Goal: Information Seeking & Learning: Compare options

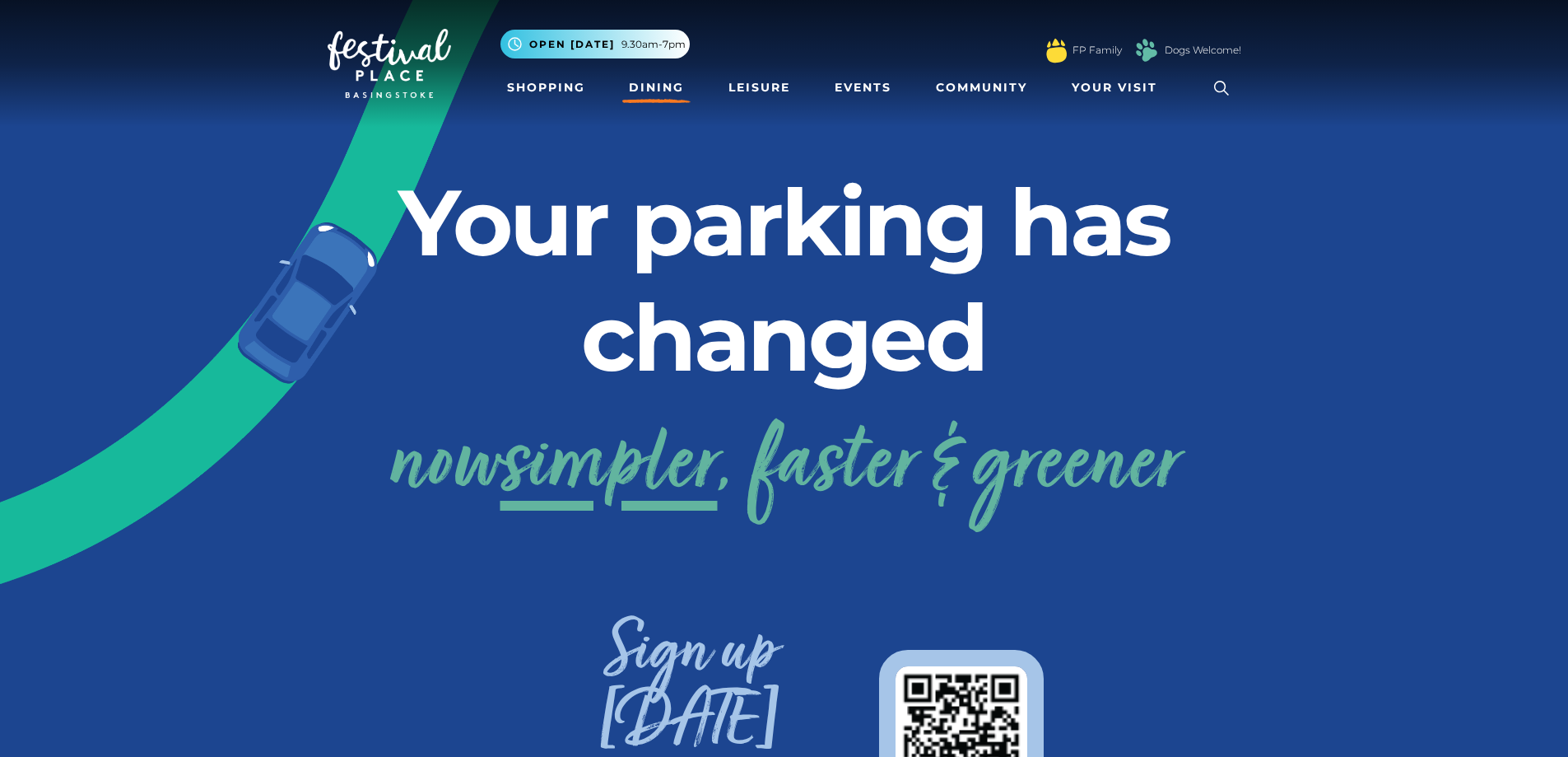
click at [653, 89] on link "Dining" at bounding box center [656, 88] width 68 height 31
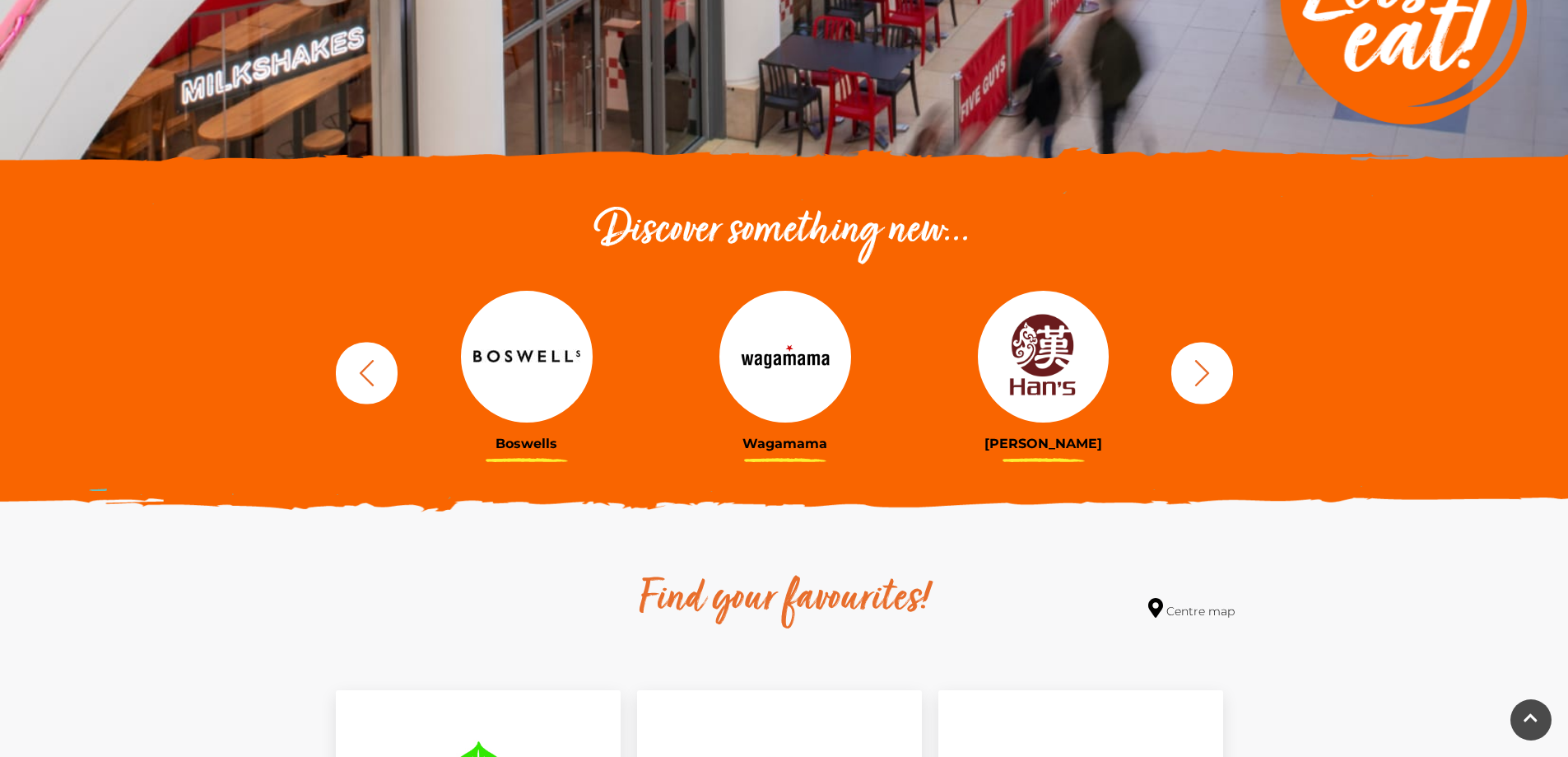
scroll to position [411, 0]
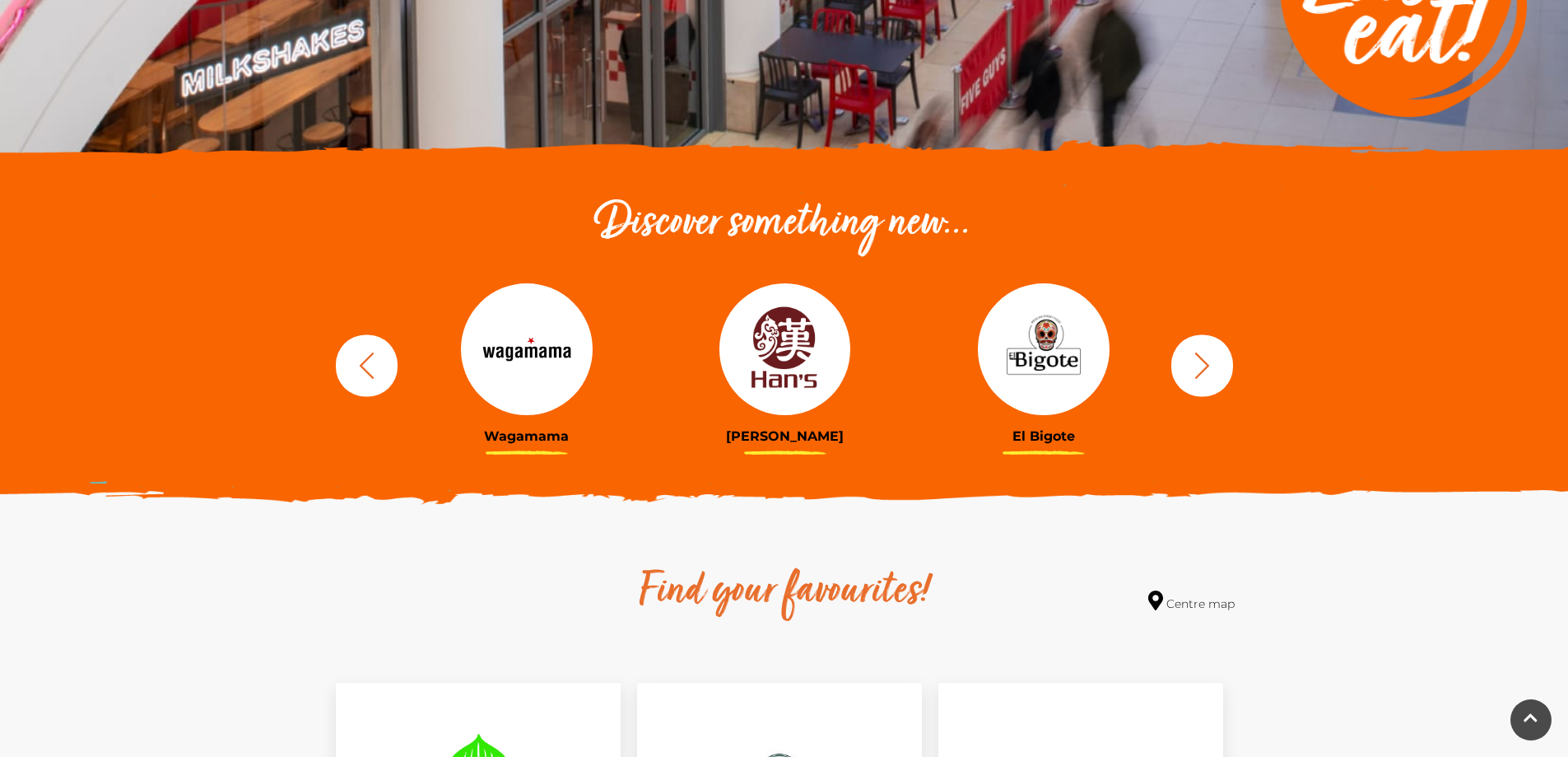
click at [385, 373] on button "button" at bounding box center [367, 365] width 62 height 62
click at [381, 373] on icon "button" at bounding box center [367, 365] width 31 height 31
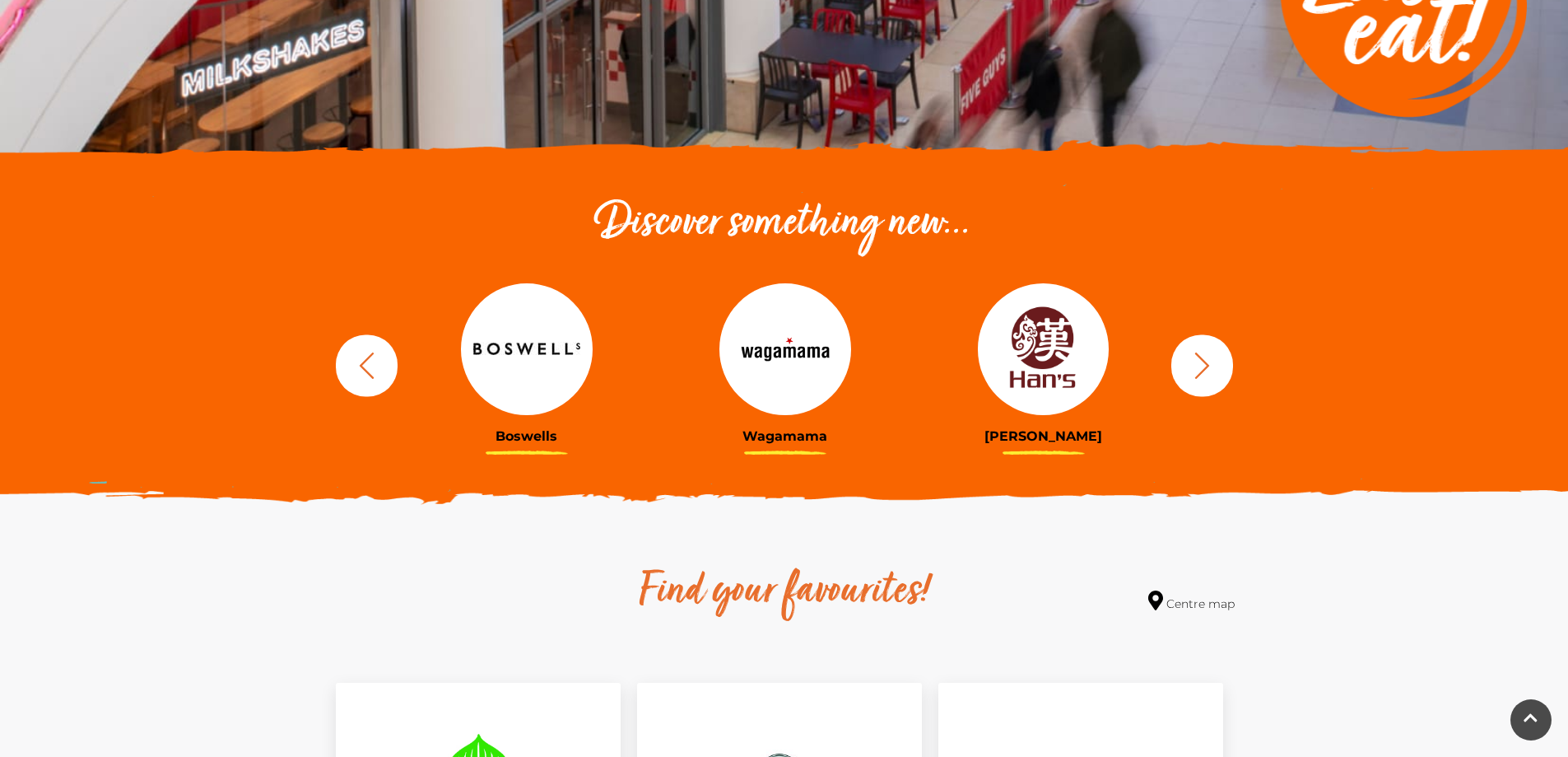
click at [376, 372] on icon "button" at bounding box center [367, 365] width 31 height 31
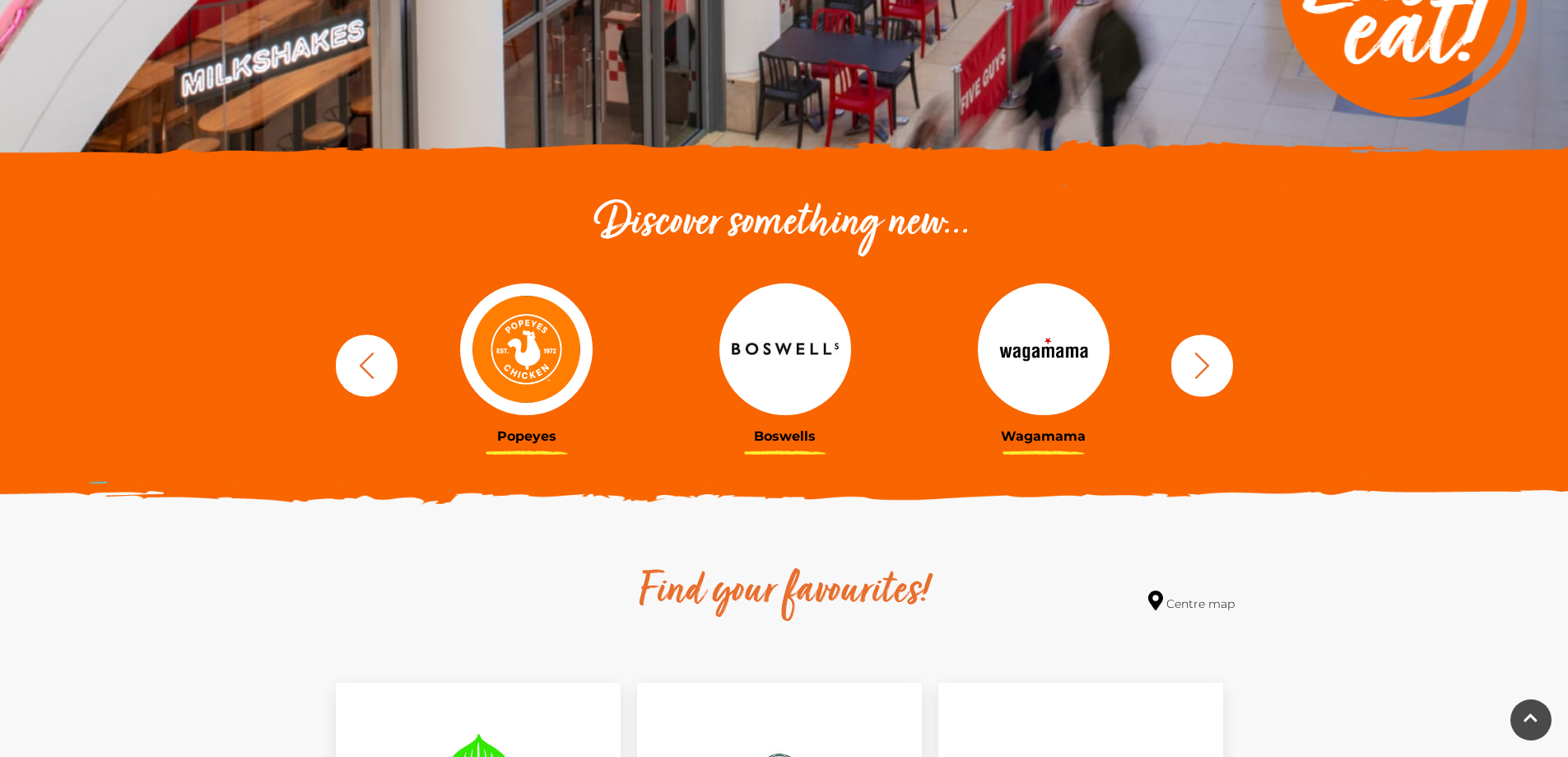
click at [530, 358] on img at bounding box center [526, 349] width 132 height 132
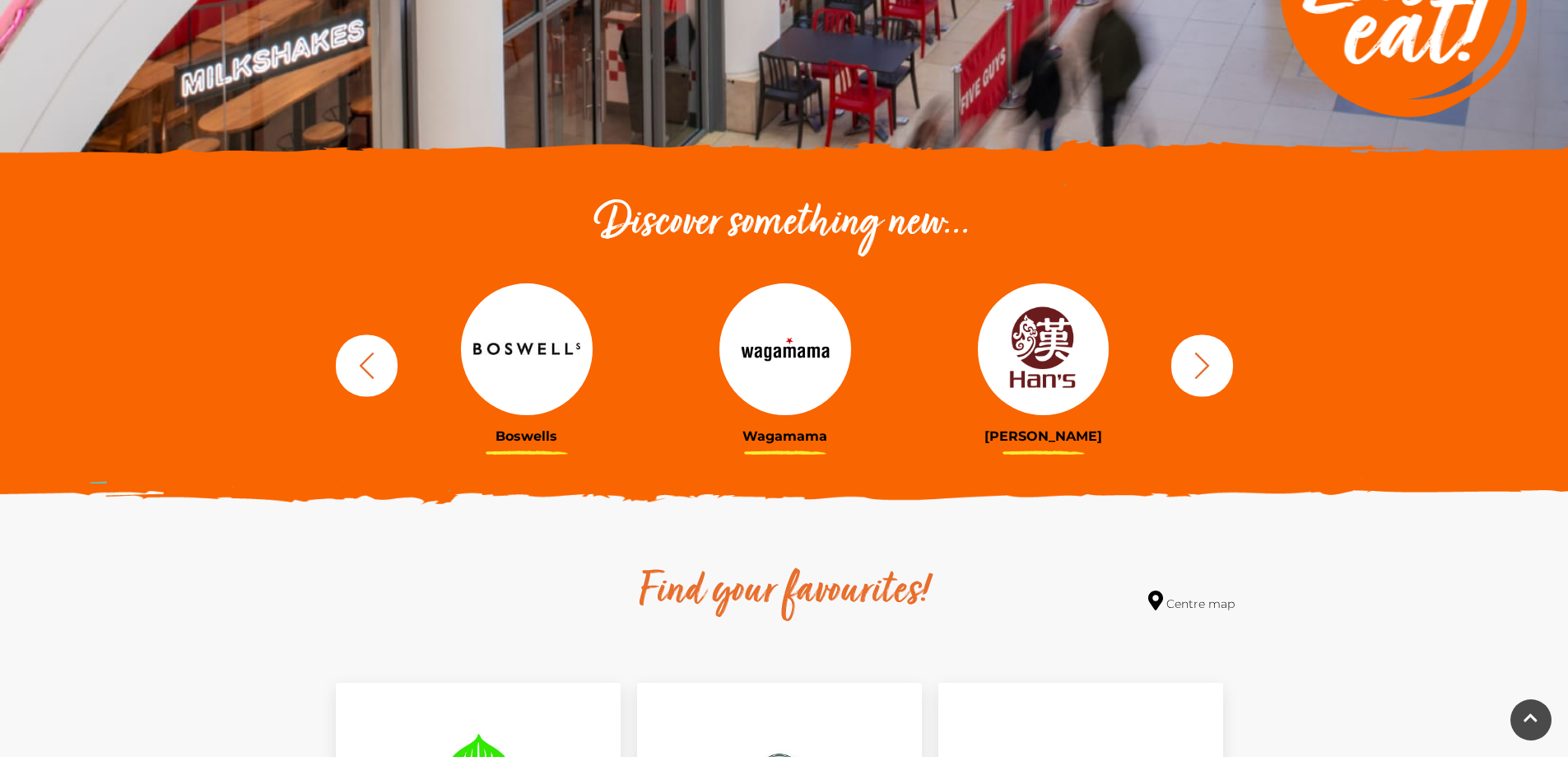
click at [1072, 354] on img at bounding box center [1044, 349] width 132 height 132
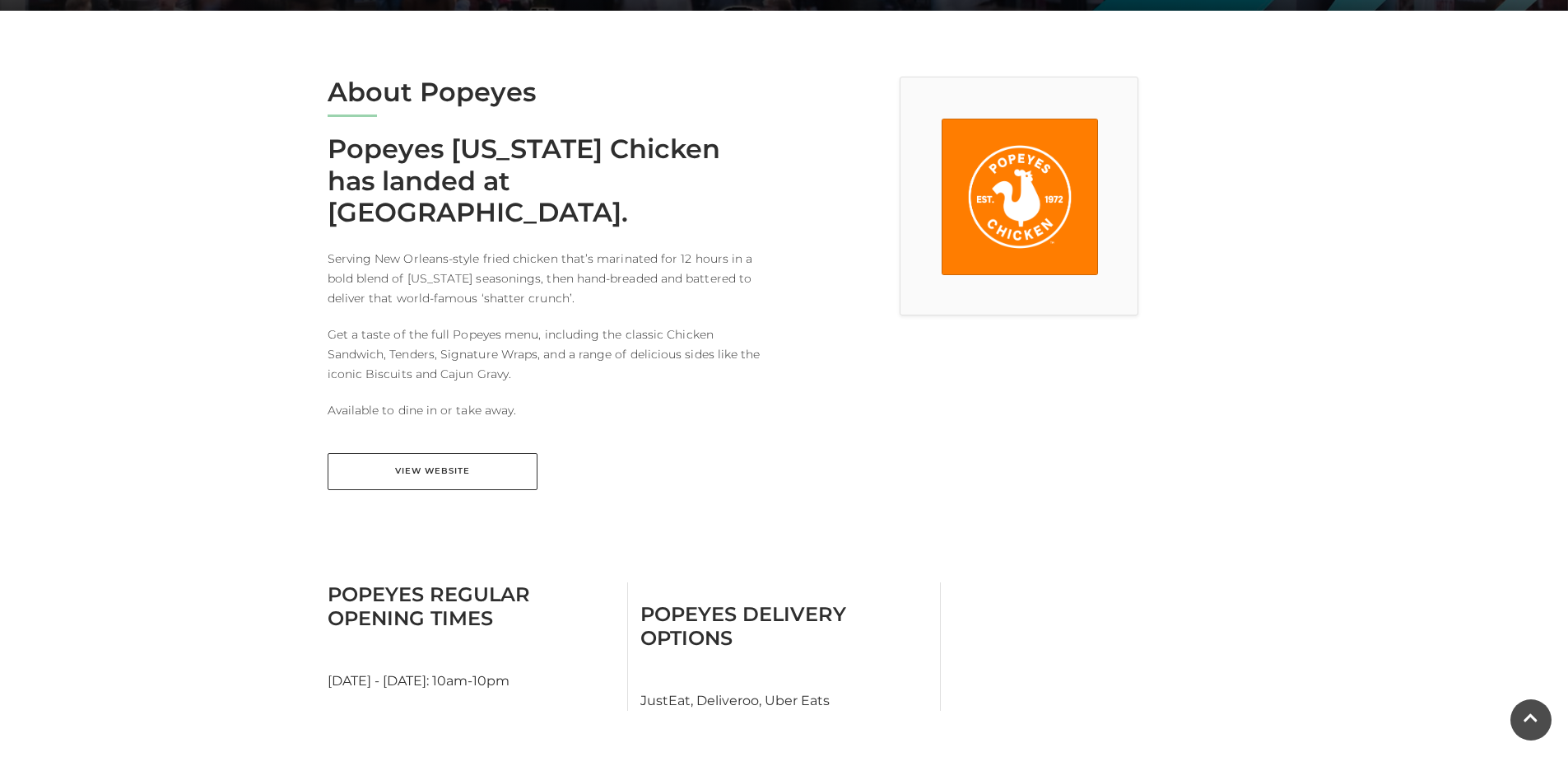
scroll to position [361, 0]
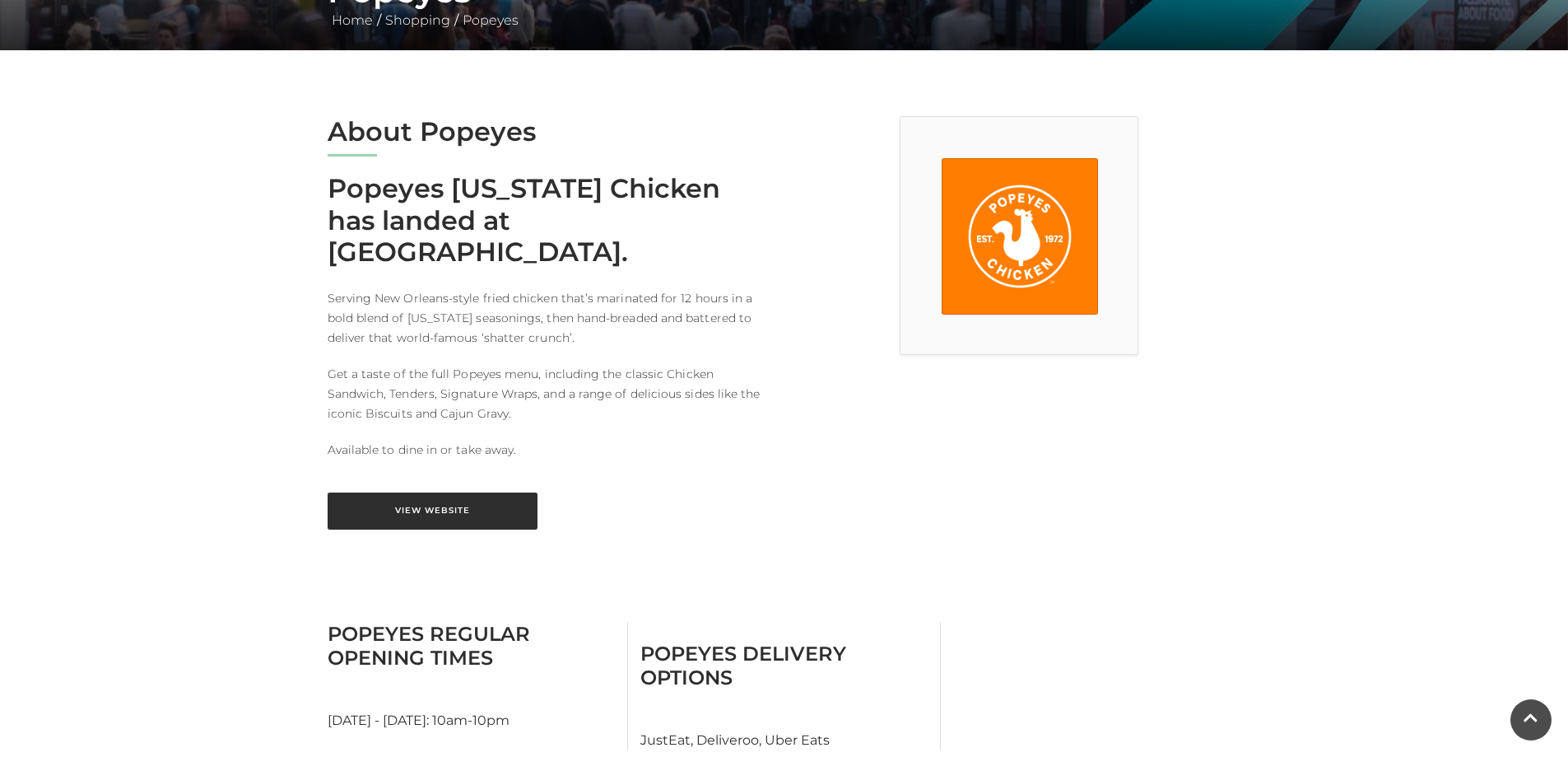
click at [427, 492] on link "View Website" at bounding box center [432, 511] width 210 height 37
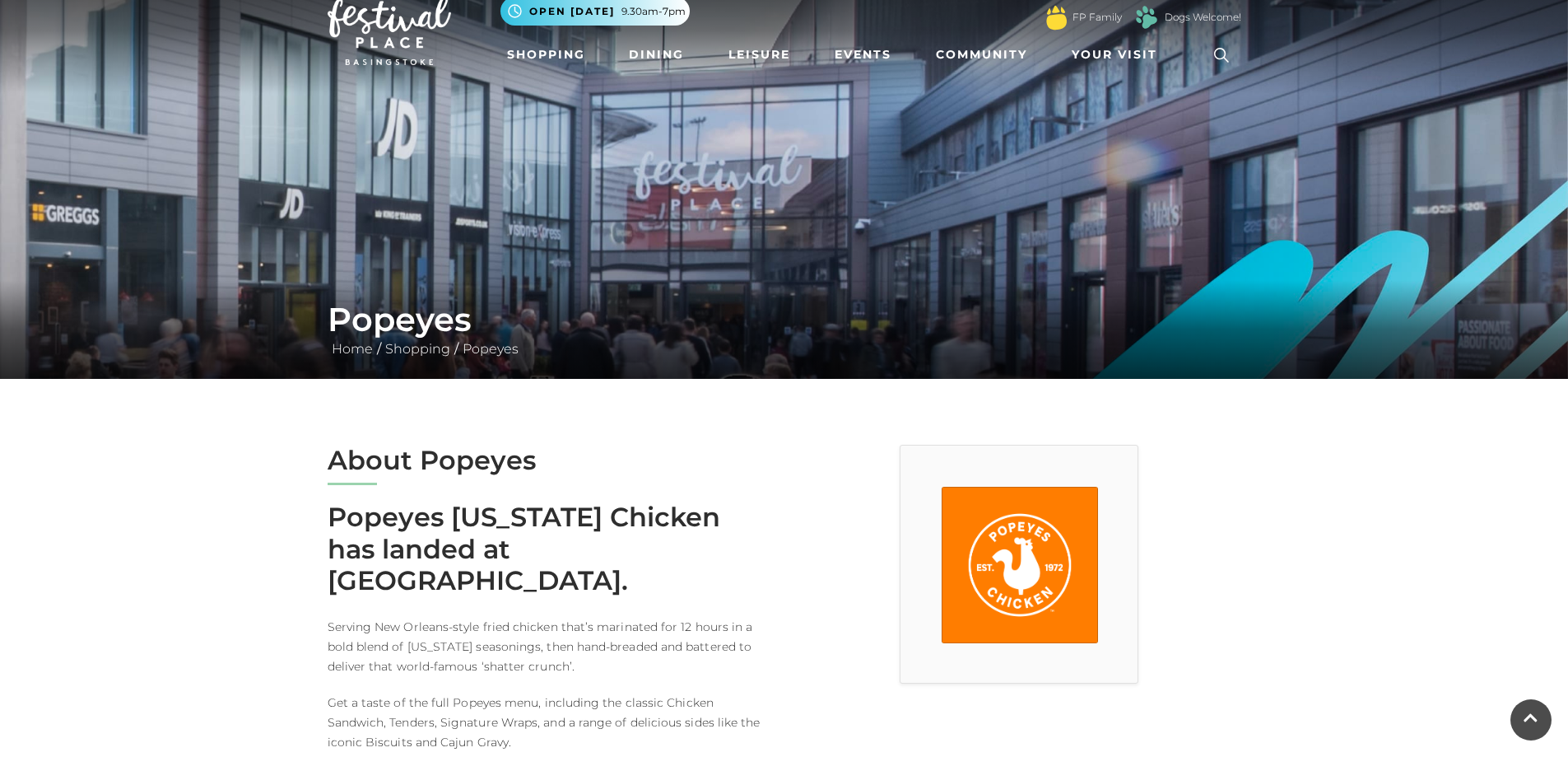
scroll to position [32, 0]
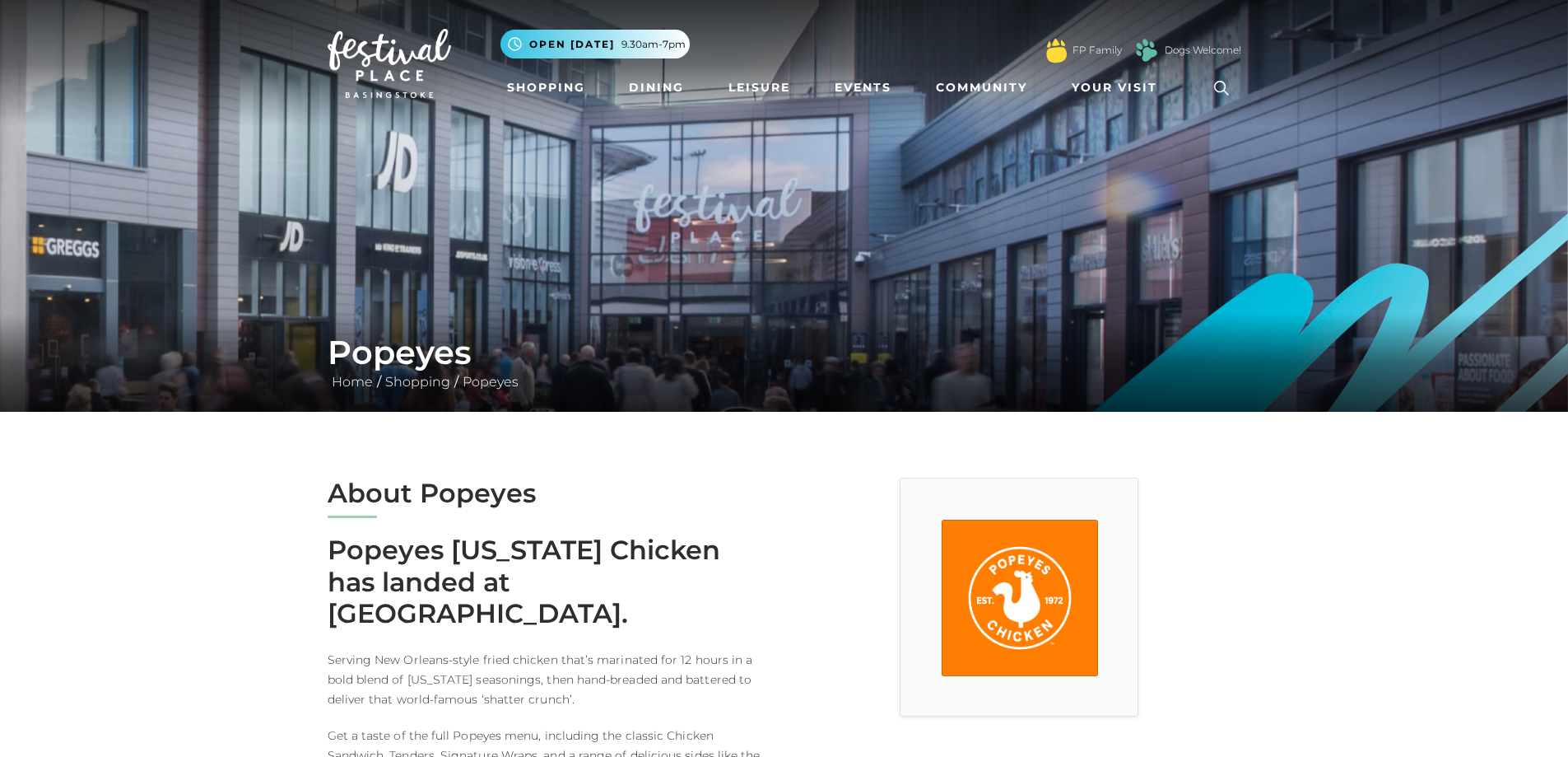
drag, startPoint x: 854, startPoint y: 361, endPoint x: 867, endPoint y: 341, distance: 23.9
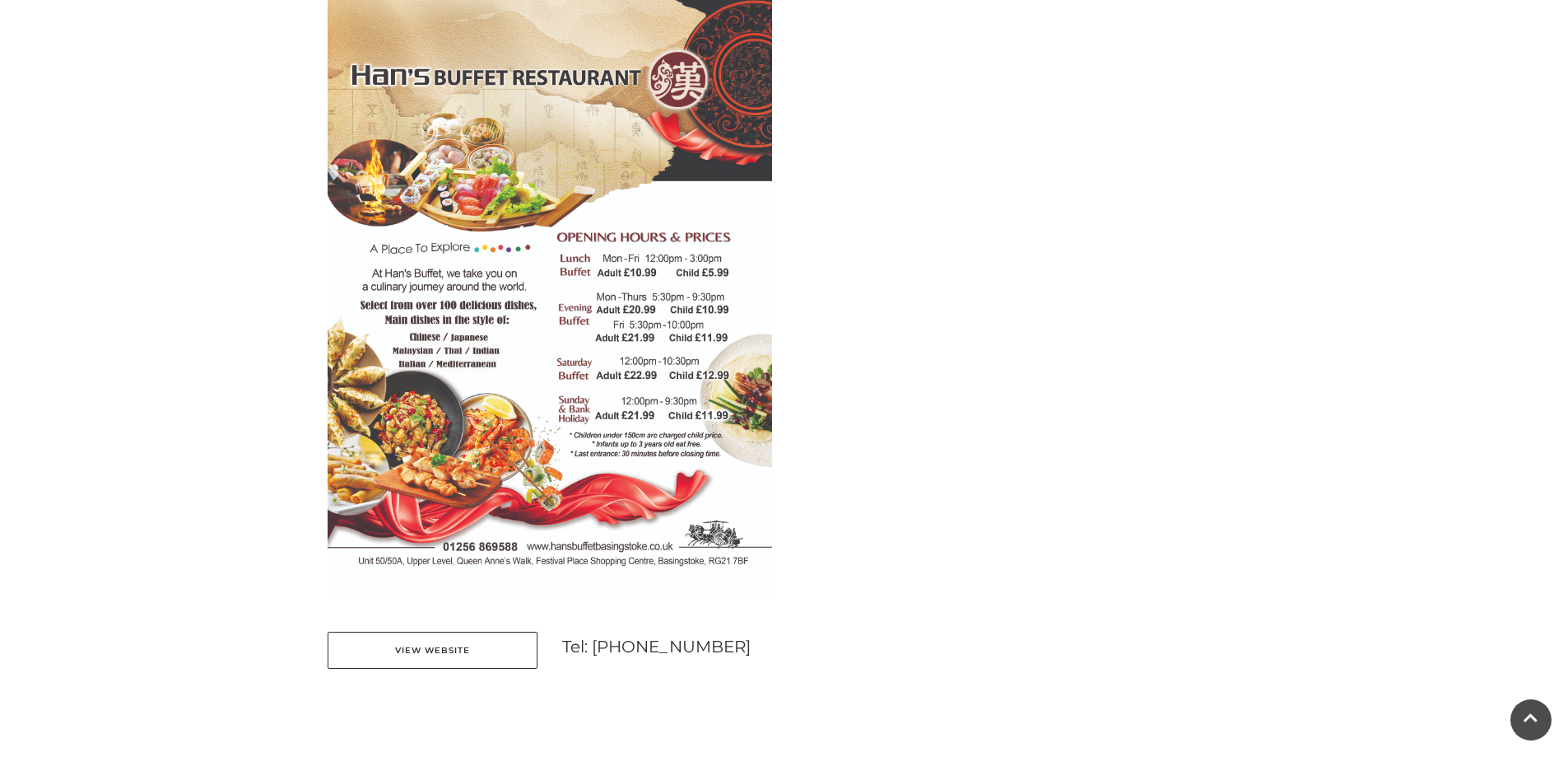
scroll to position [823, 0]
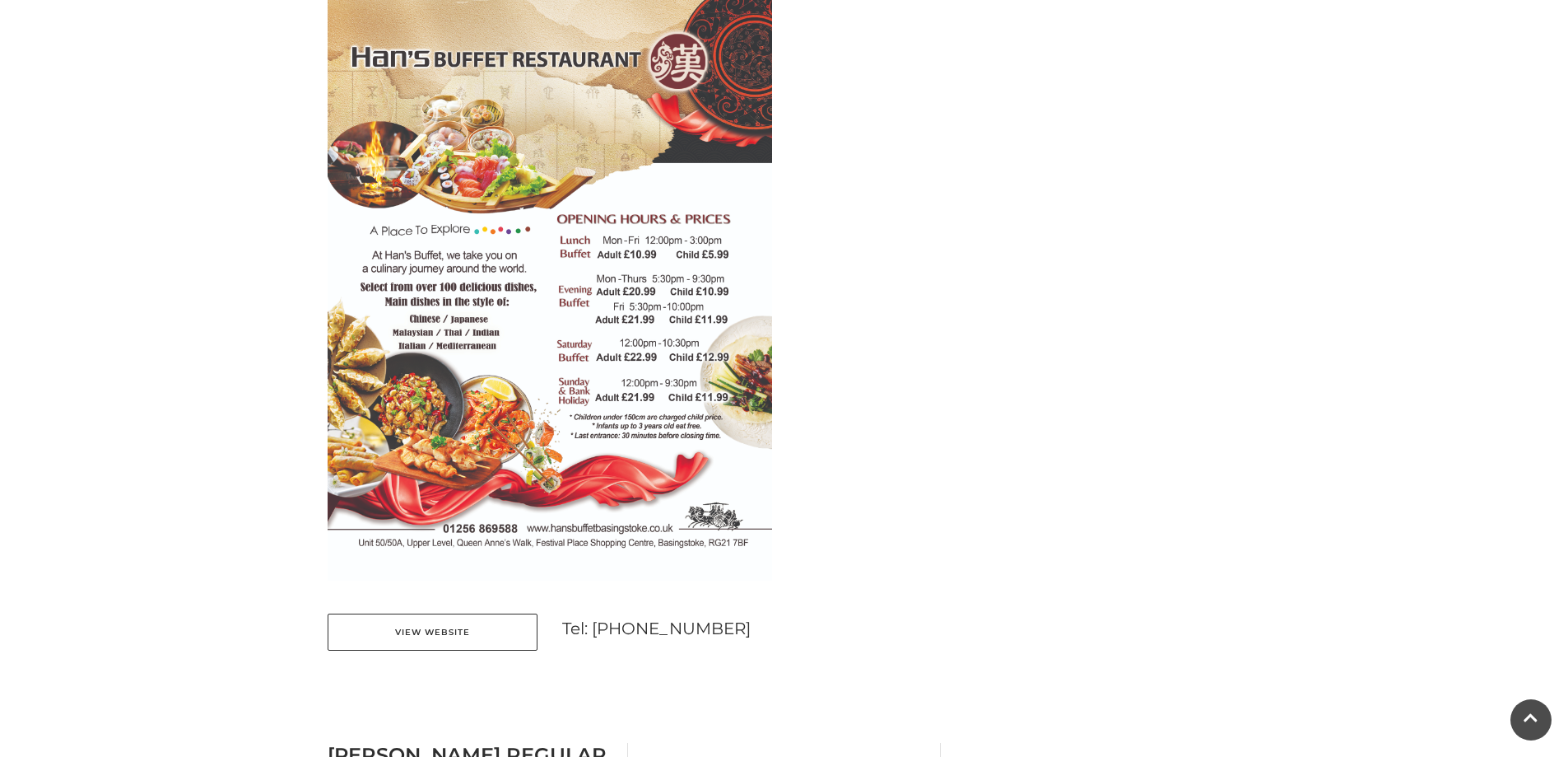
click at [1191, 275] on div at bounding box center [1018, 163] width 469 height 1017
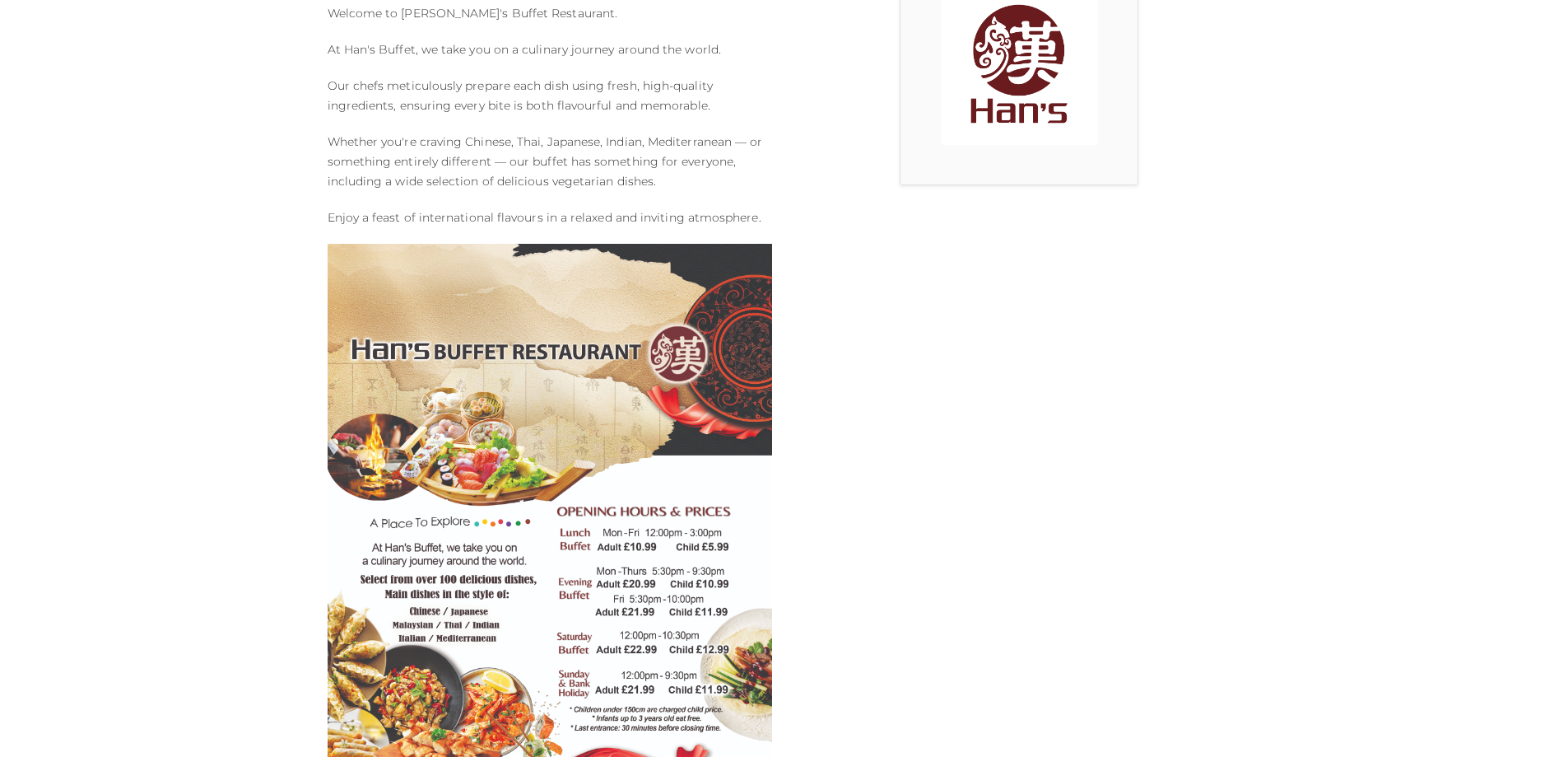
scroll to position [576, 0]
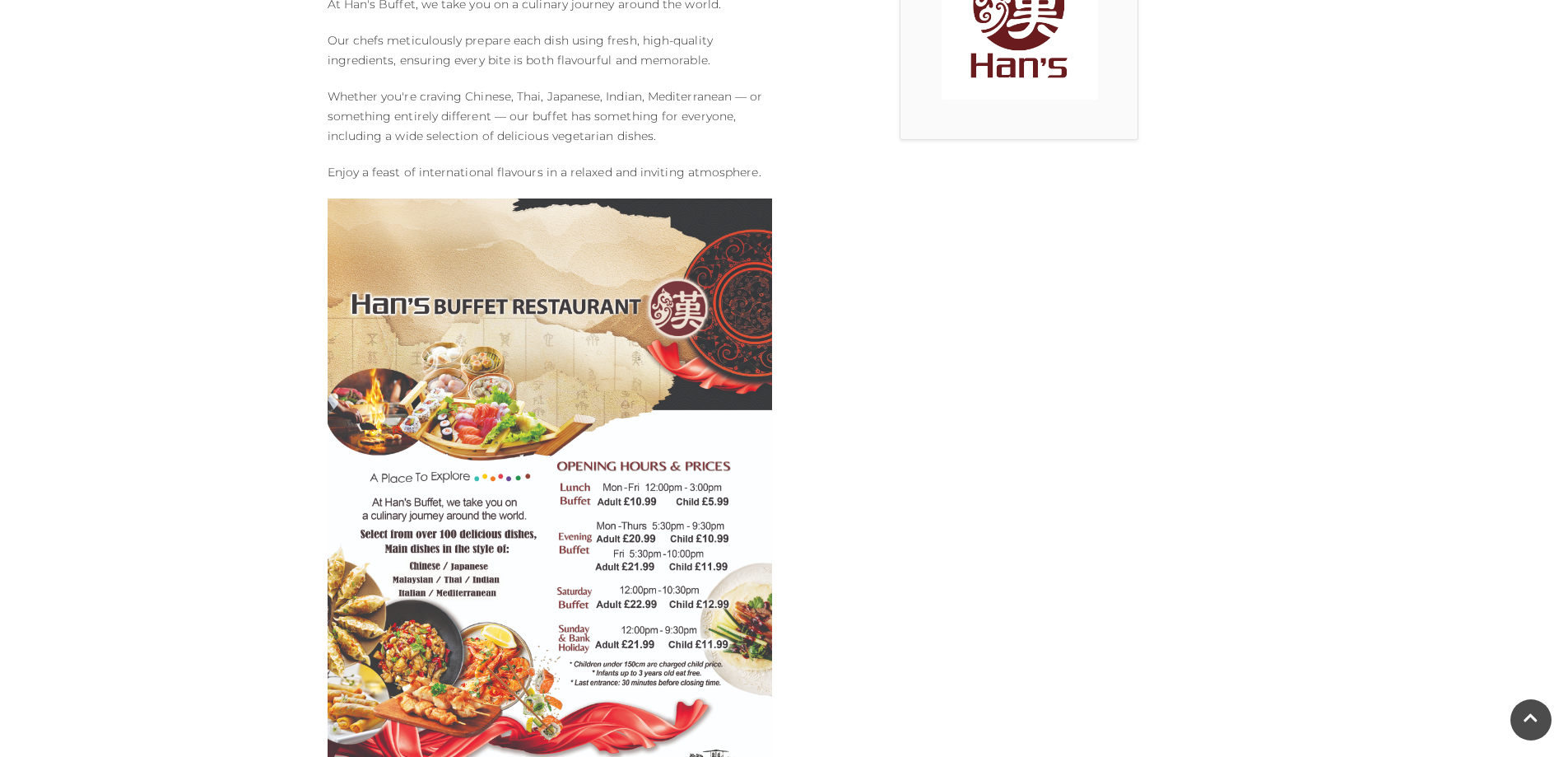
click at [1017, 54] on img at bounding box center [1020, 21] width 157 height 157
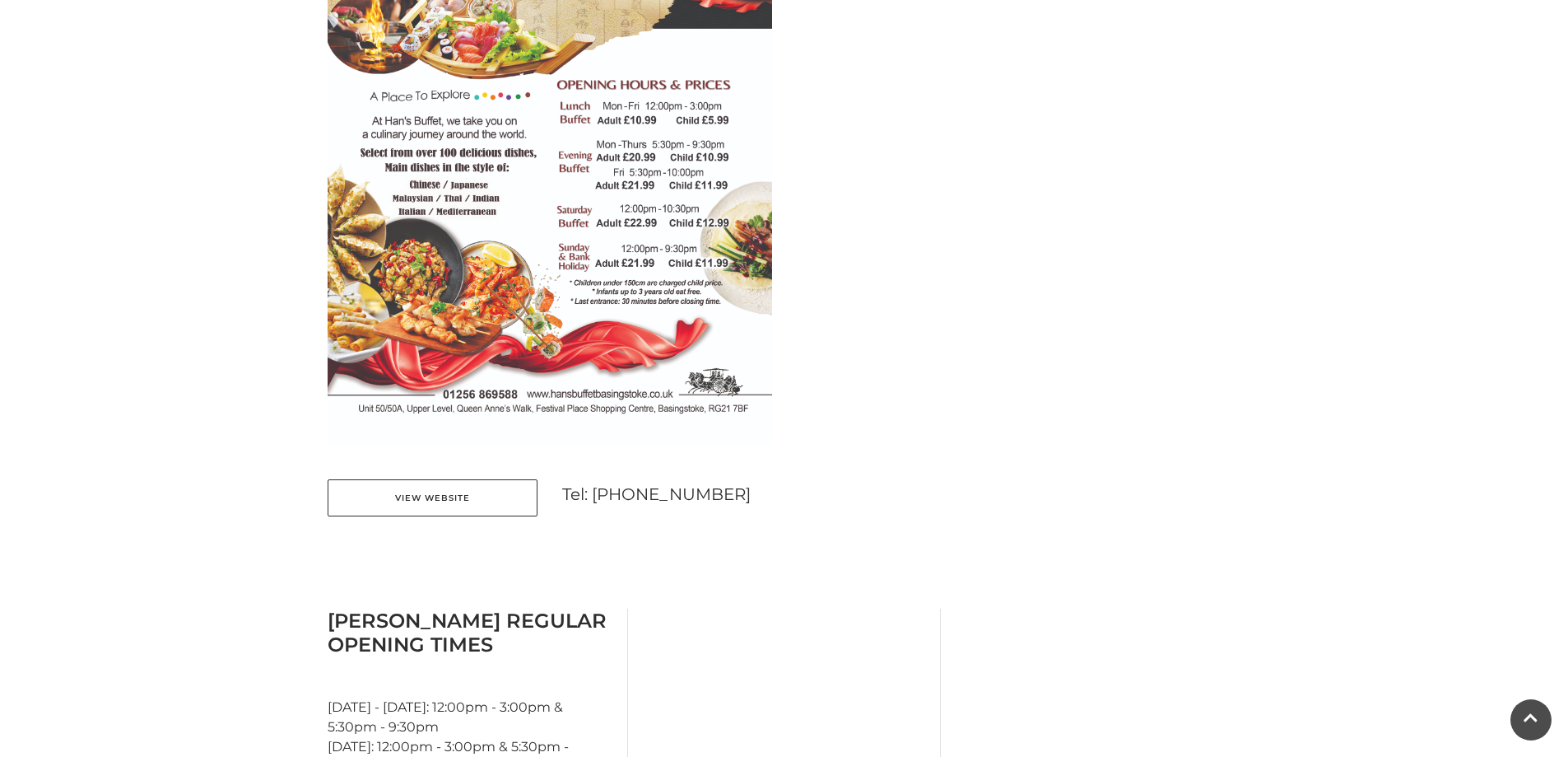
scroll to position [988, 0]
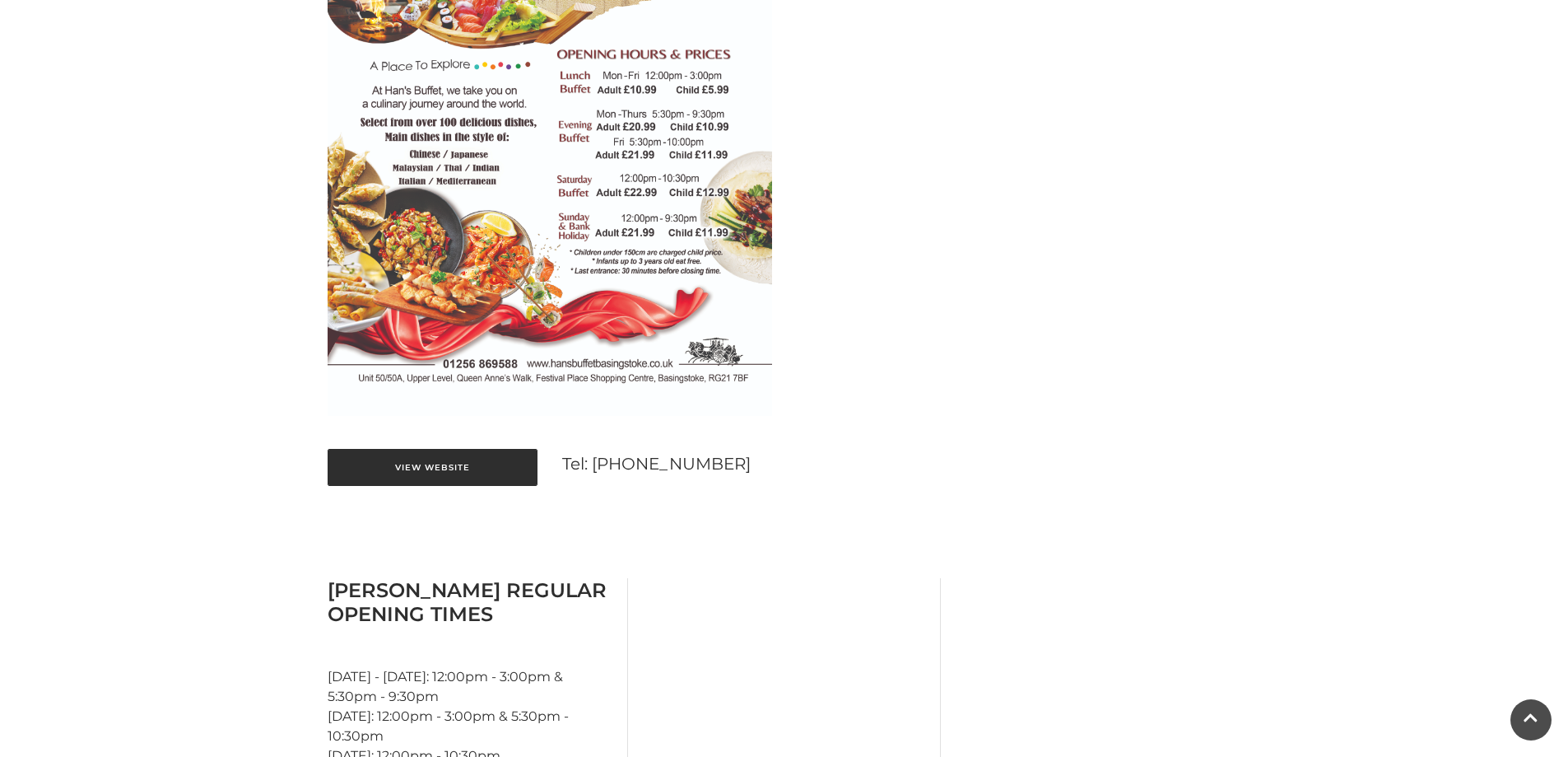
click at [474, 473] on link "View Website" at bounding box center [432, 467] width 210 height 37
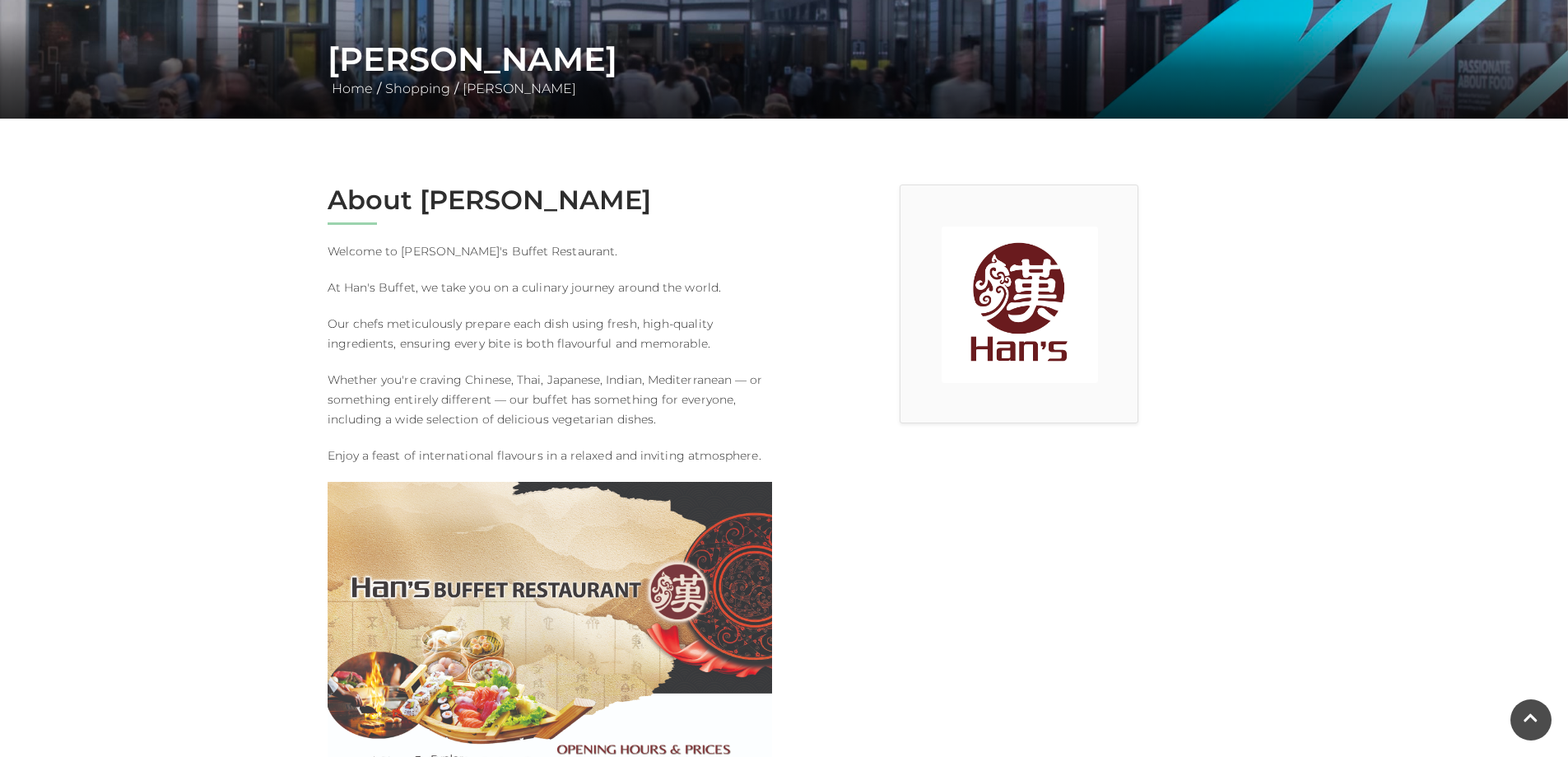
scroll to position [0, 0]
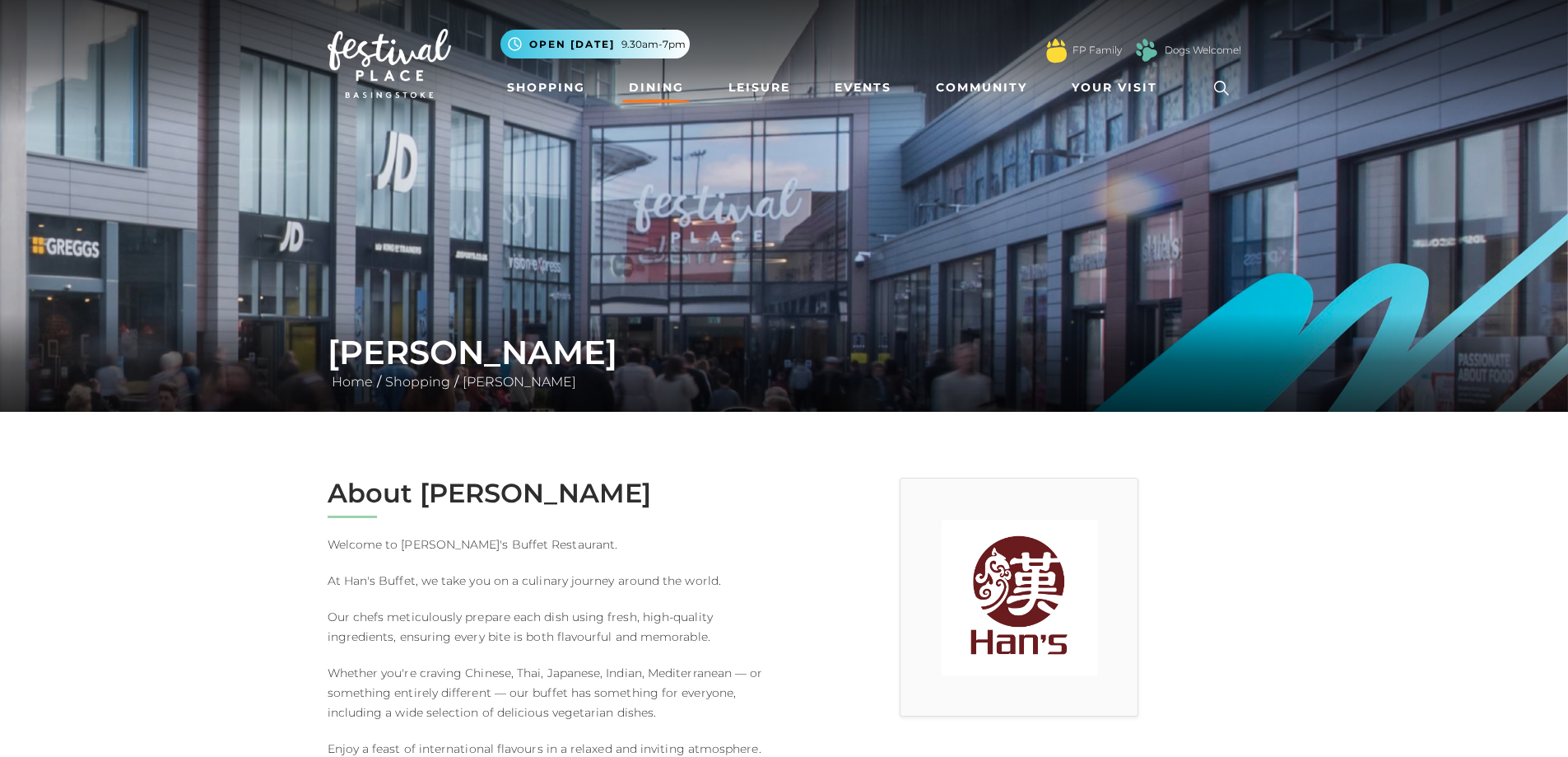
click at [675, 85] on link "Dining" at bounding box center [656, 88] width 68 height 31
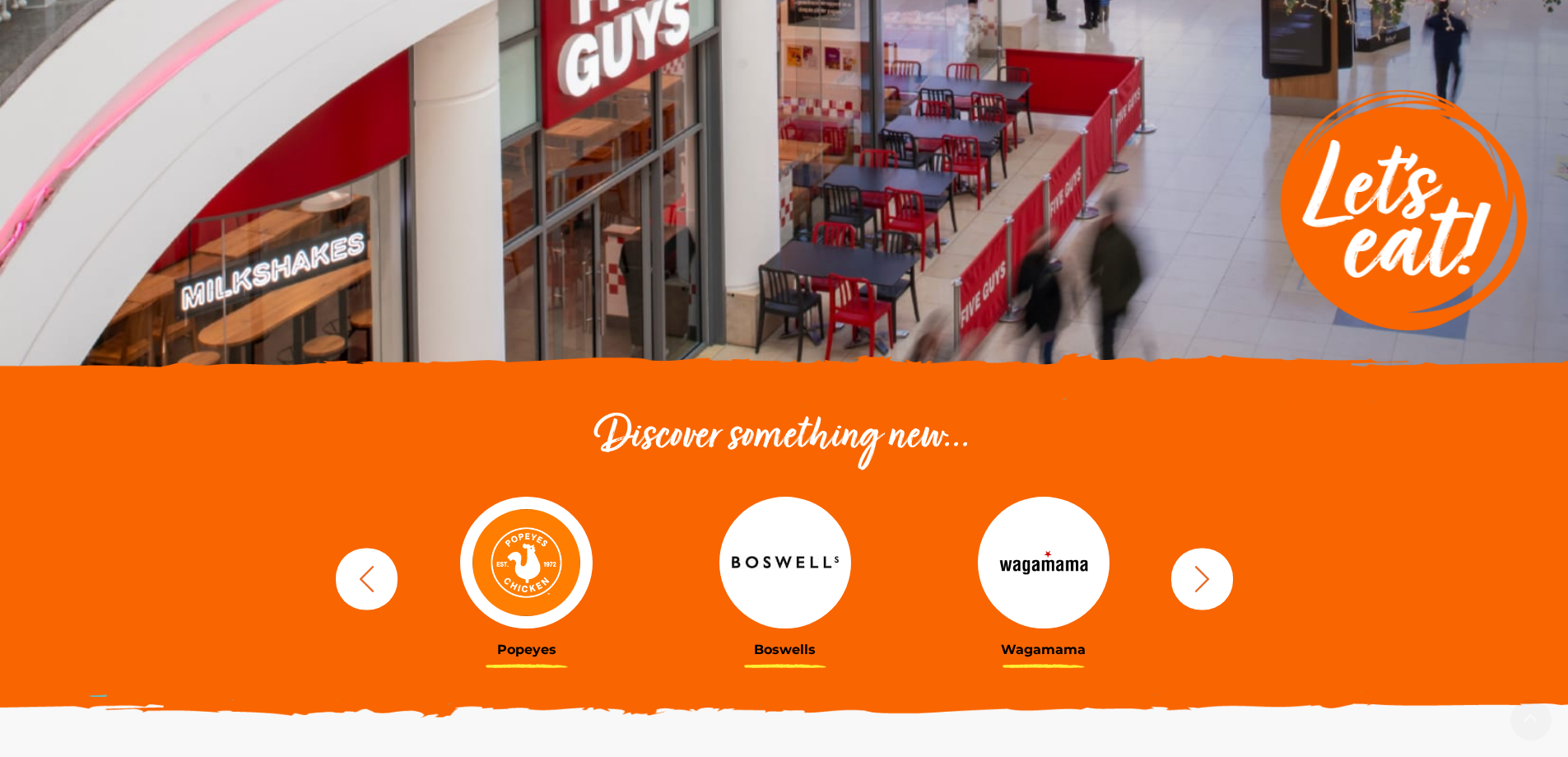
scroll to position [411, 0]
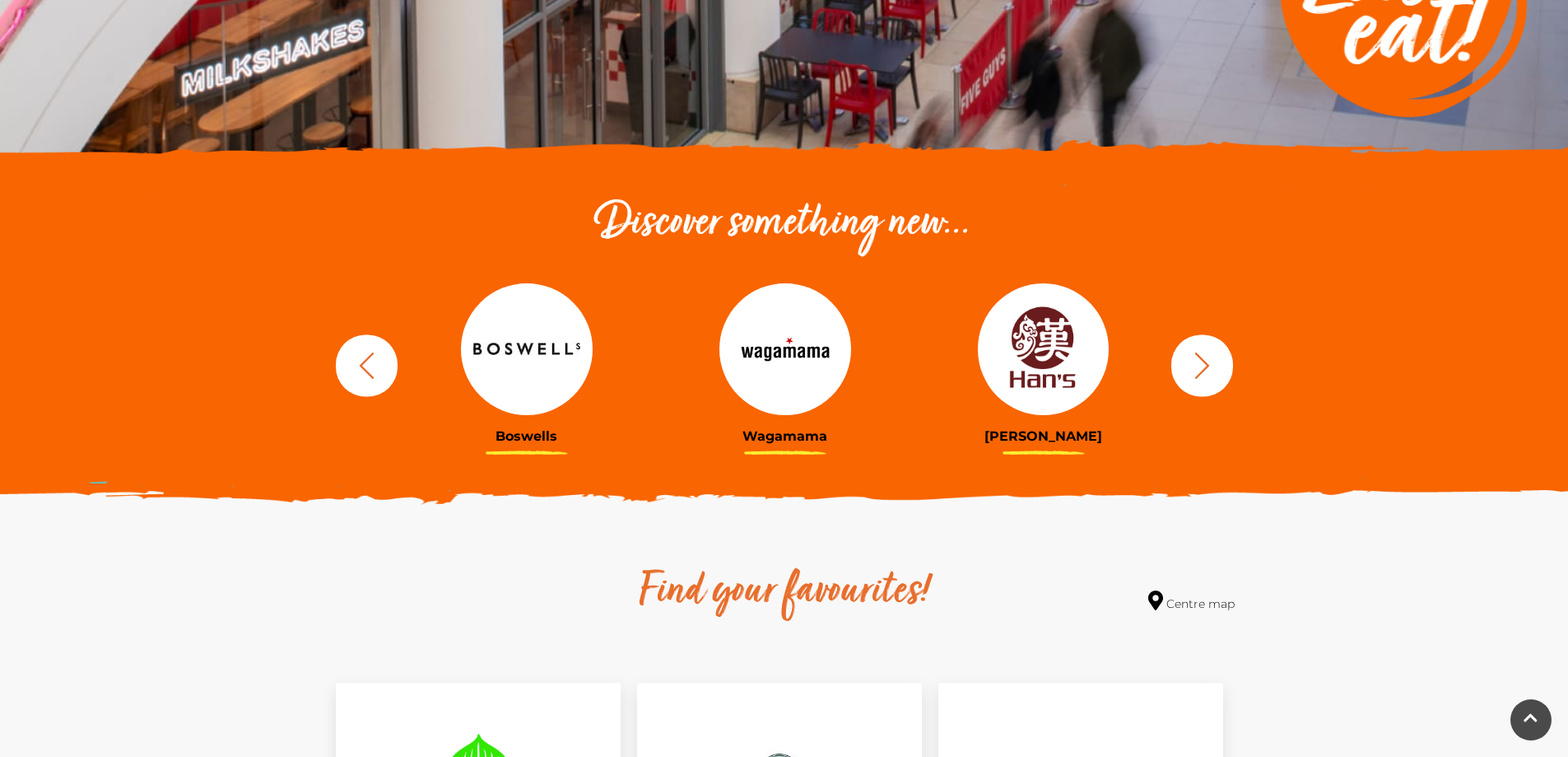
click at [1210, 372] on icon "button" at bounding box center [1202, 365] width 31 height 31
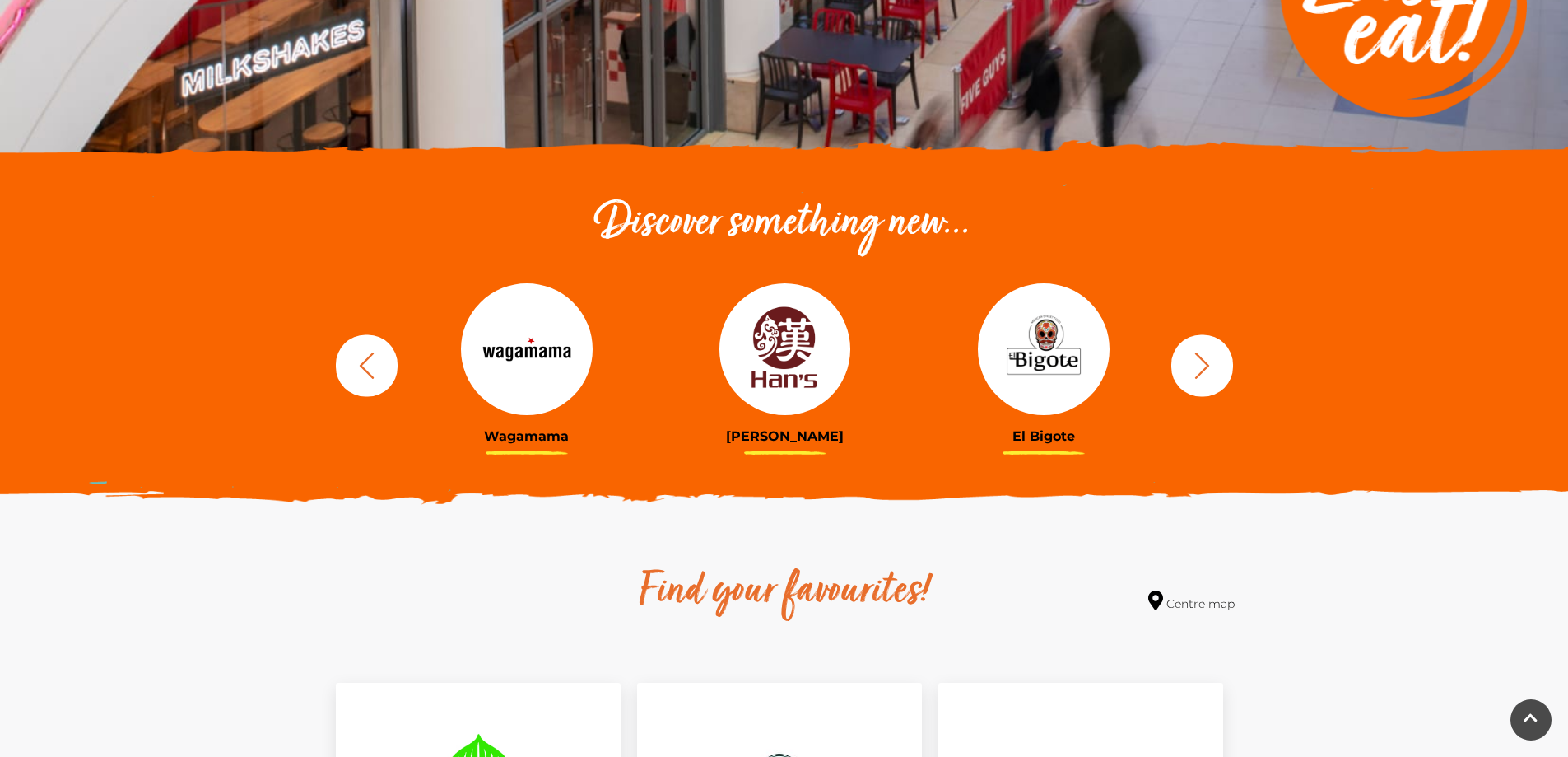
click at [1210, 372] on icon "button" at bounding box center [1202, 365] width 31 height 31
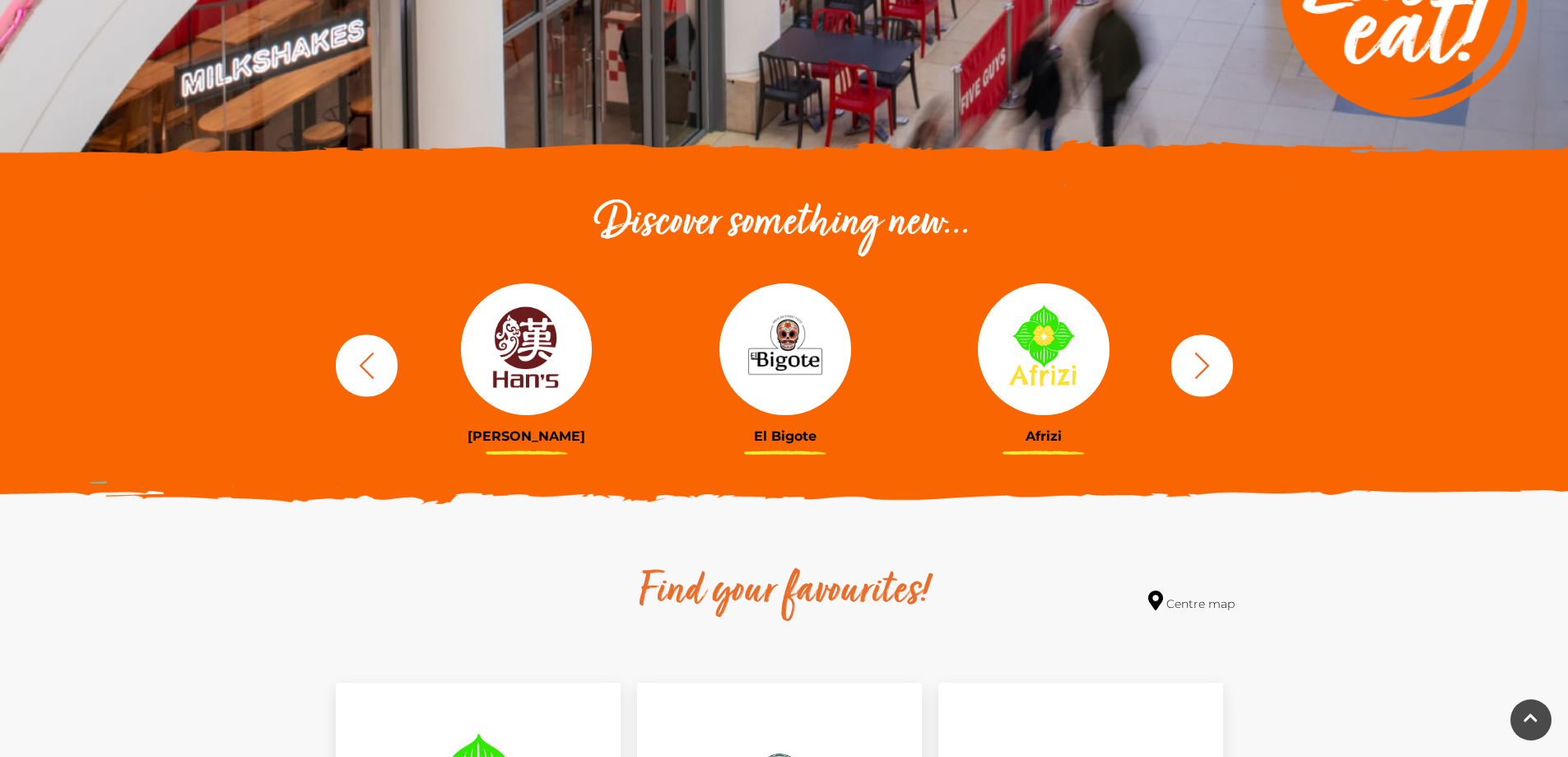
click at [781, 358] on img at bounding box center [785, 349] width 132 height 132
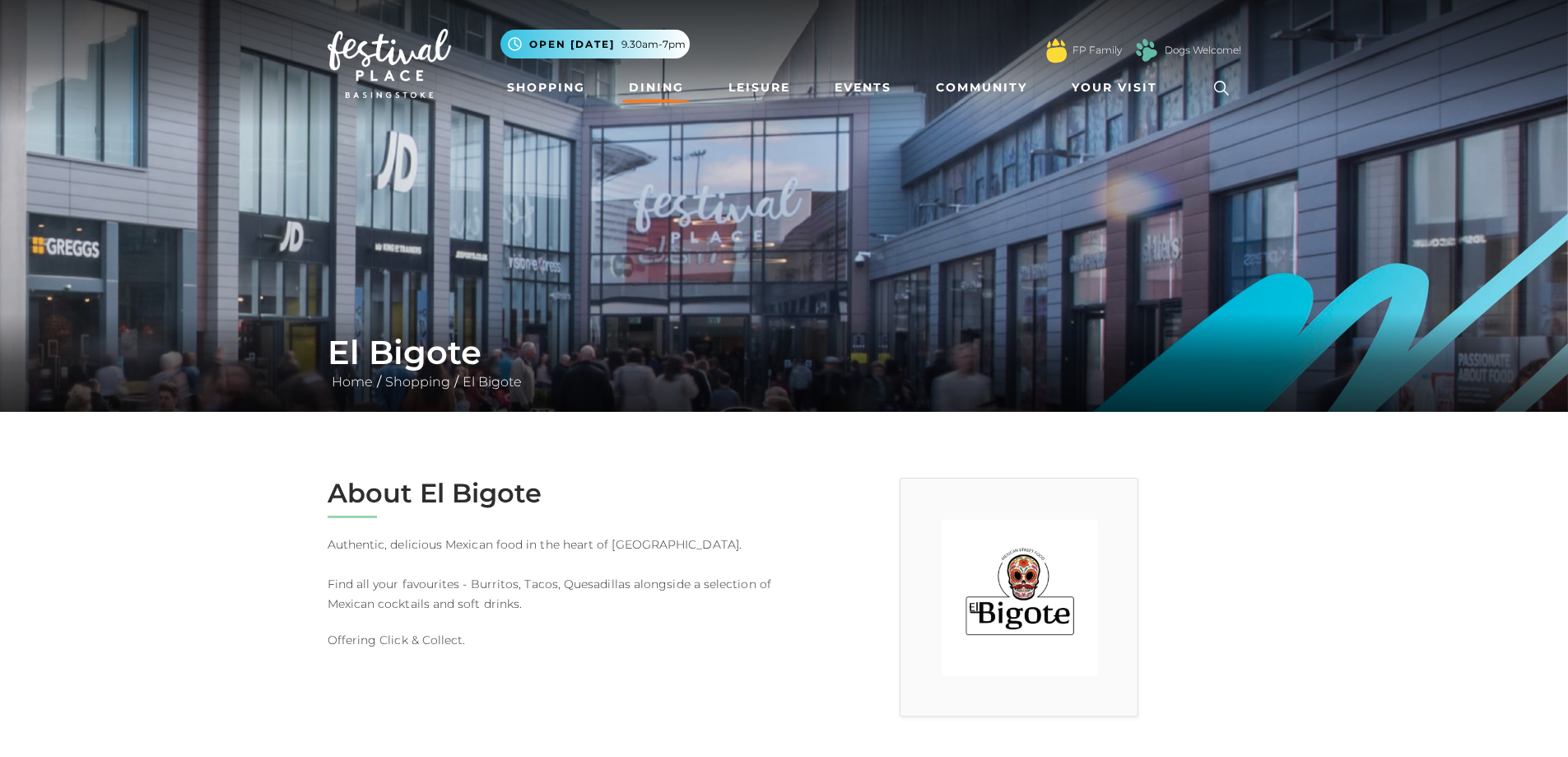
click at [636, 79] on link "Dining" at bounding box center [656, 88] width 68 height 31
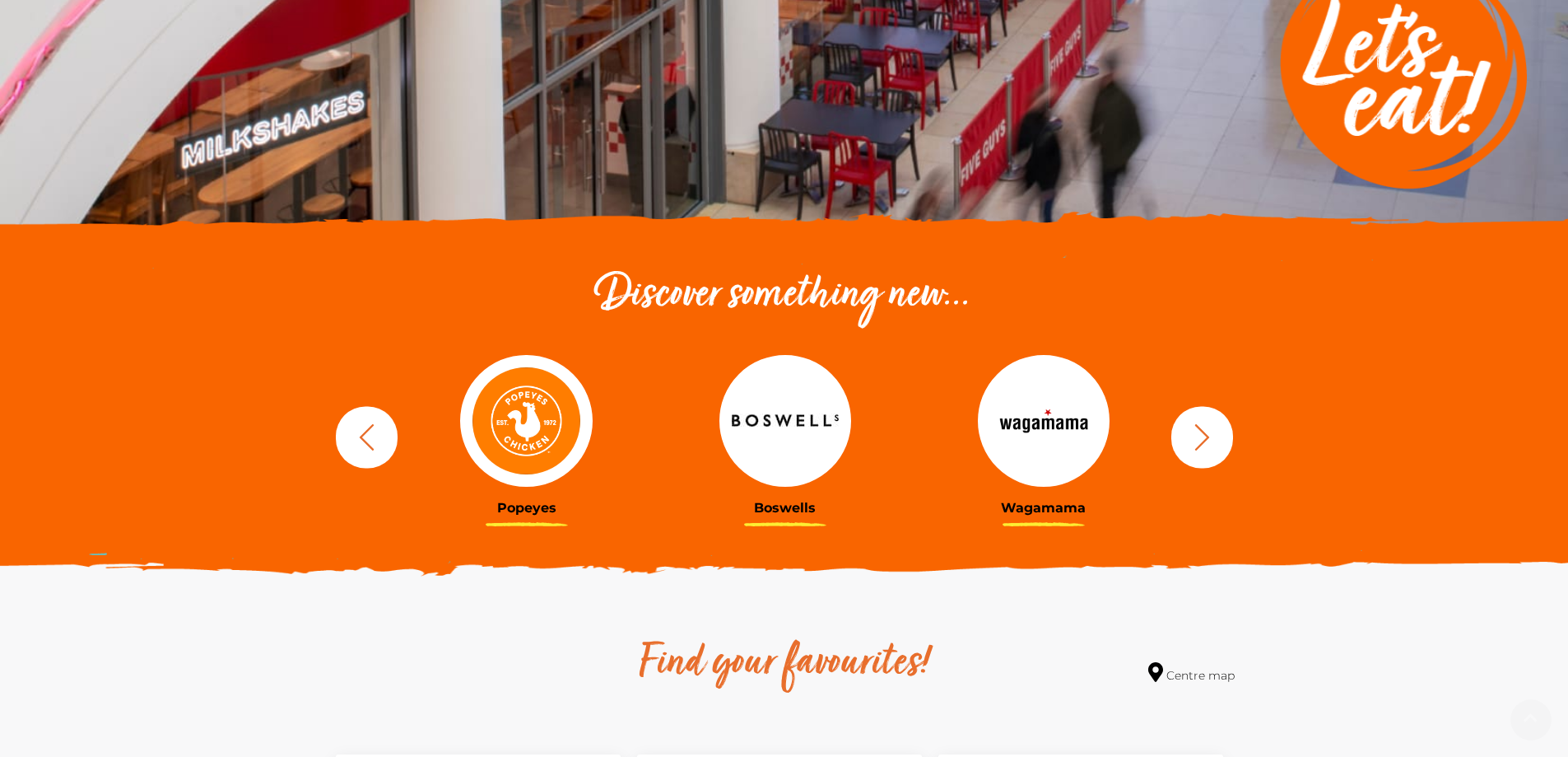
scroll to position [411, 0]
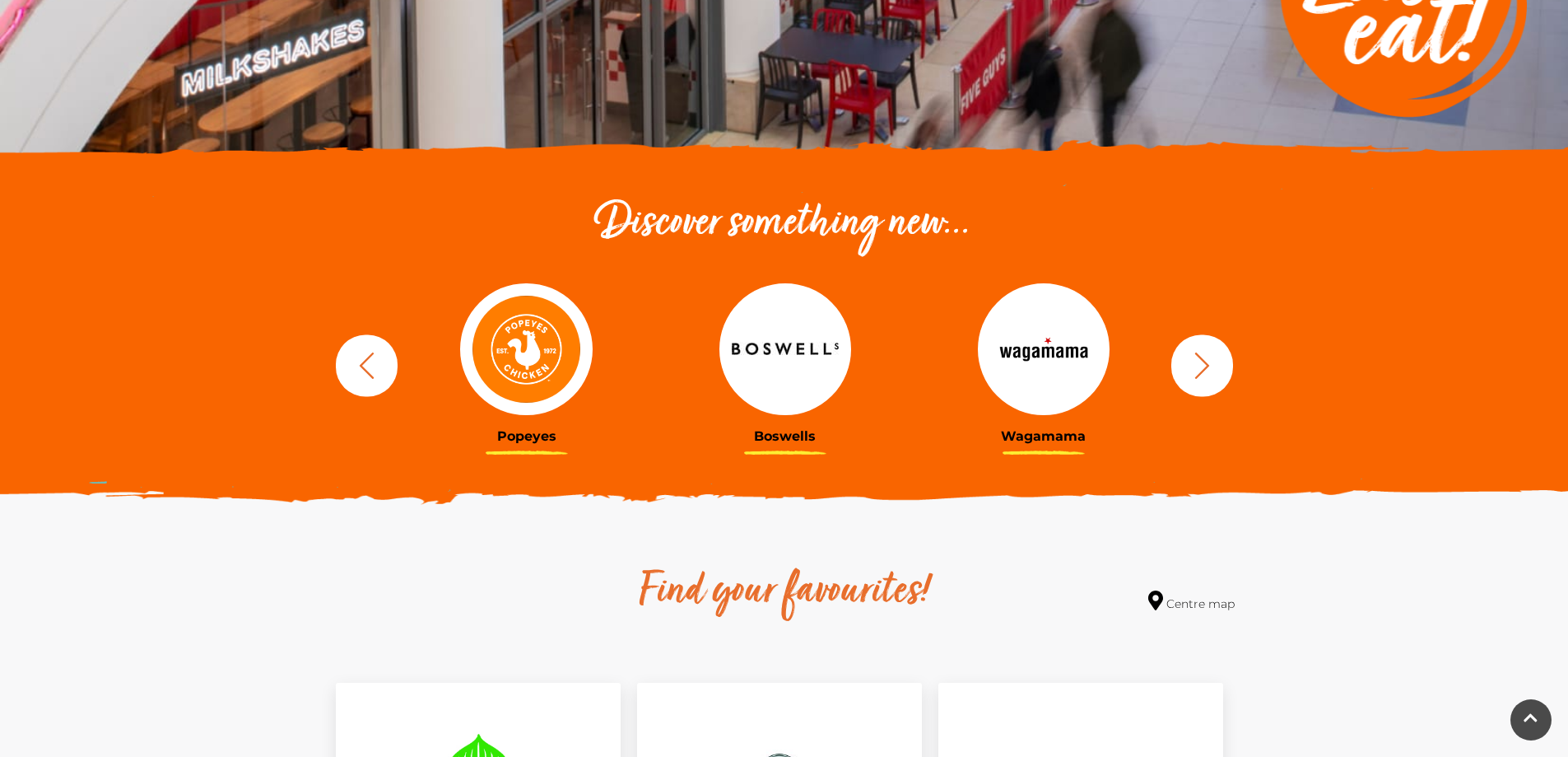
click at [794, 350] on img at bounding box center [785, 349] width 132 height 132
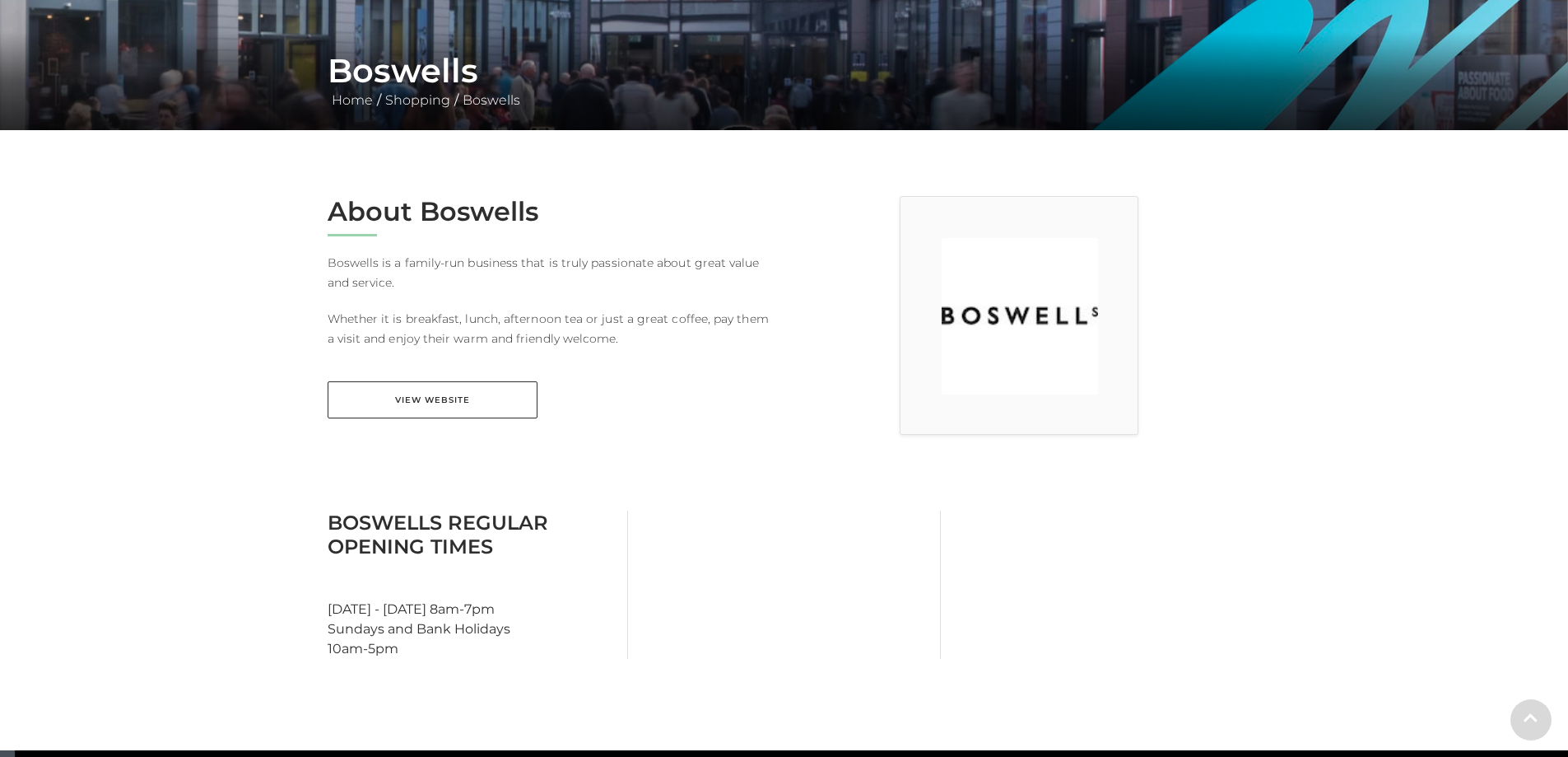
scroll to position [330, 0]
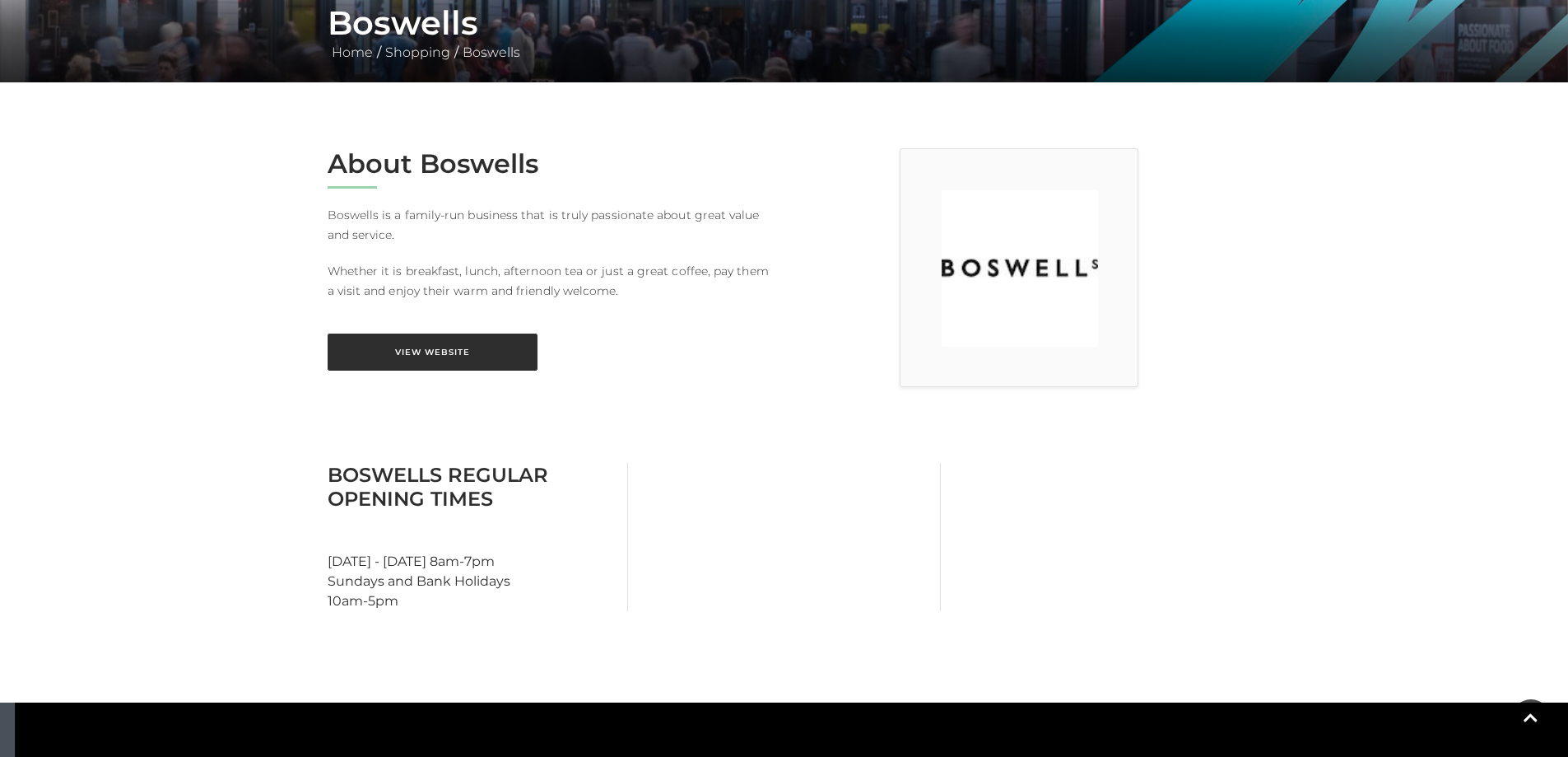
click at [481, 348] on link "View Website" at bounding box center [432, 353] width 210 height 37
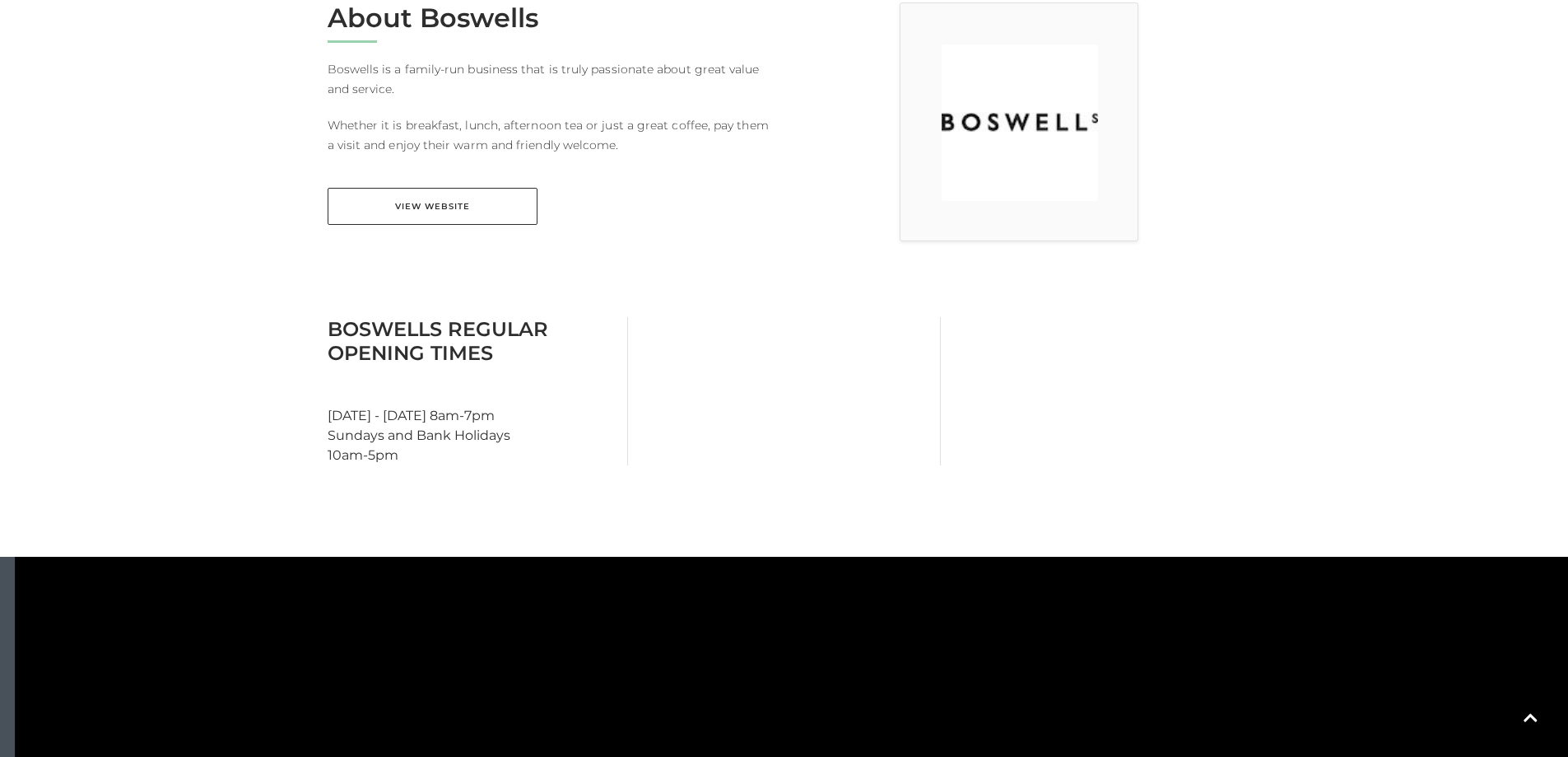
scroll to position [494, 0]
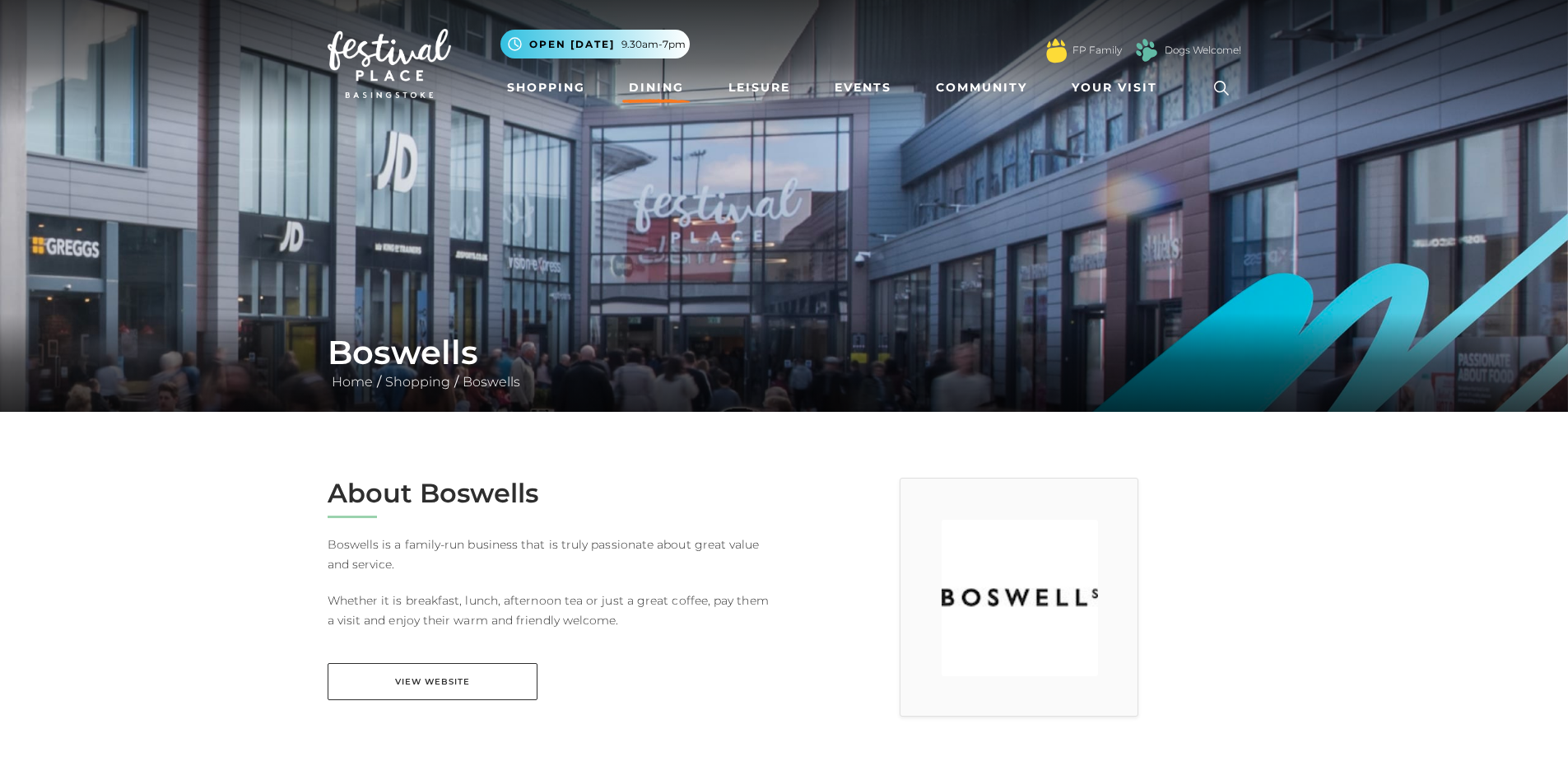
click at [672, 92] on link "Dining" at bounding box center [656, 88] width 68 height 31
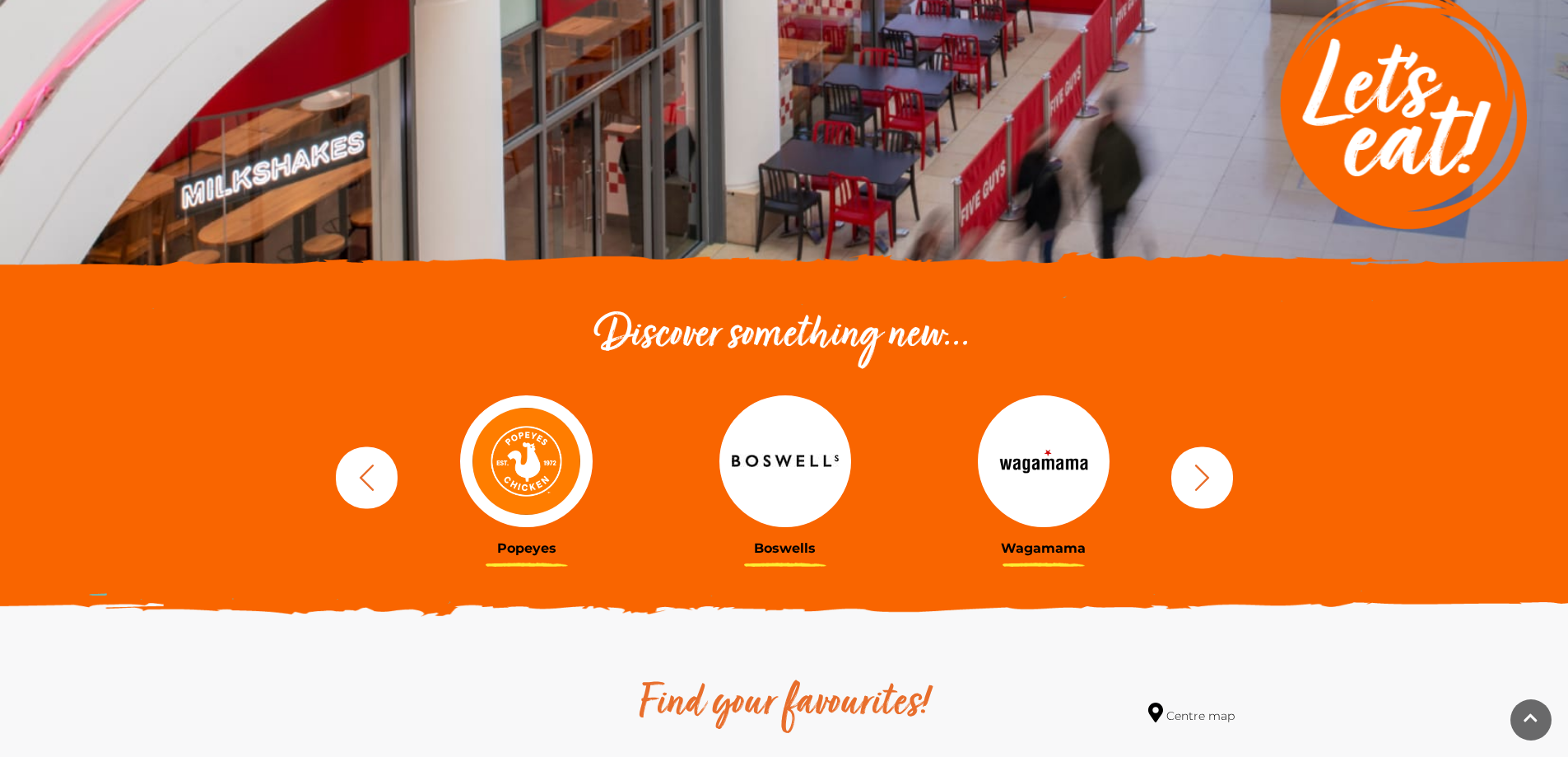
scroll to position [411, 0]
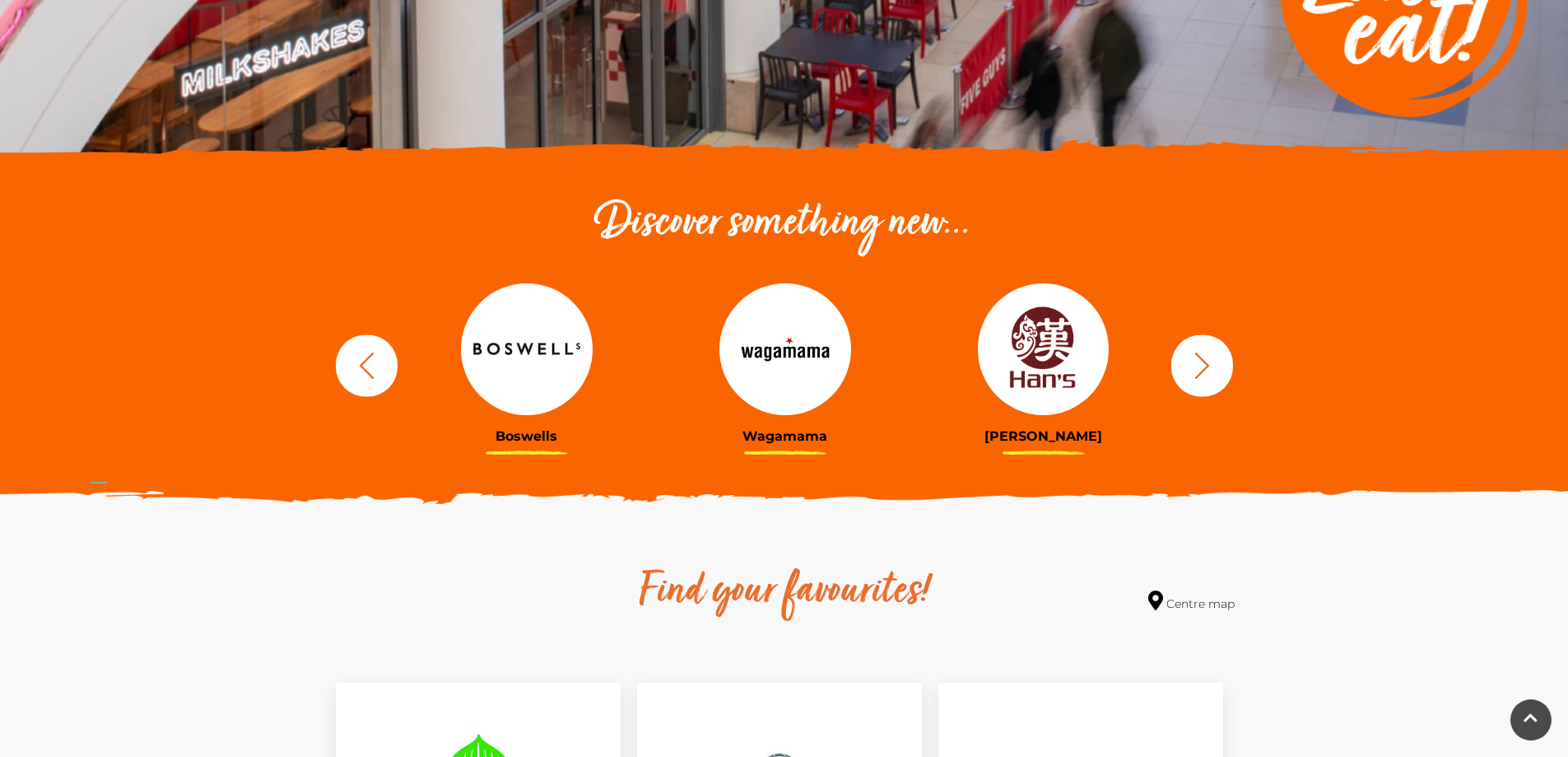
click at [1210, 366] on icon "button" at bounding box center [1202, 365] width 31 height 31
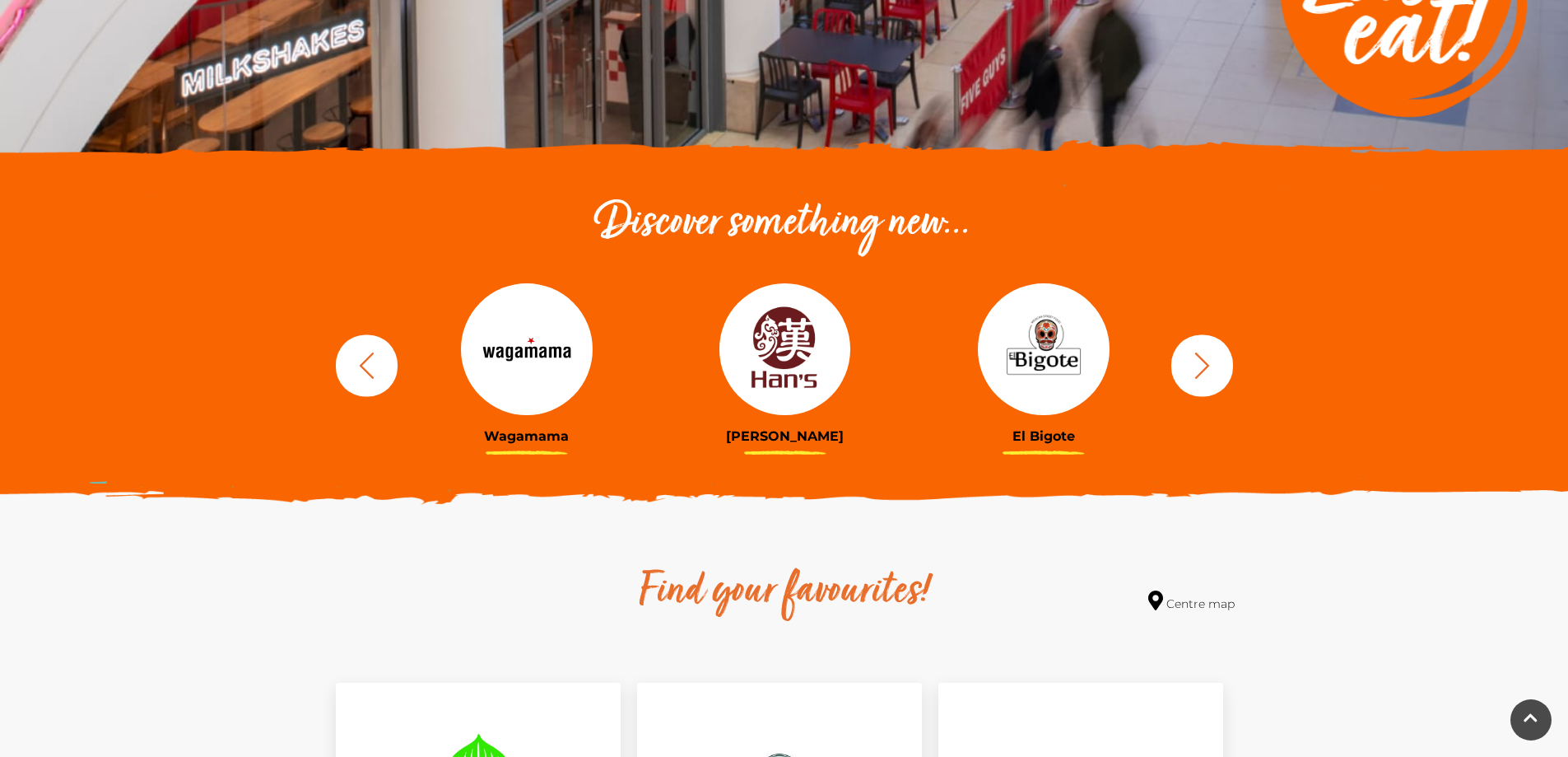
click at [1210, 366] on icon "button" at bounding box center [1202, 365] width 31 height 31
click at [1209, 368] on icon "button" at bounding box center [1202, 365] width 31 height 31
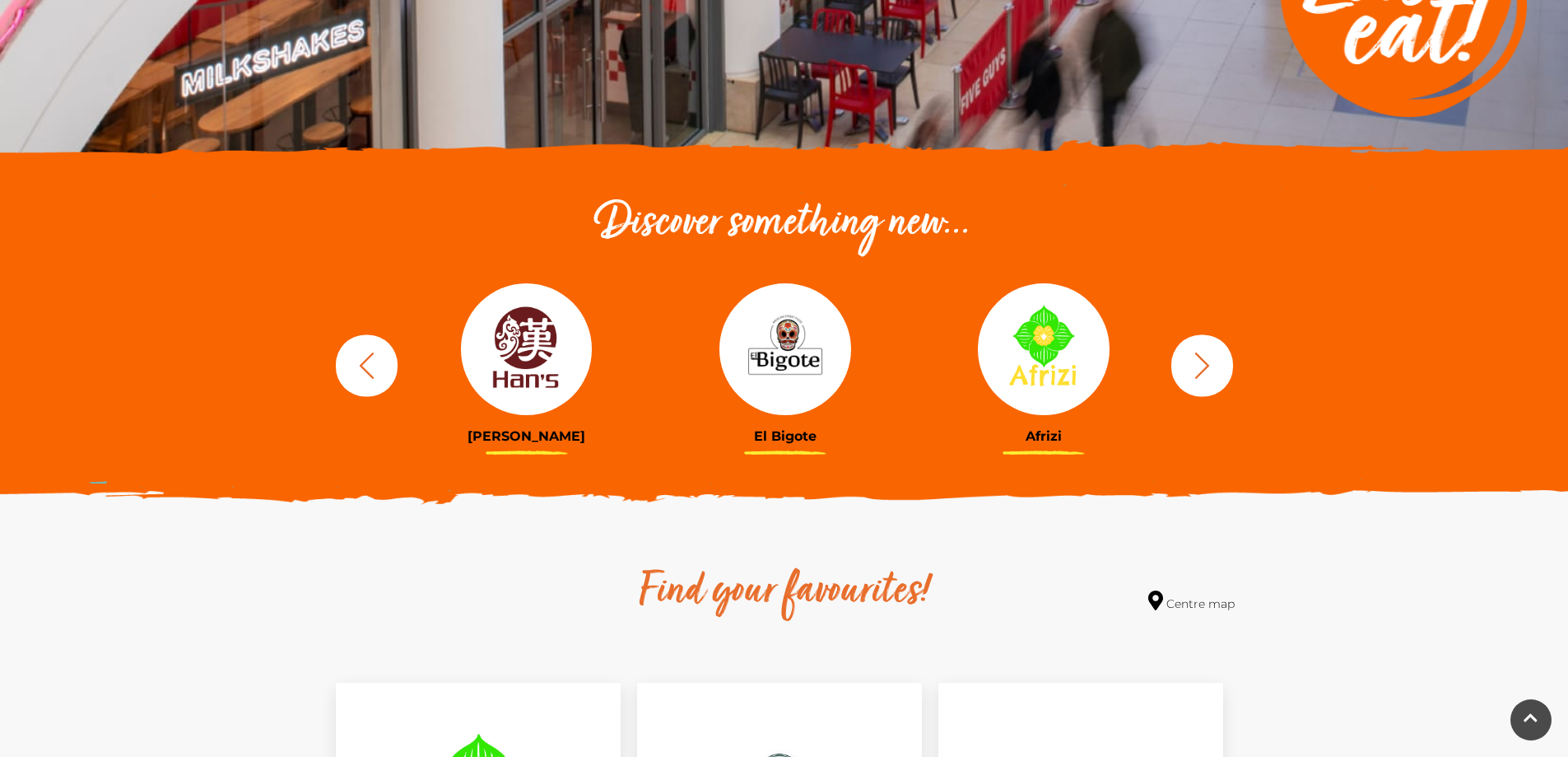
click at [1209, 368] on icon "button" at bounding box center [1202, 365] width 31 height 31
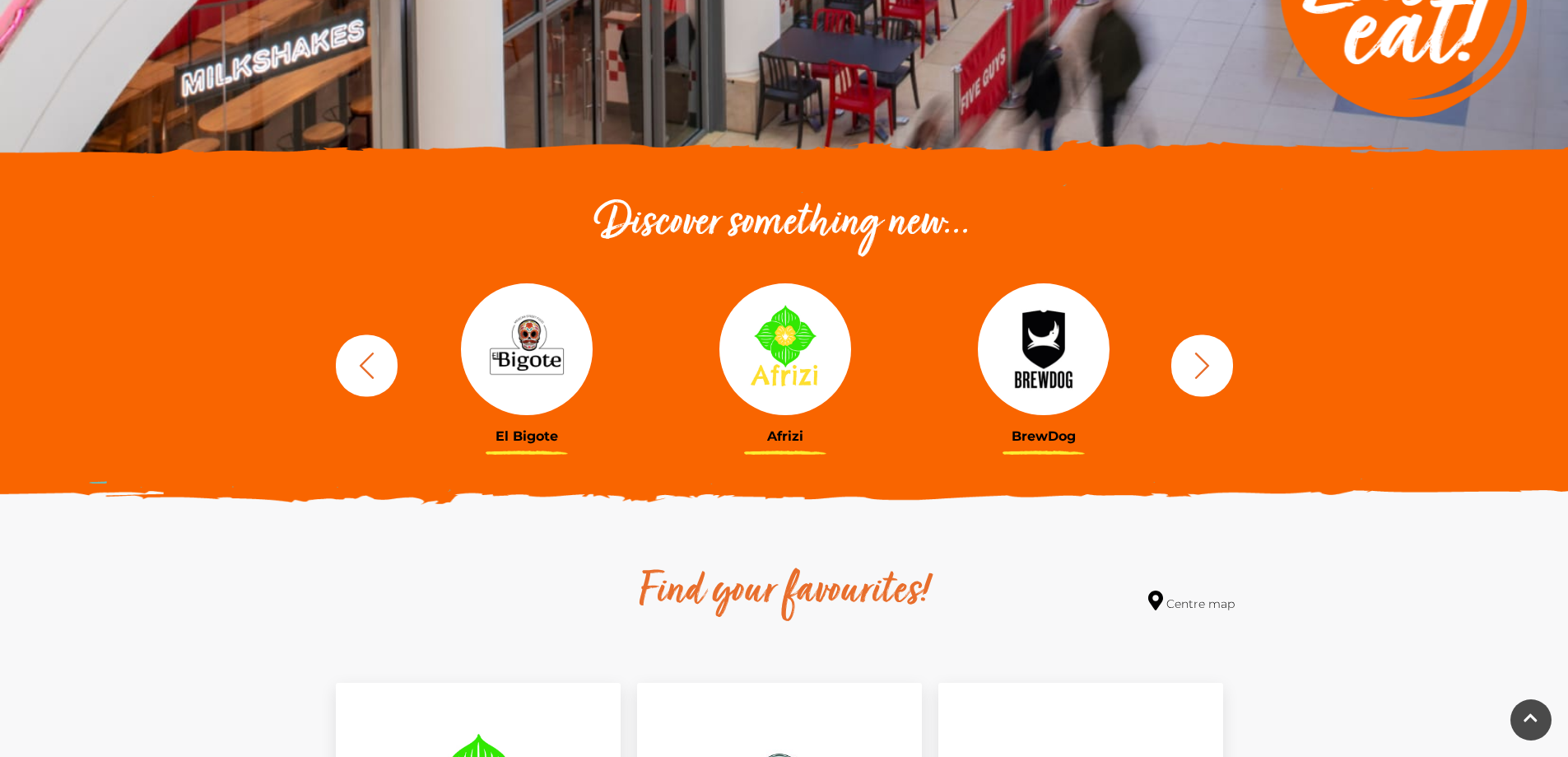
click at [1209, 368] on icon "button" at bounding box center [1202, 365] width 31 height 31
click at [1208, 371] on icon "button" at bounding box center [1202, 365] width 31 height 31
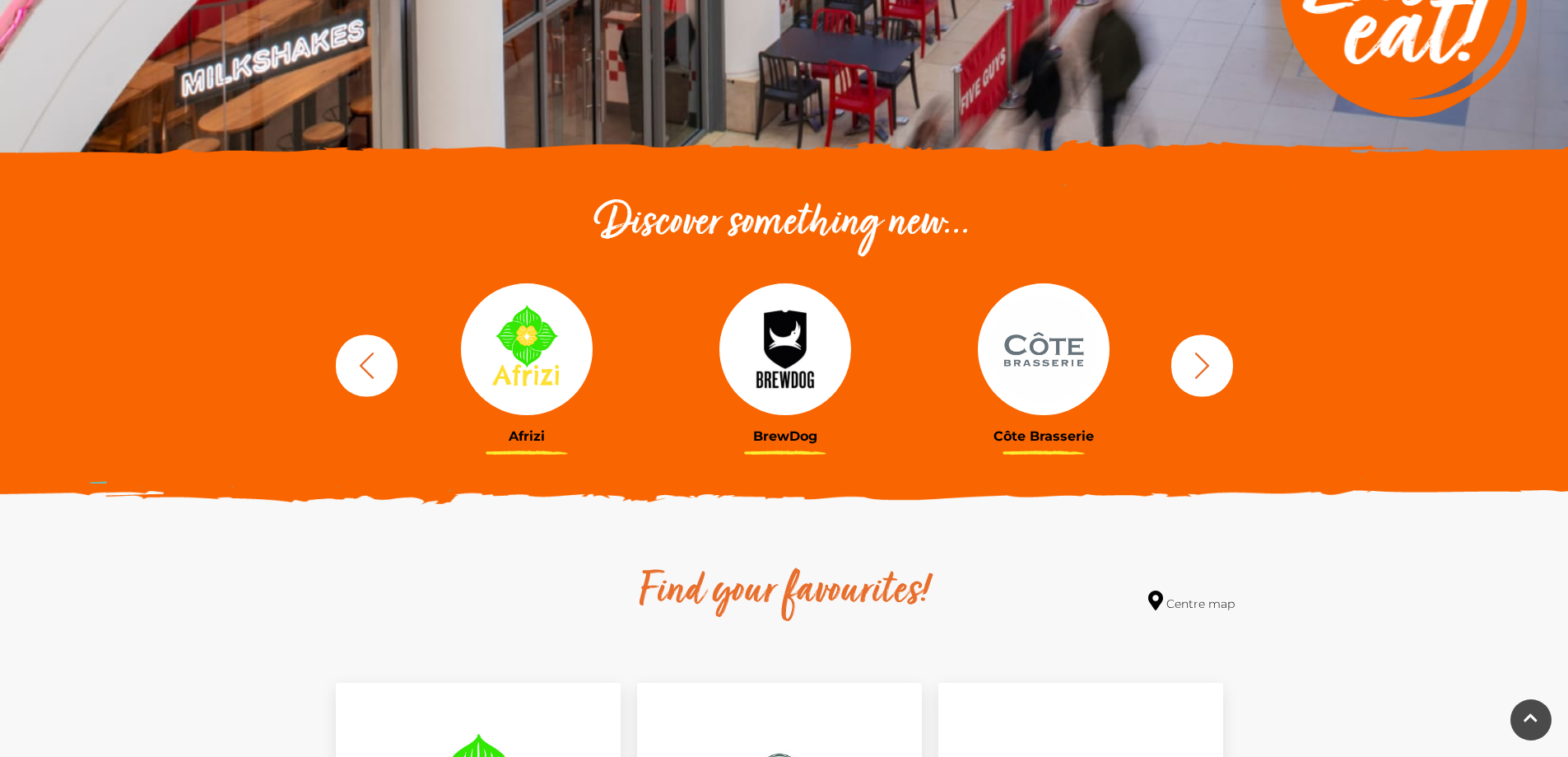
click at [1208, 371] on icon "button" at bounding box center [1202, 365] width 31 height 31
click at [1202, 371] on icon "button" at bounding box center [1201, 364] width 14 height 26
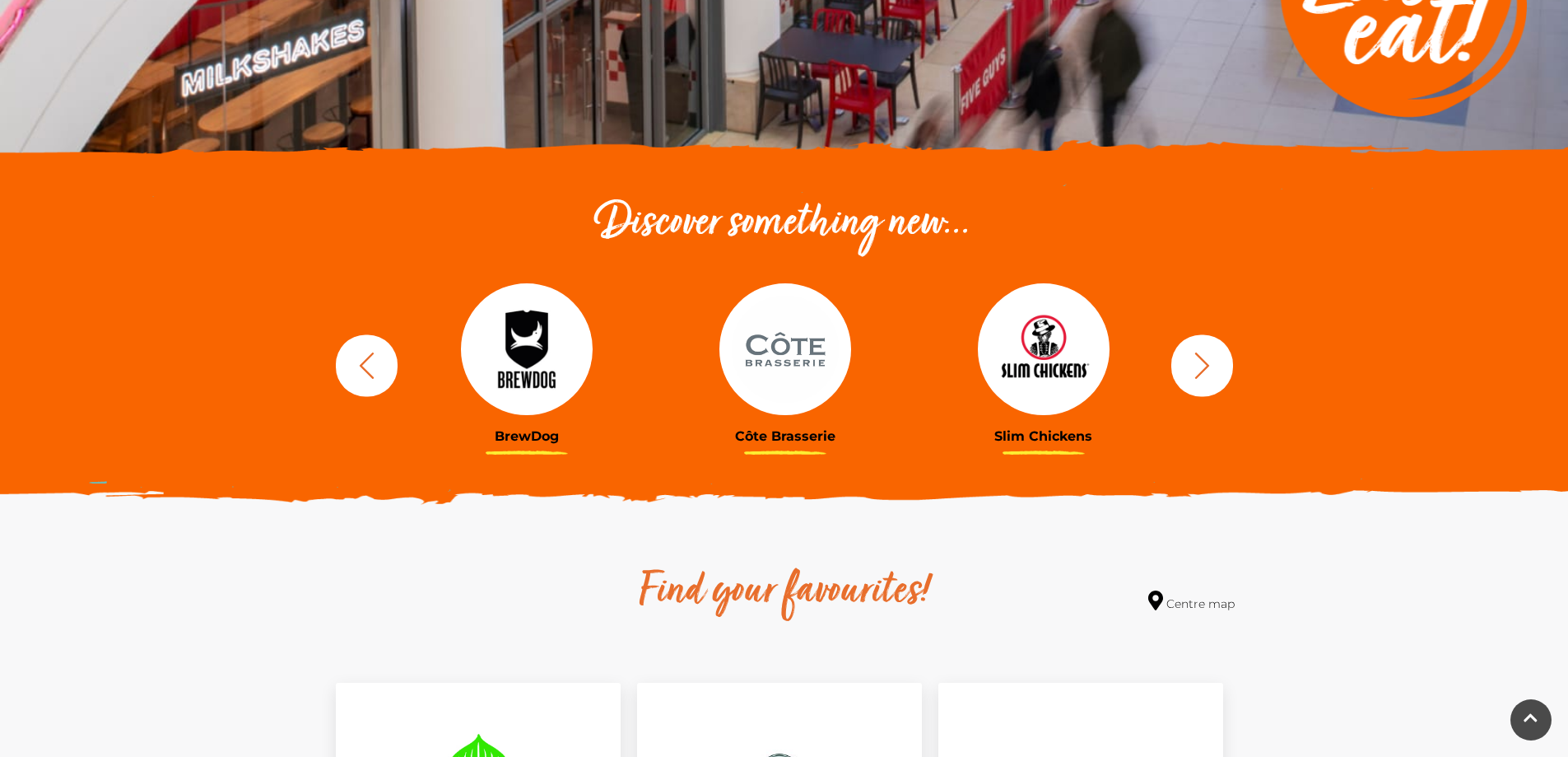
click at [1199, 374] on icon "button" at bounding box center [1201, 364] width 14 height 26
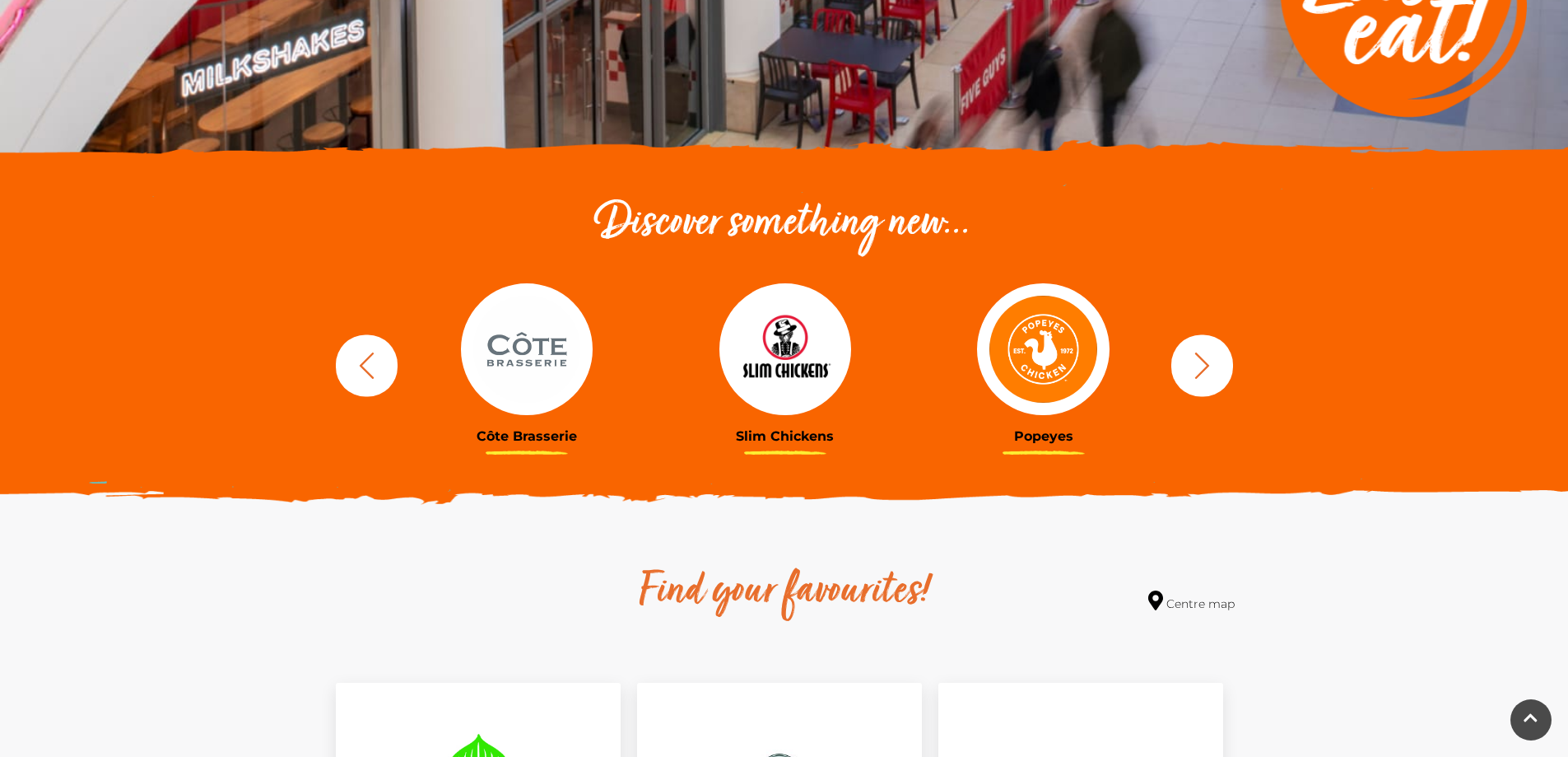
click at [1199, 374] on icon "button" at bounding box center [1201, 364] width 14 height 26
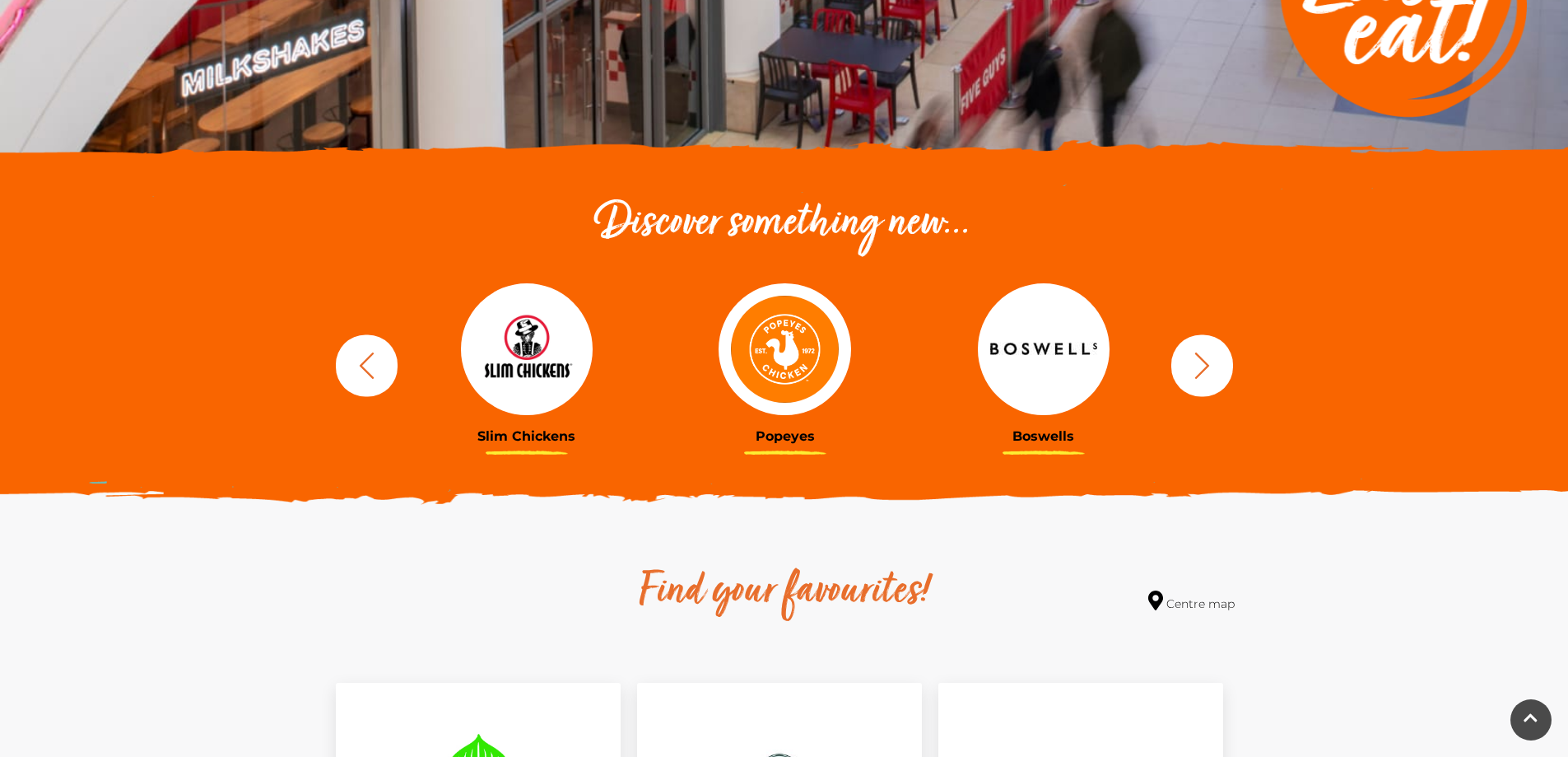
click at [1199, 374] on icon "button" at bounding box center [1201, 364] width 14 height 26
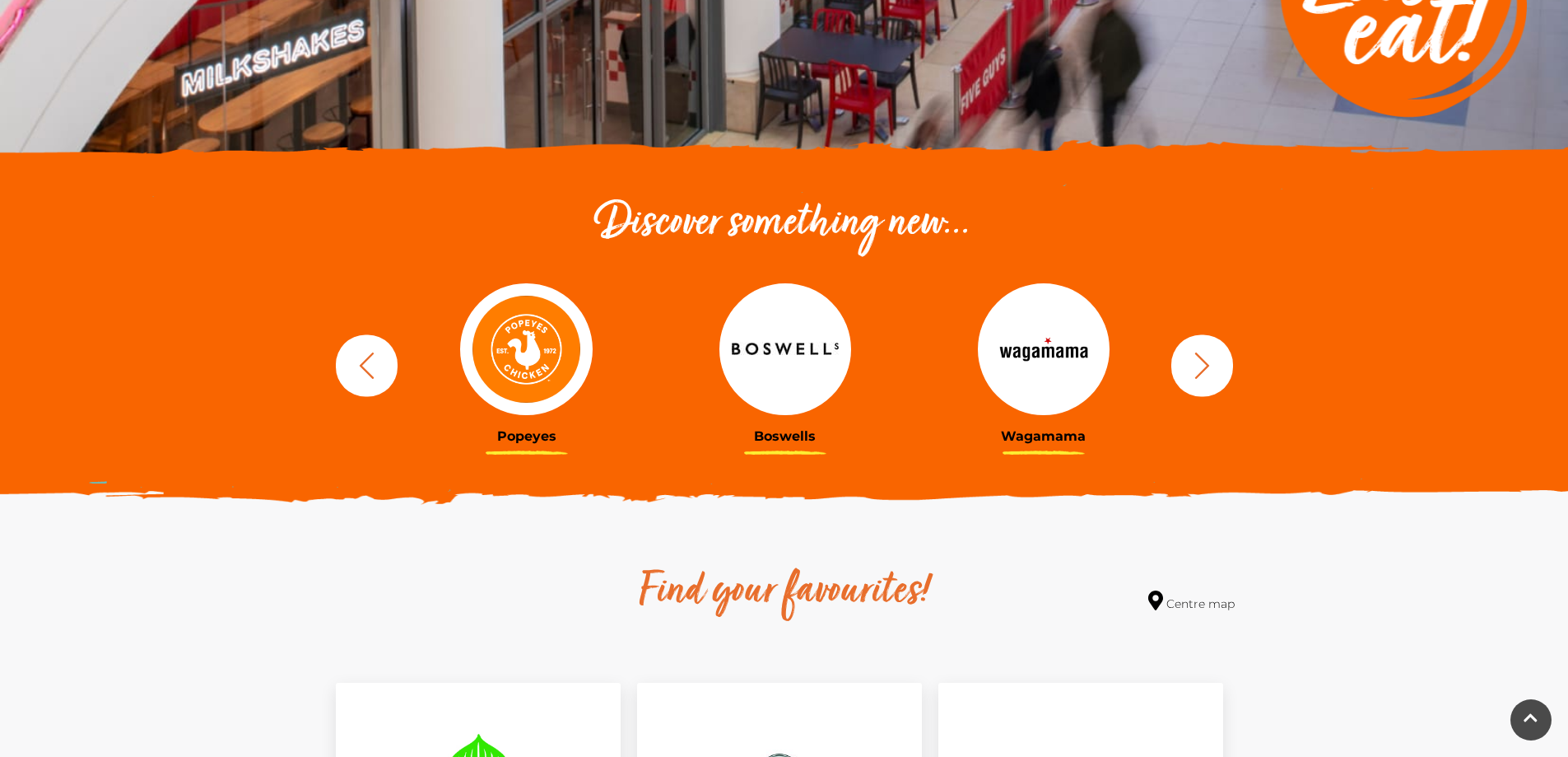
click at [1199, 374] on icon "button" at bounding box center [1201, 364] width 14 height 26
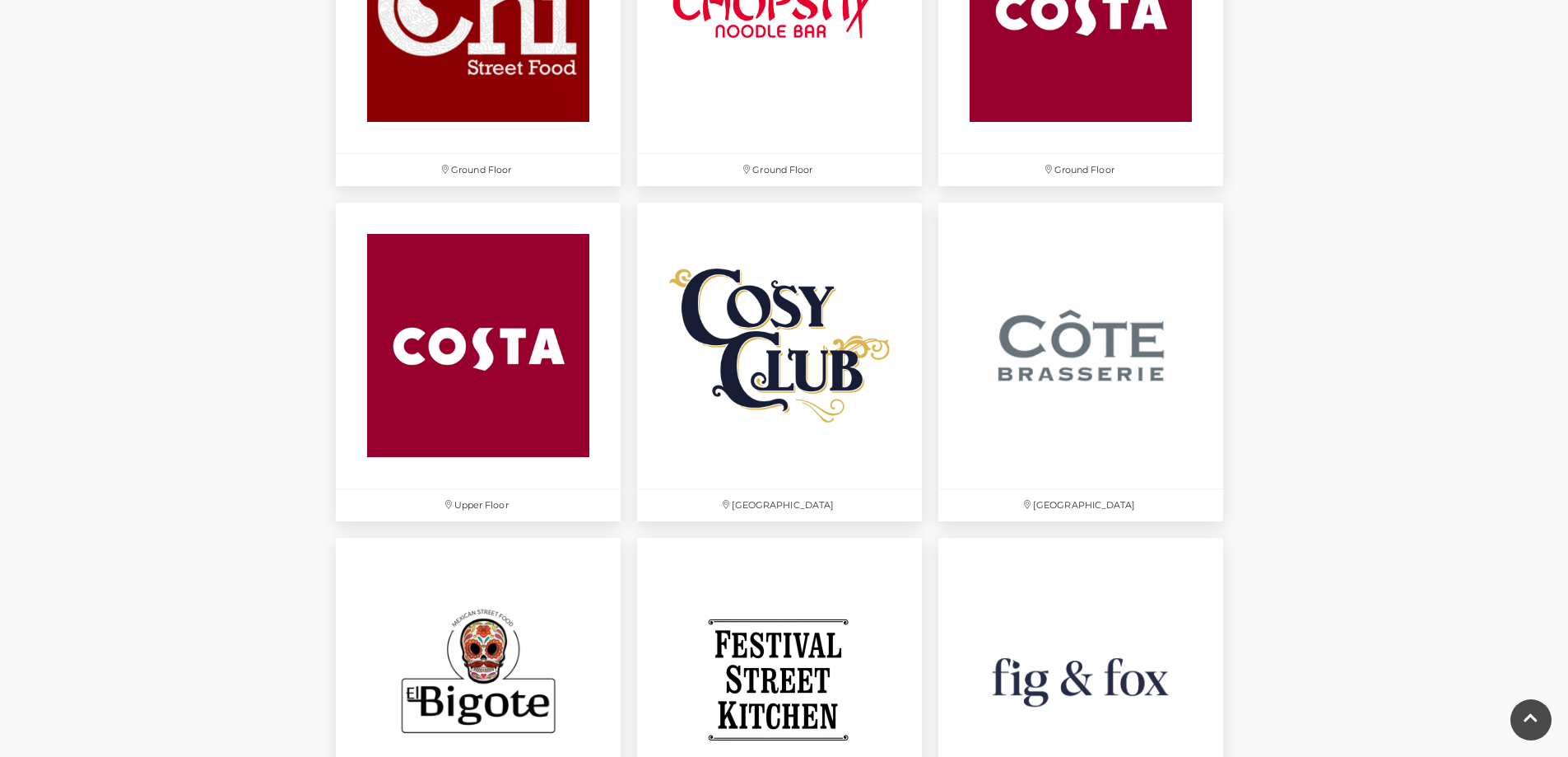
scroll to position [2223, 0]
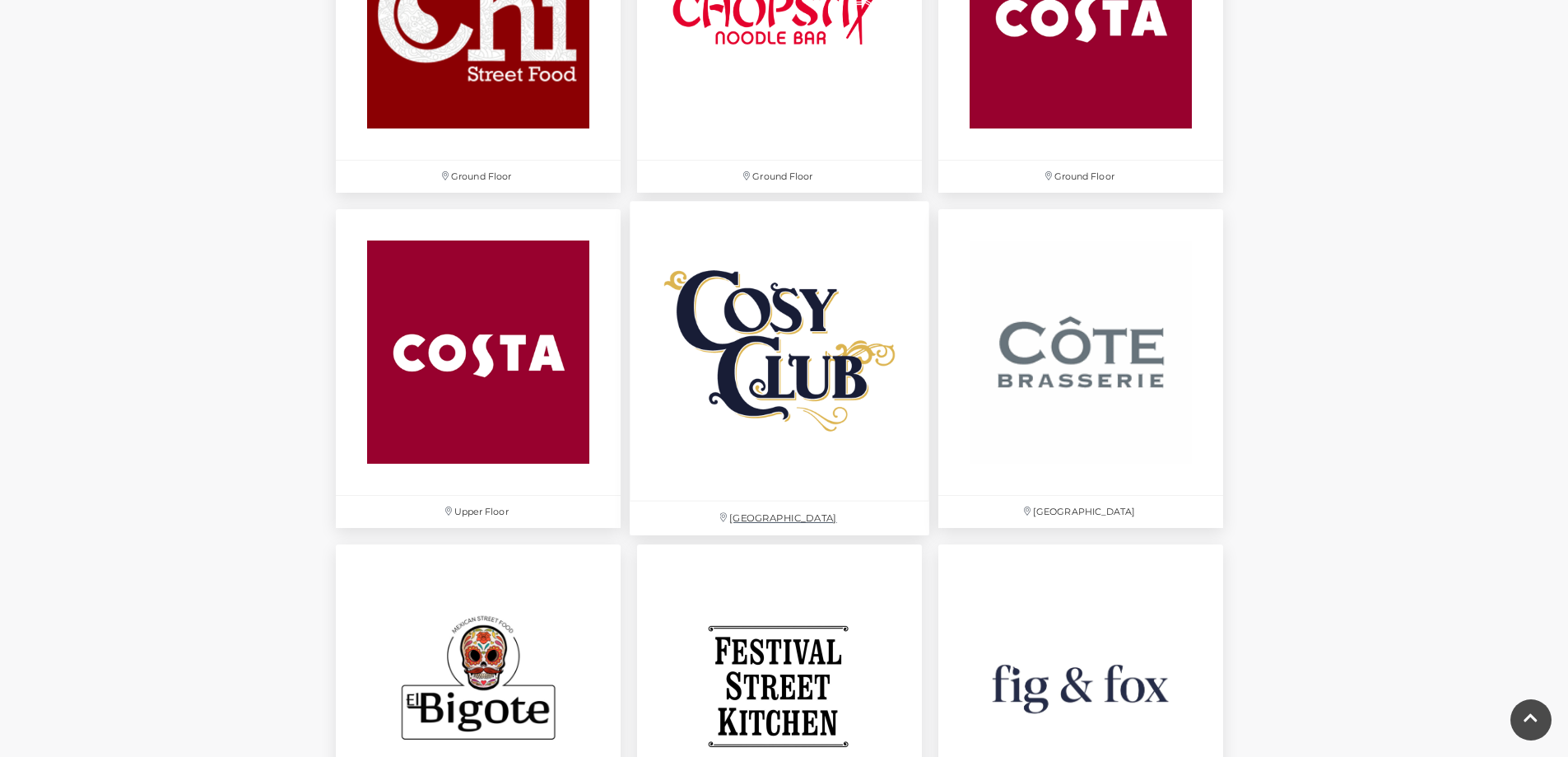
click at [806, 284] on img at bounding box center [780, 352] width 300 height 300
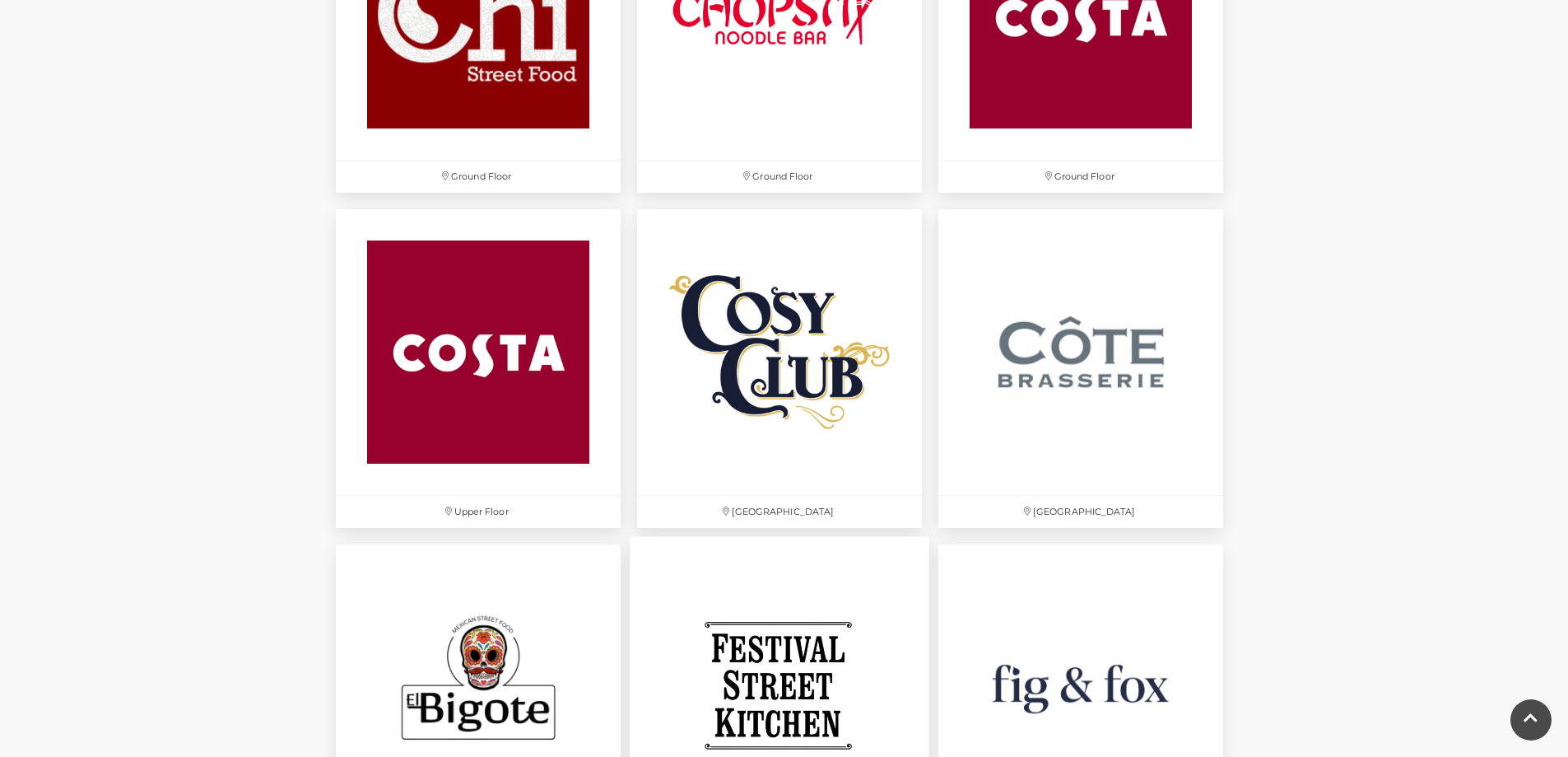
click at [770, 536] on img at bounding box center [780, 685] width 300 height 300
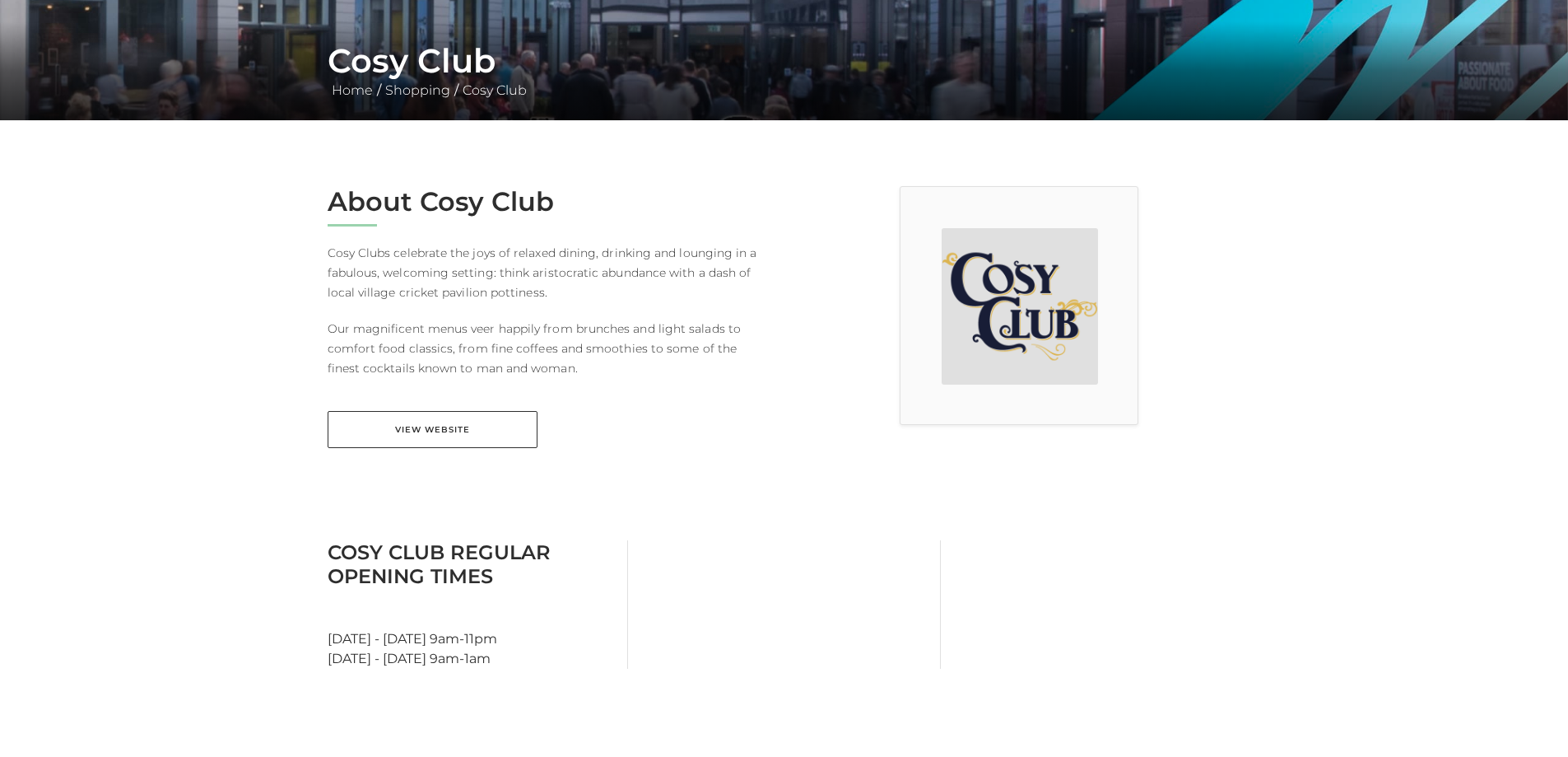
scroll to position [330, 0]
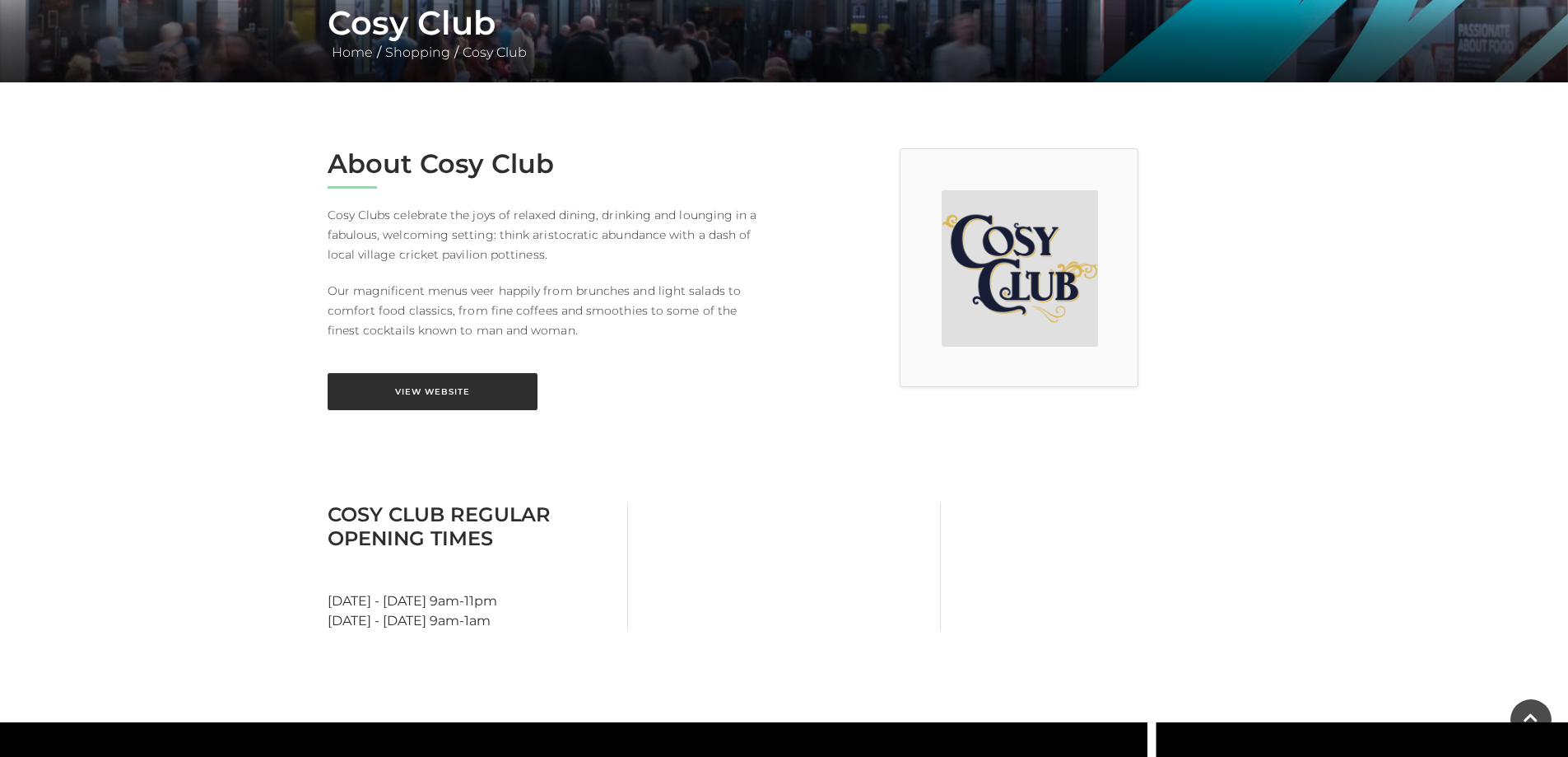
click at [492, 404] on link "View Website" at bounding box center [432, 392] width 210 height 37
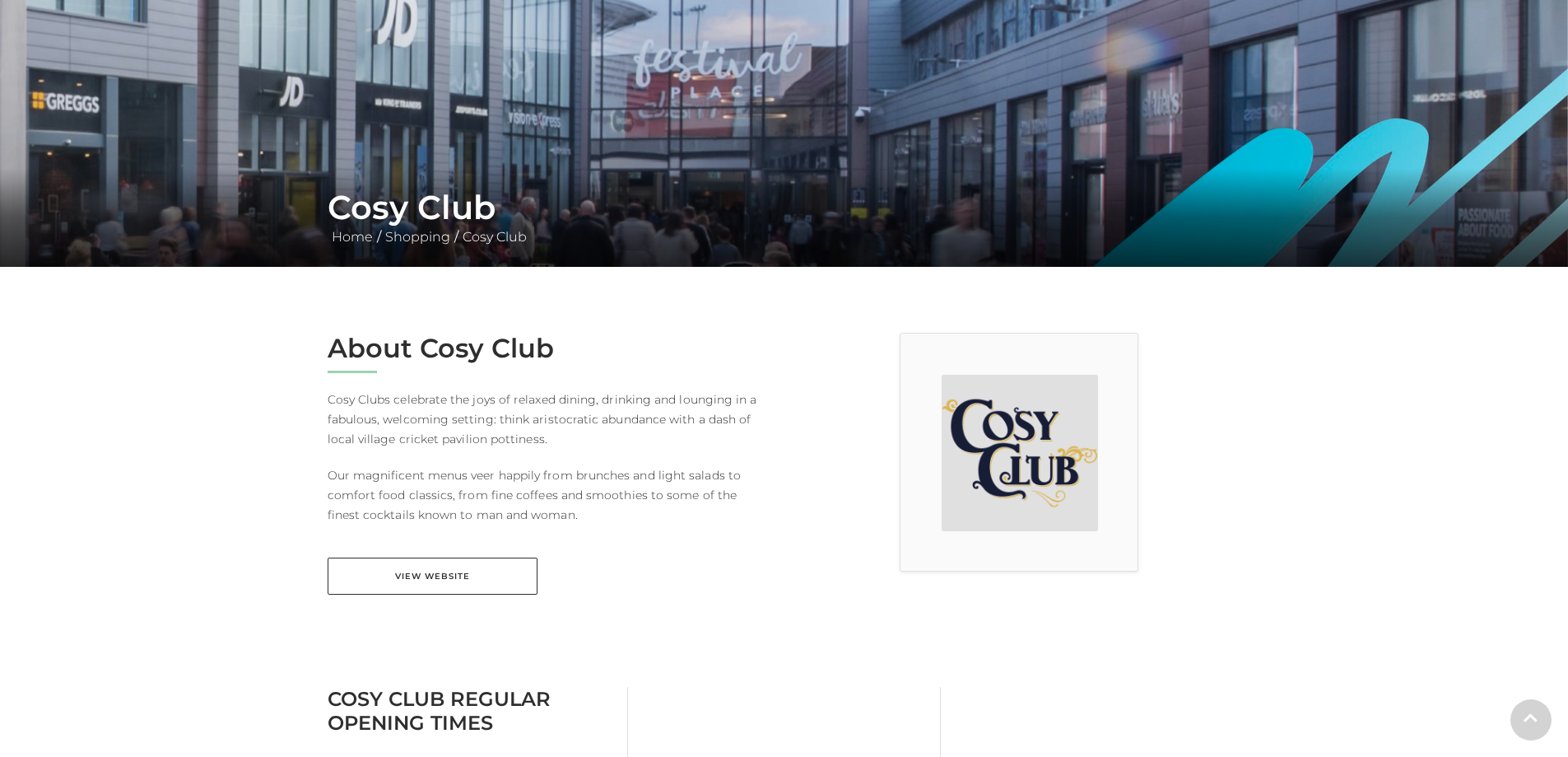
scroll to position [164, 0]
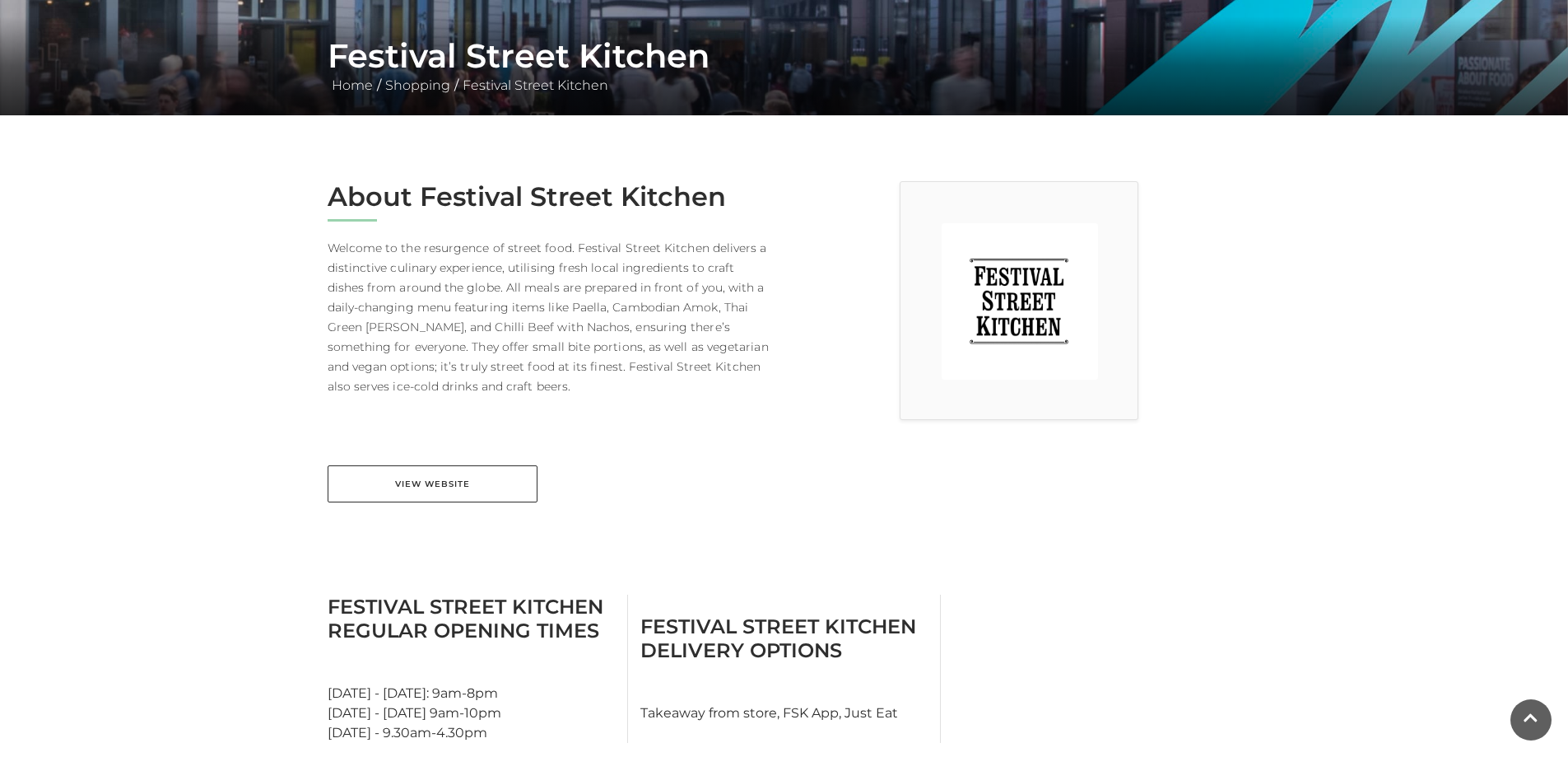
scroll to position [330, 0]
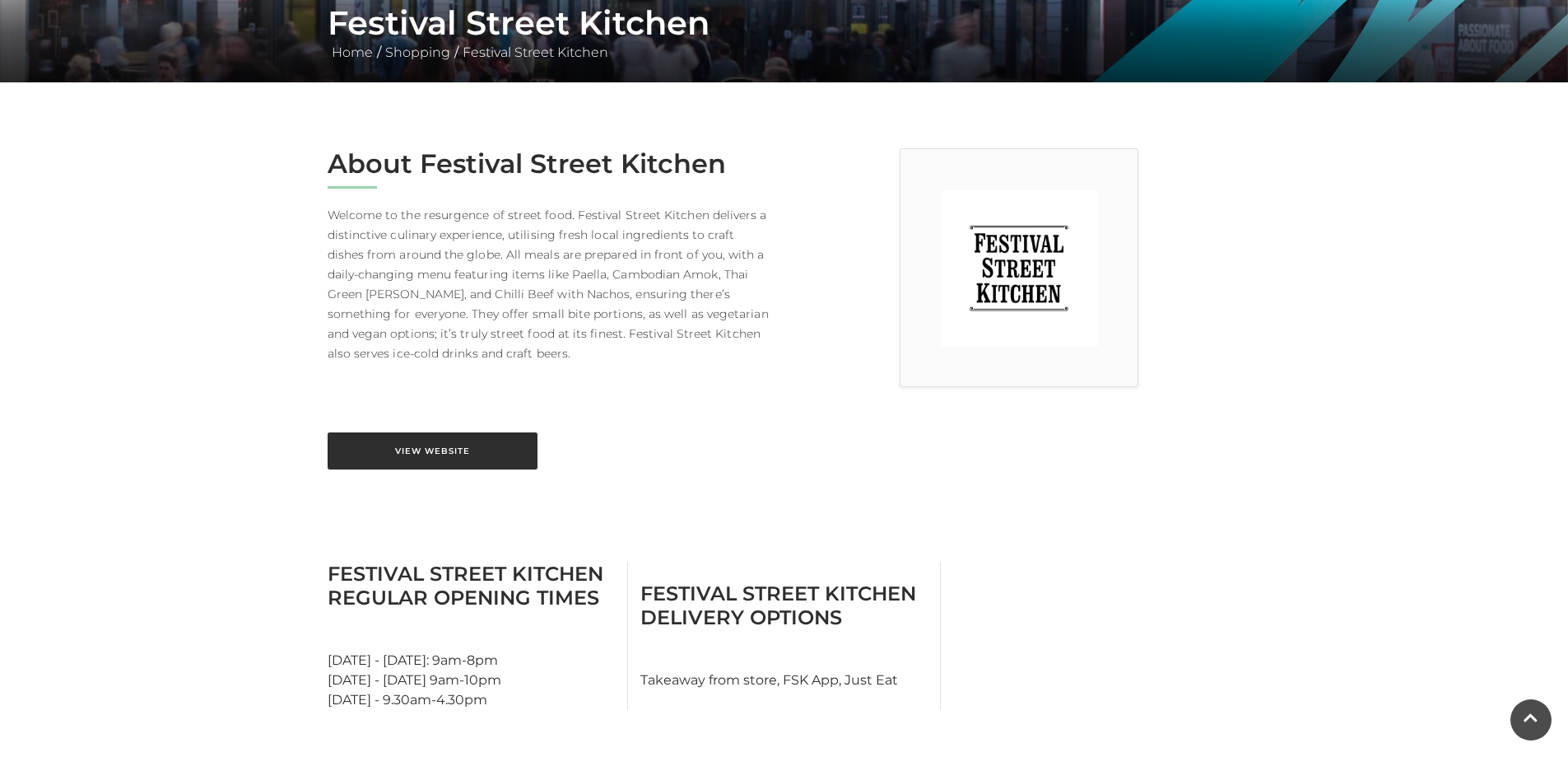
click at [511, 461] on link "View Website" at bounding box center [432, 451] width 210 height 37
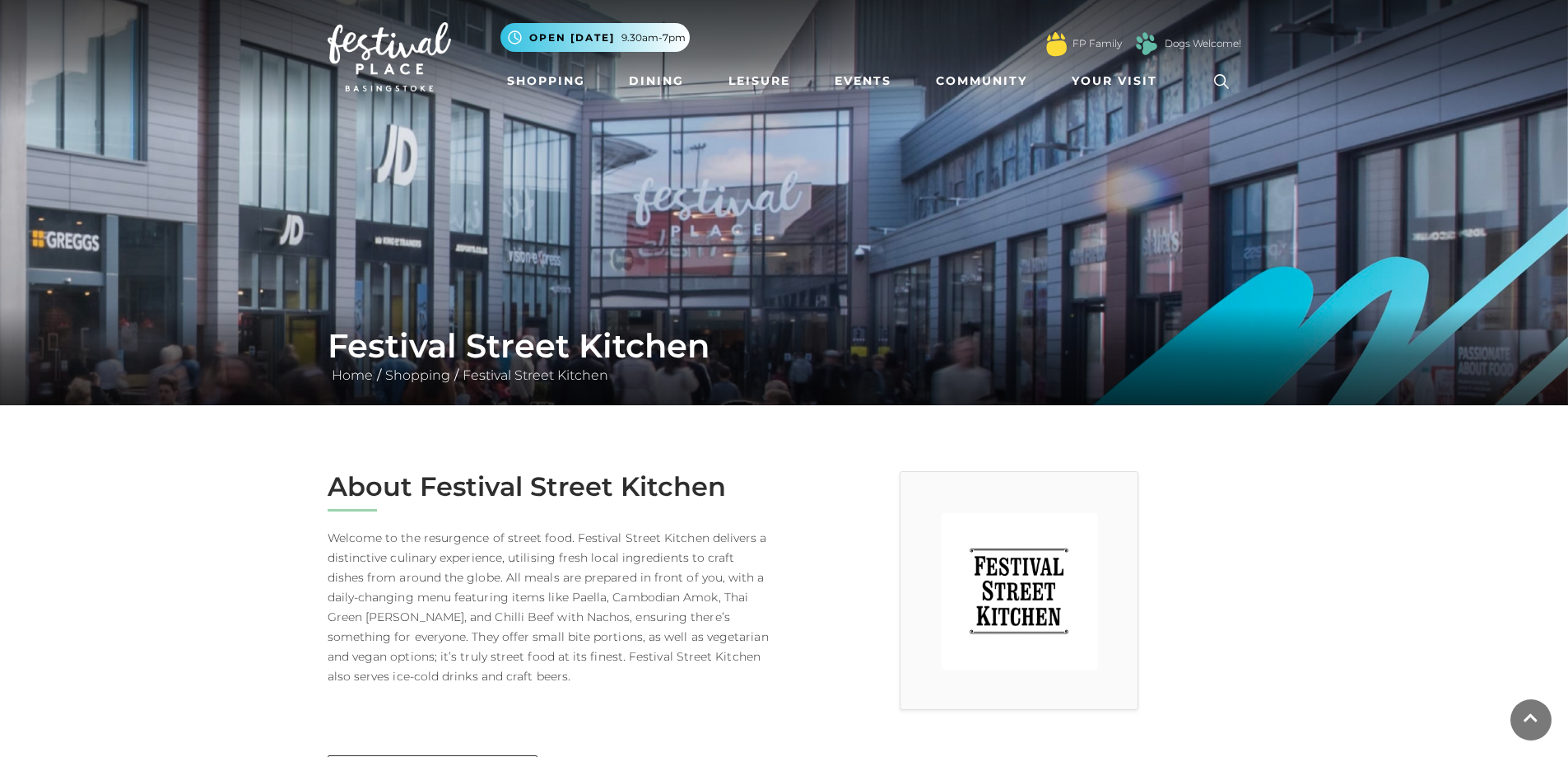
scroll to position [0, 0]
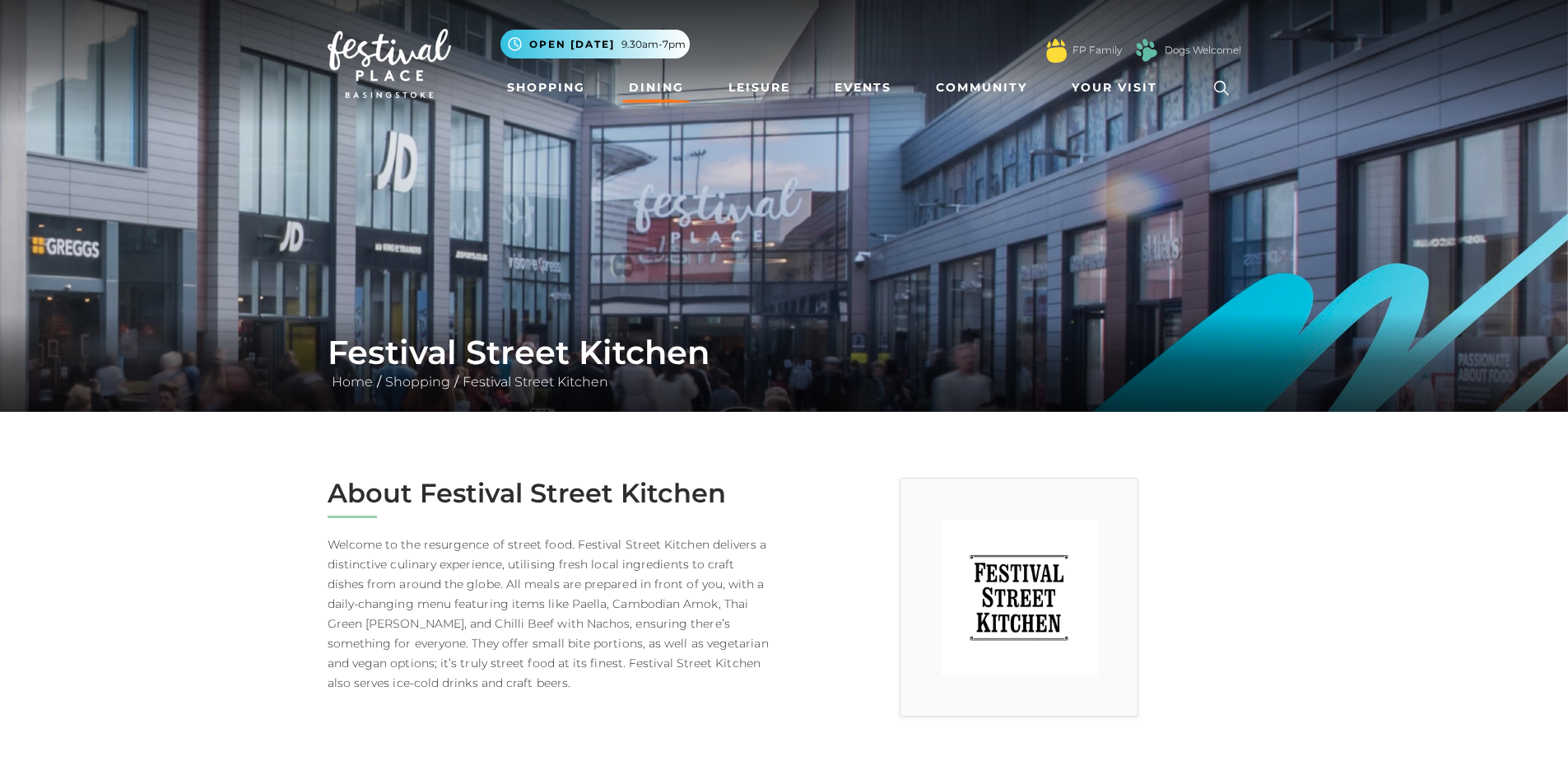
click at [666, 80] on link "Dining" at bounding box center [656, 88] width 68 height 31
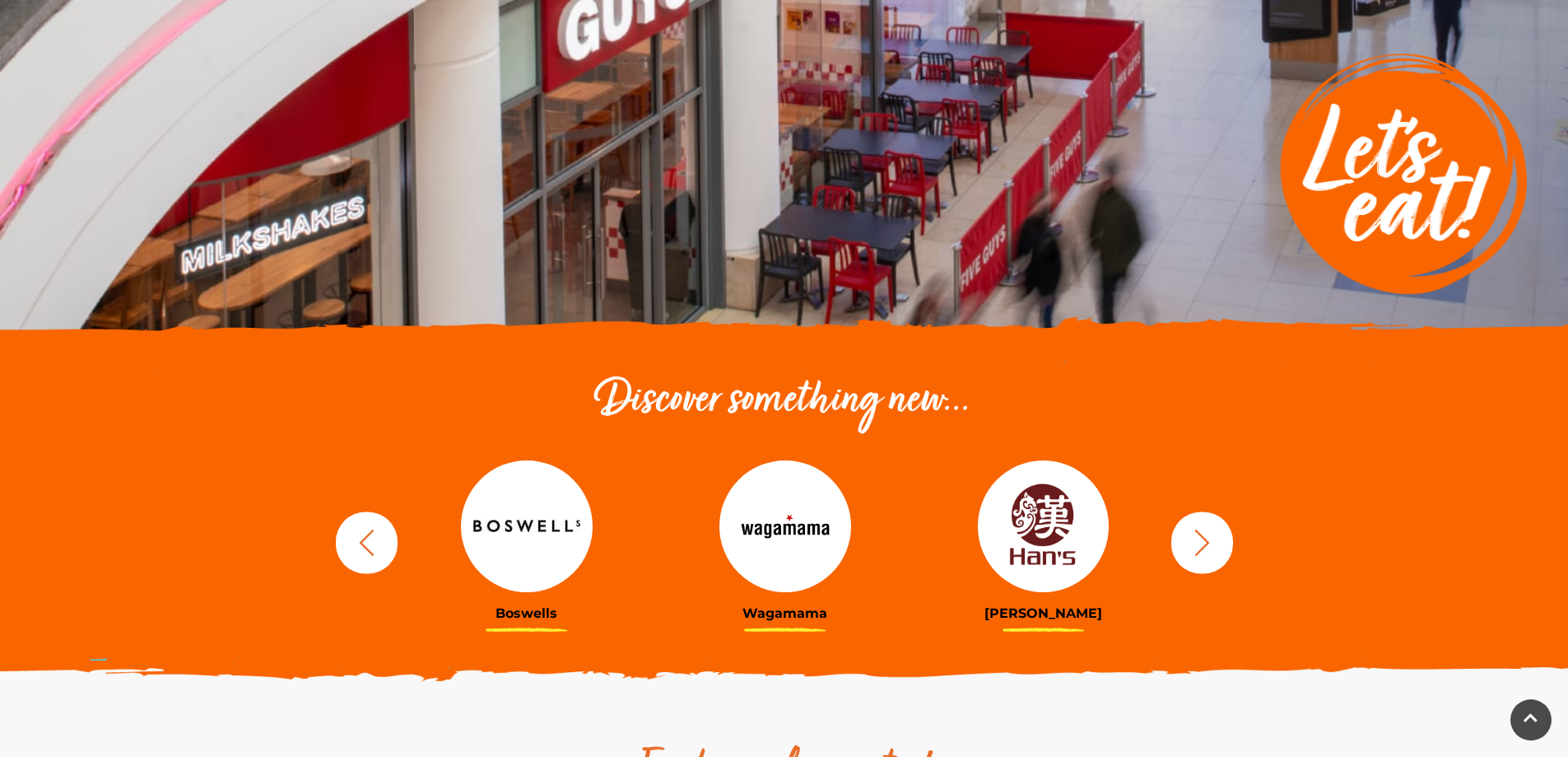
scroll to position [247, 0]
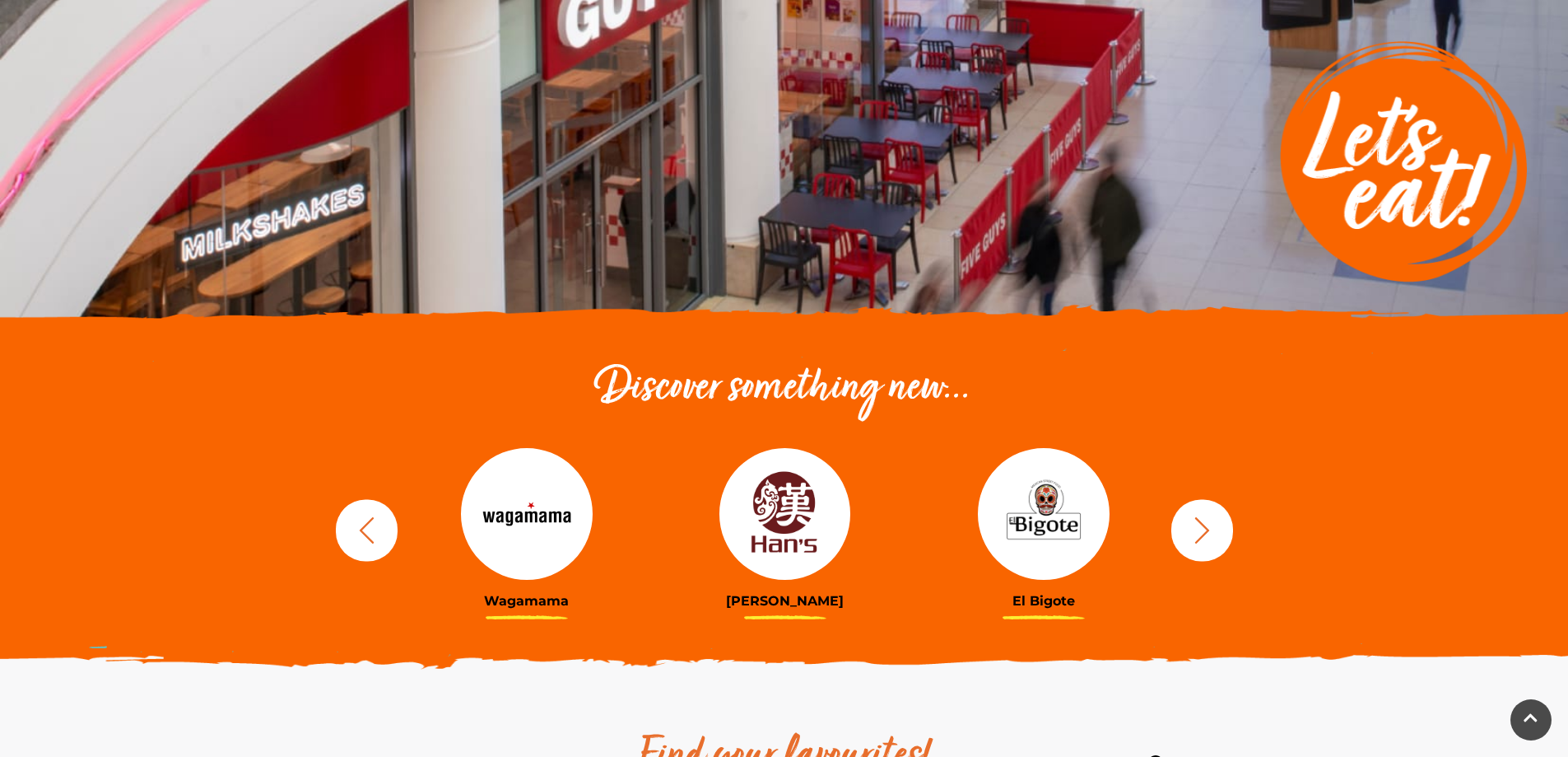
click at [1210, 529] on icon "button" at bounding box center [1202, 530] width 31 height 31
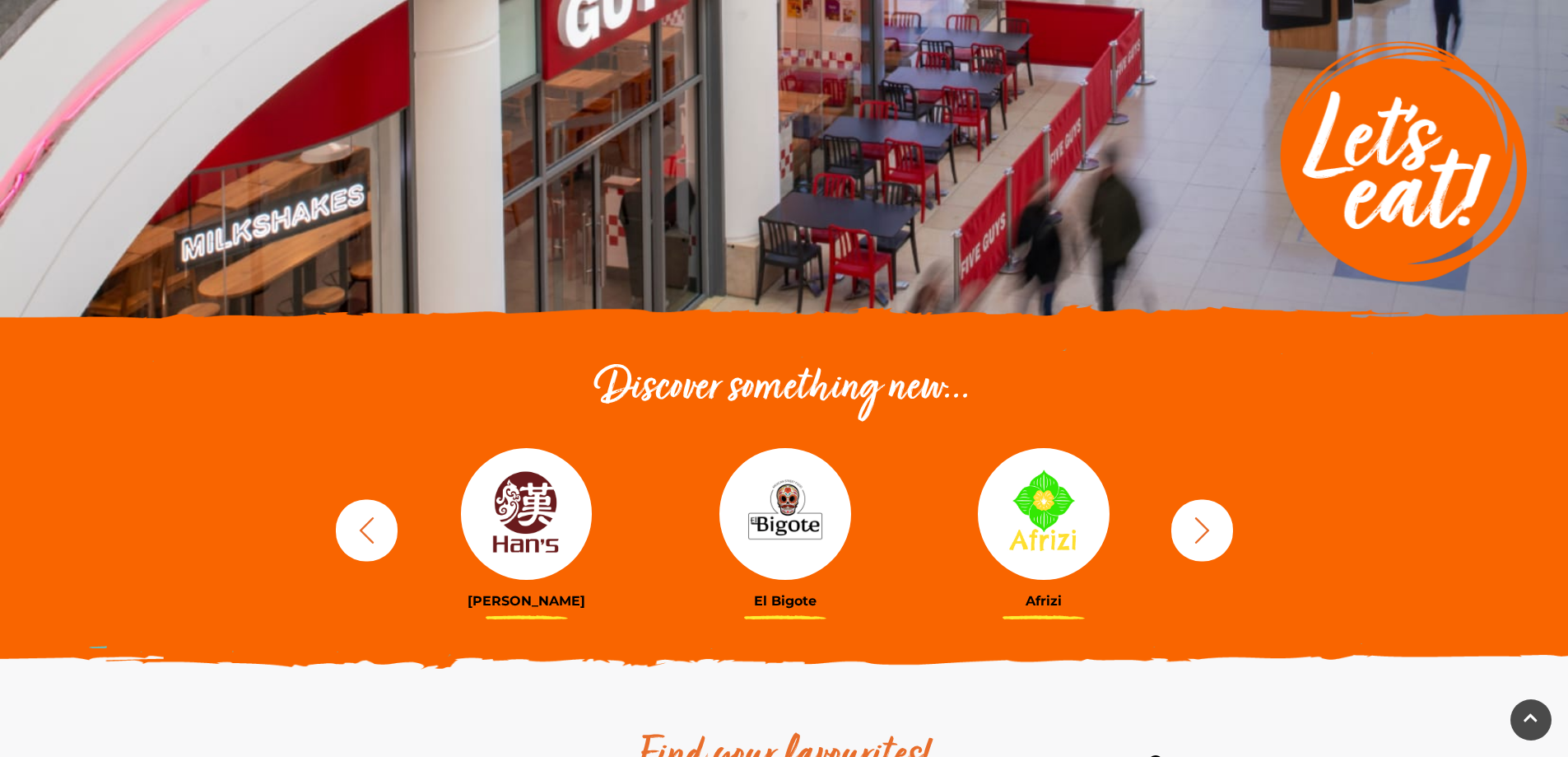
click at [1218, 516] on button "button" at bounding box center [1202, 530] width 62 height 62
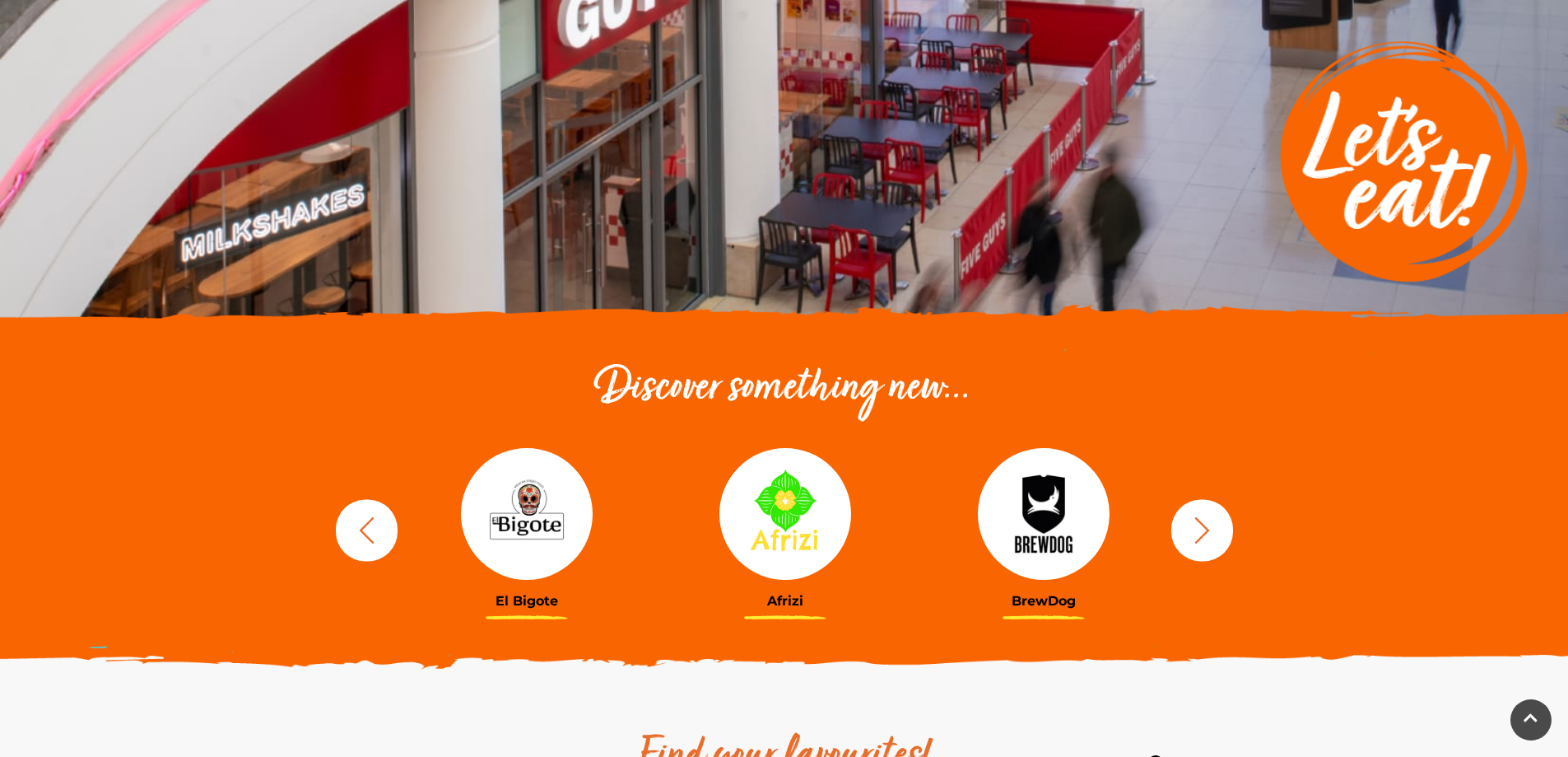
click at [1214, 536] on icon "button" at bounding box center [1202, 530] width 31 height 31
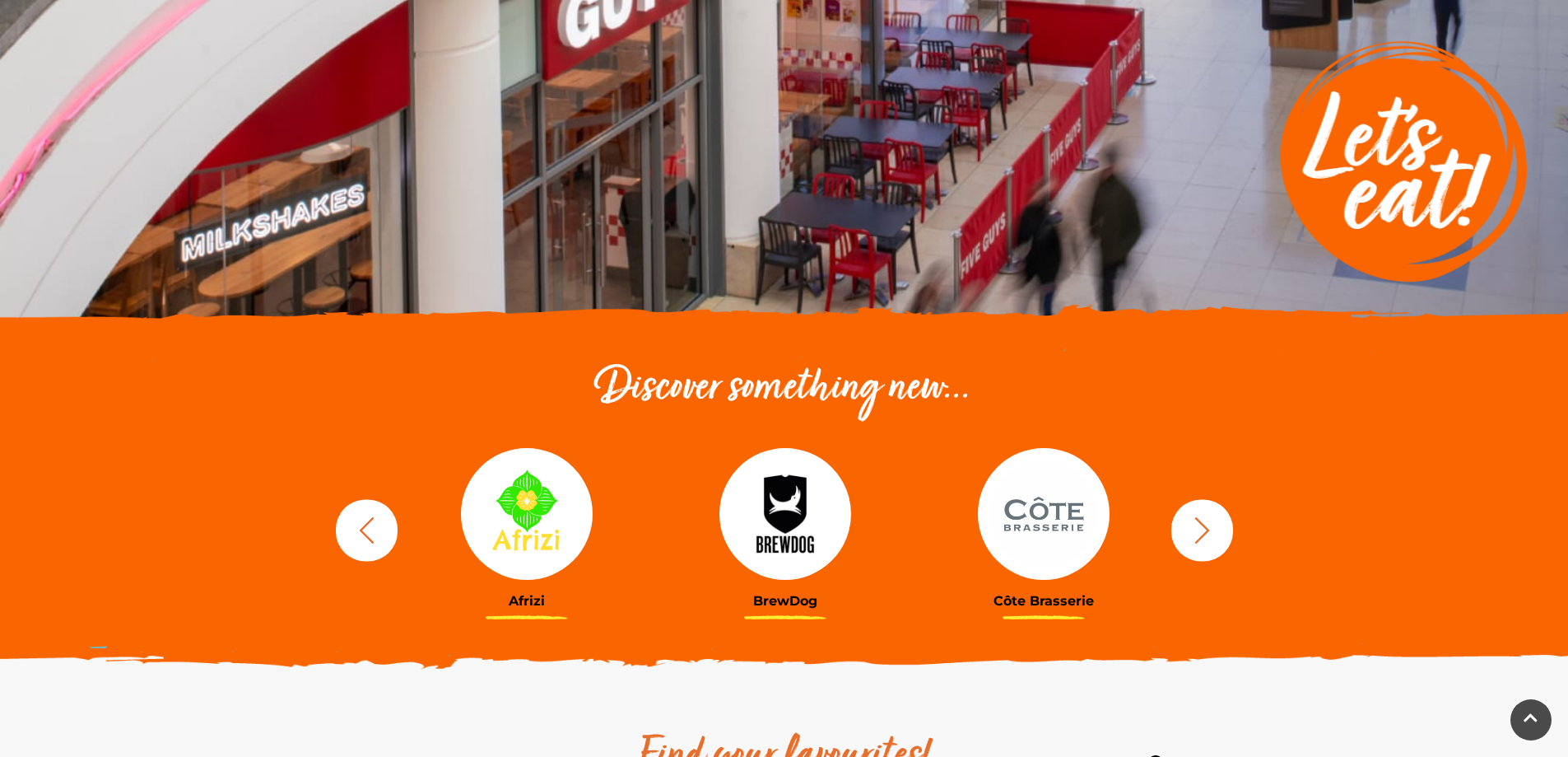
click at [1200, 535] on icon "button" at bounding box center [1202, 530] width 31 height 31
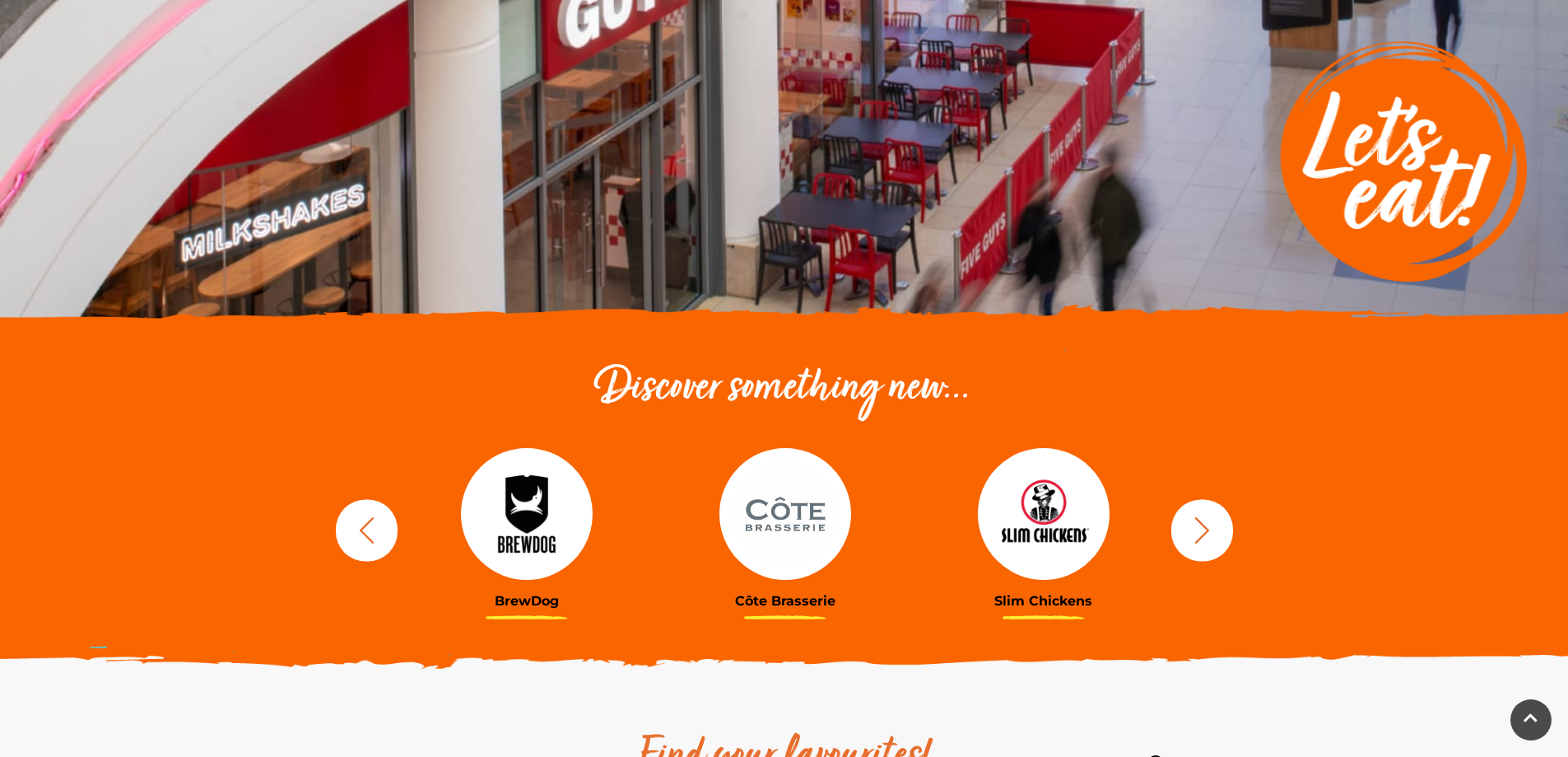
click at [1200, 534] on icon "button" at bounding box center [1202, 530] width 31 height 31
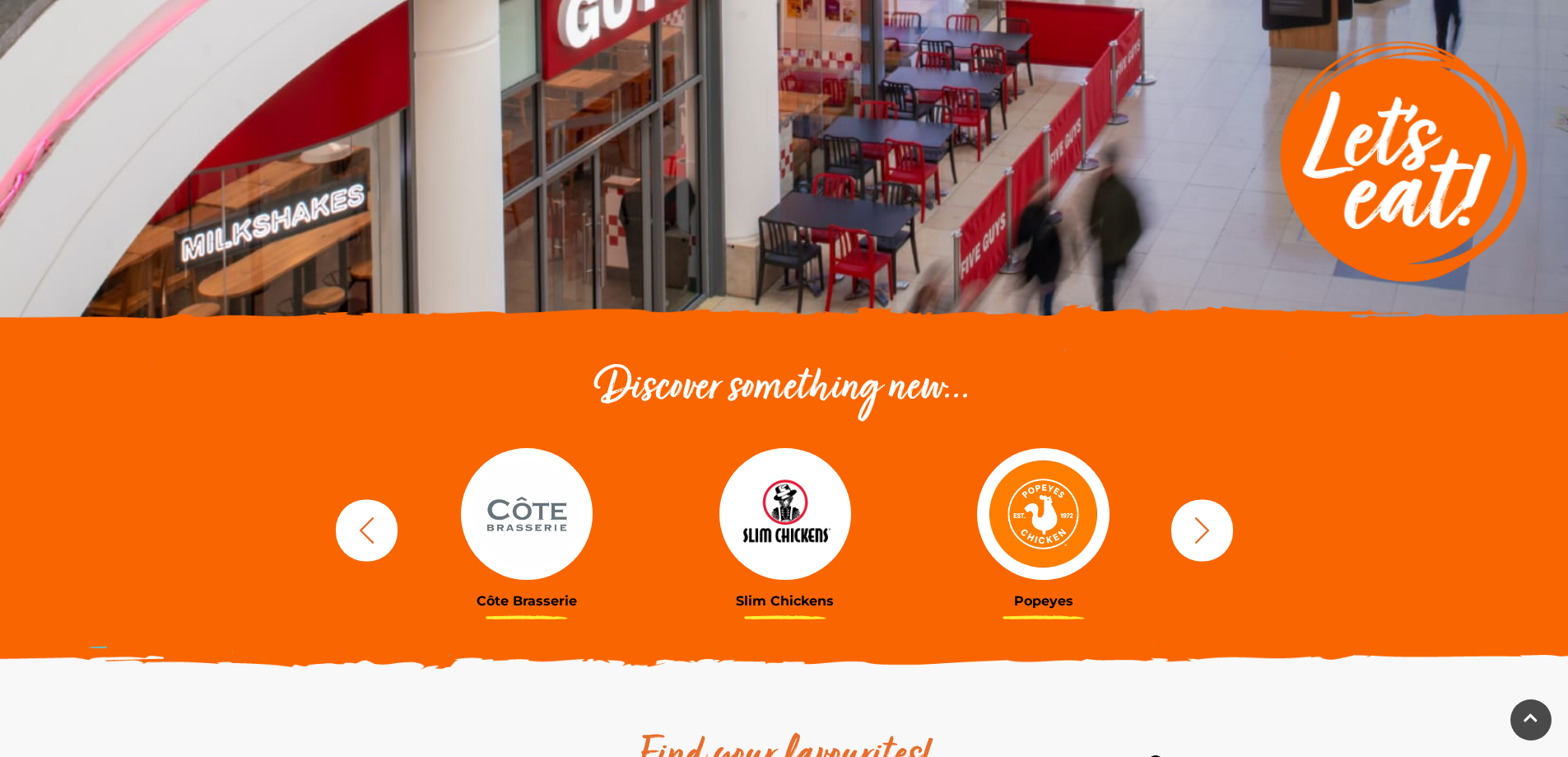
click at [1200, 534] on icon "button" at bounding box center [1202, 530] width 31 height 31
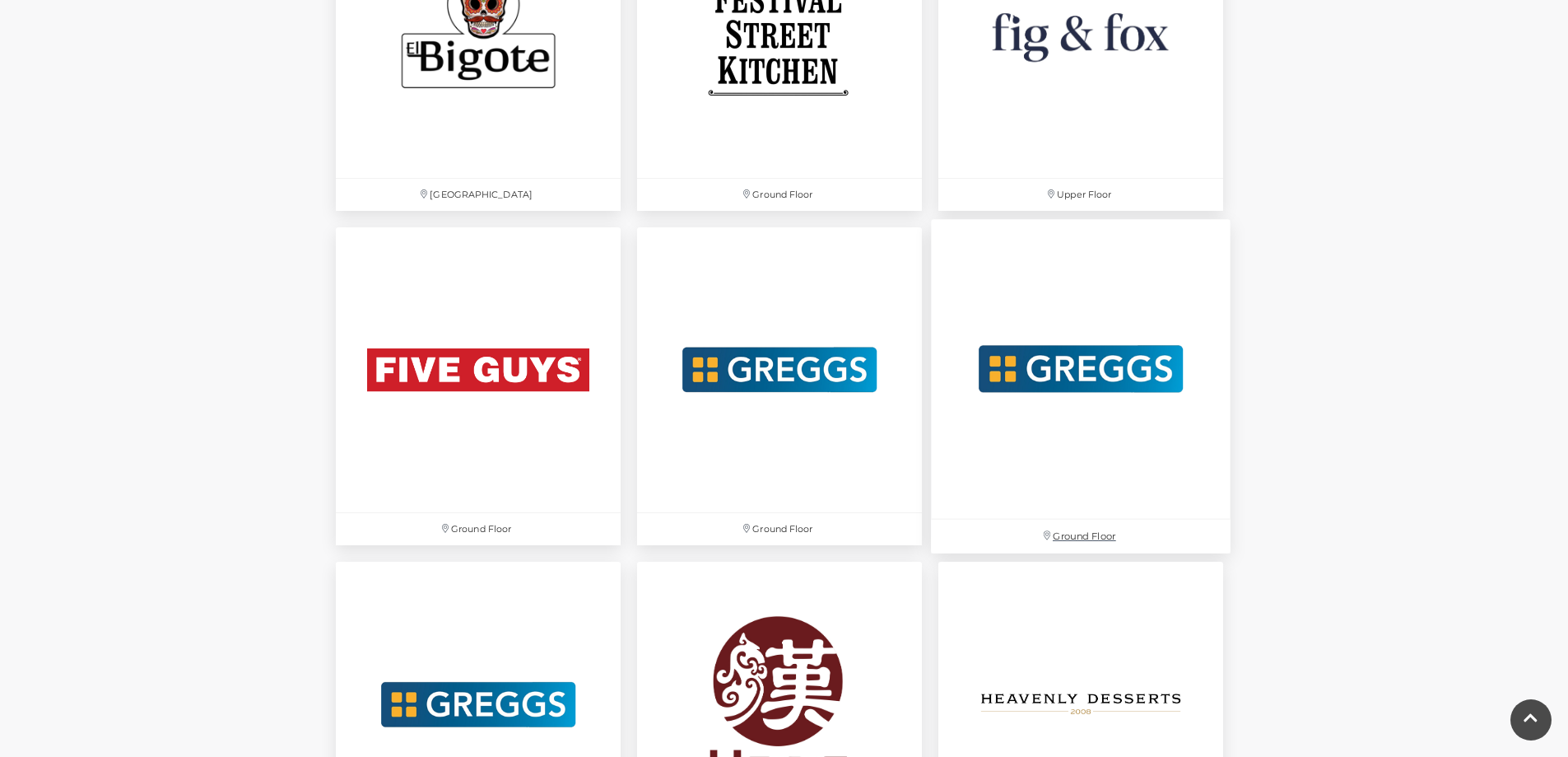
scroll to position [2882, 0]
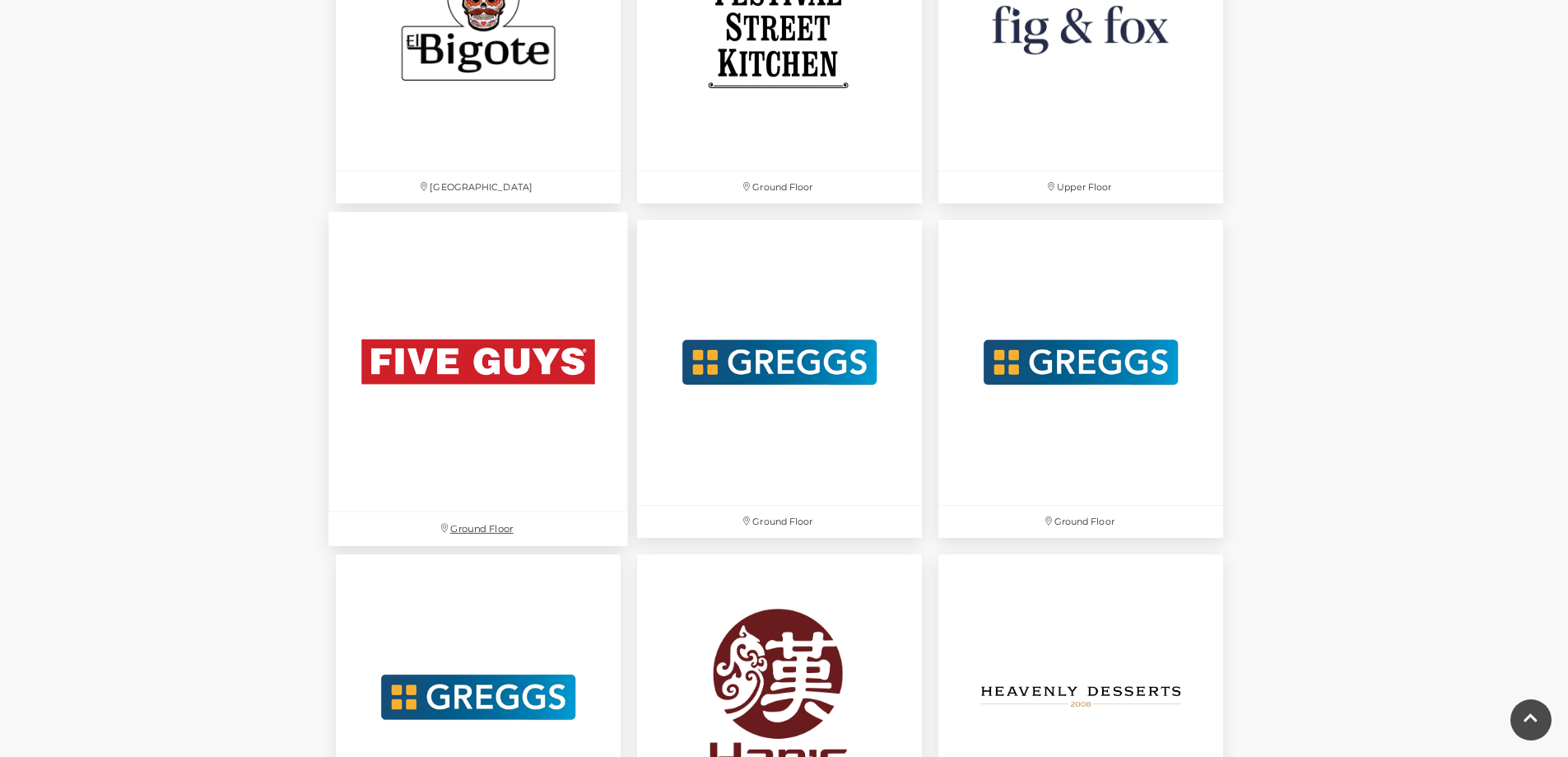
click at [541, 375] on img at bounding box center [478, 362] width 300 height 300
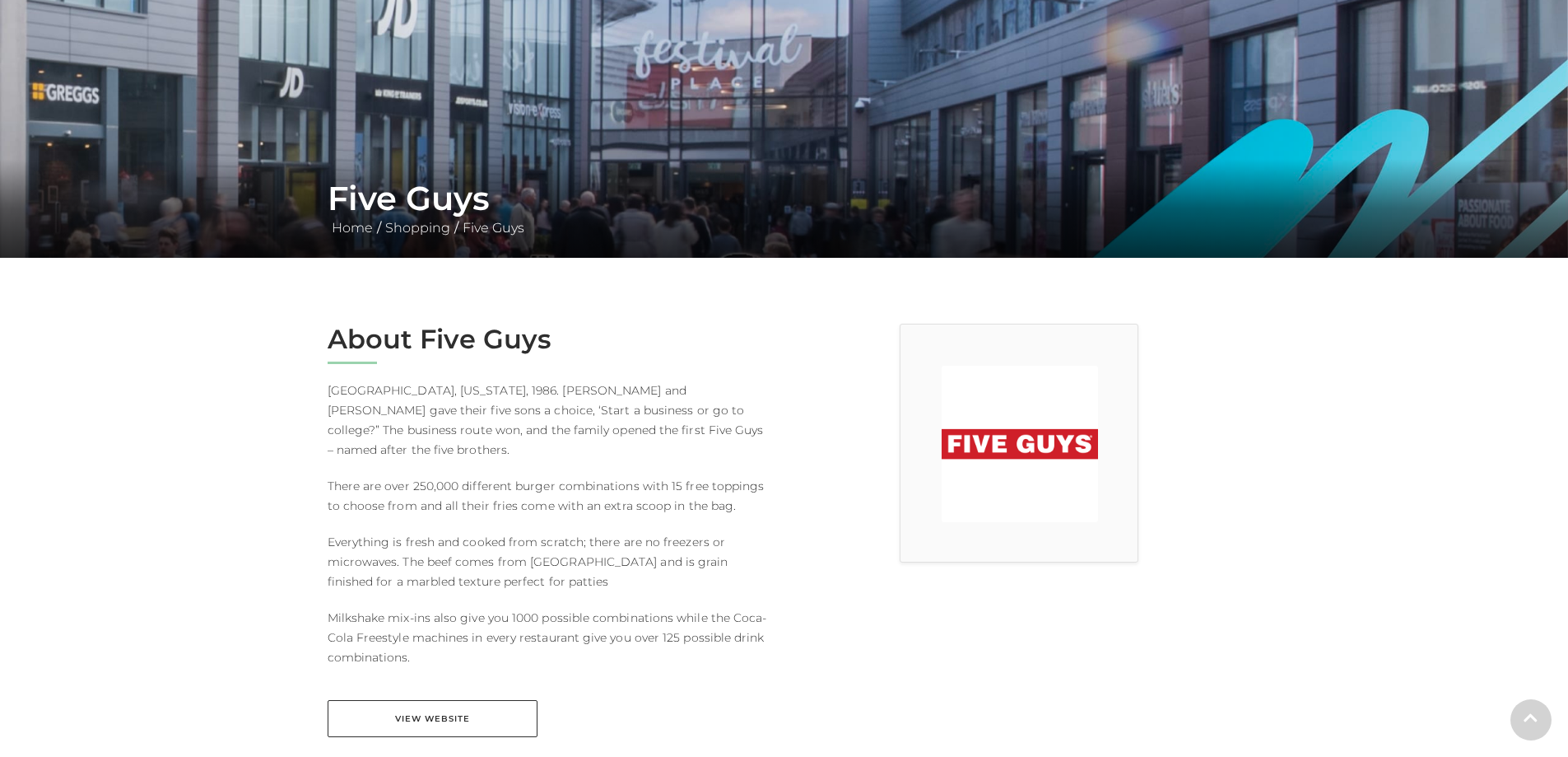
scroll to position [247, 0]
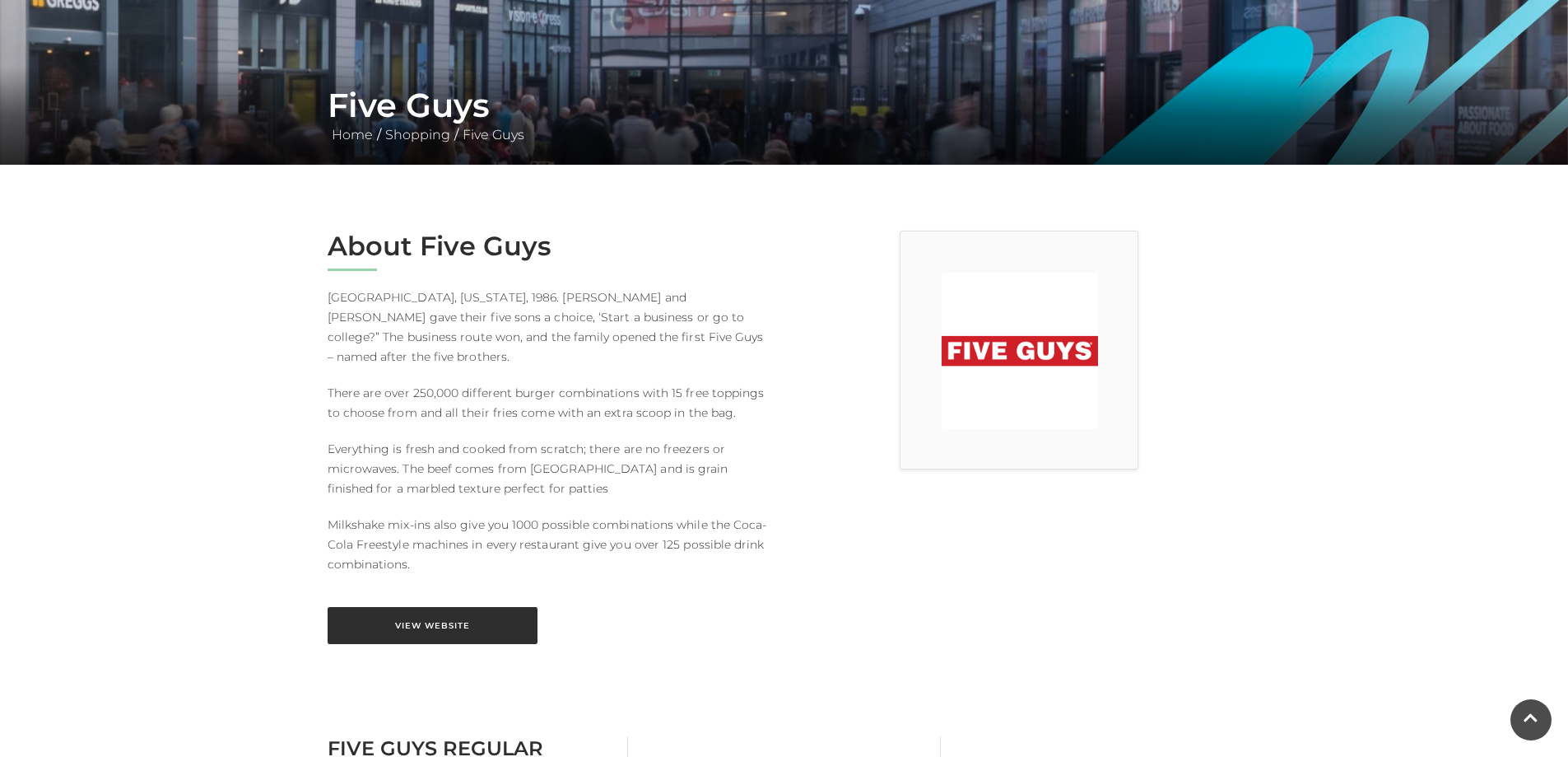
click at [458, 607] on link "View Website" at bounding box center [432, 626] width 210 height 37
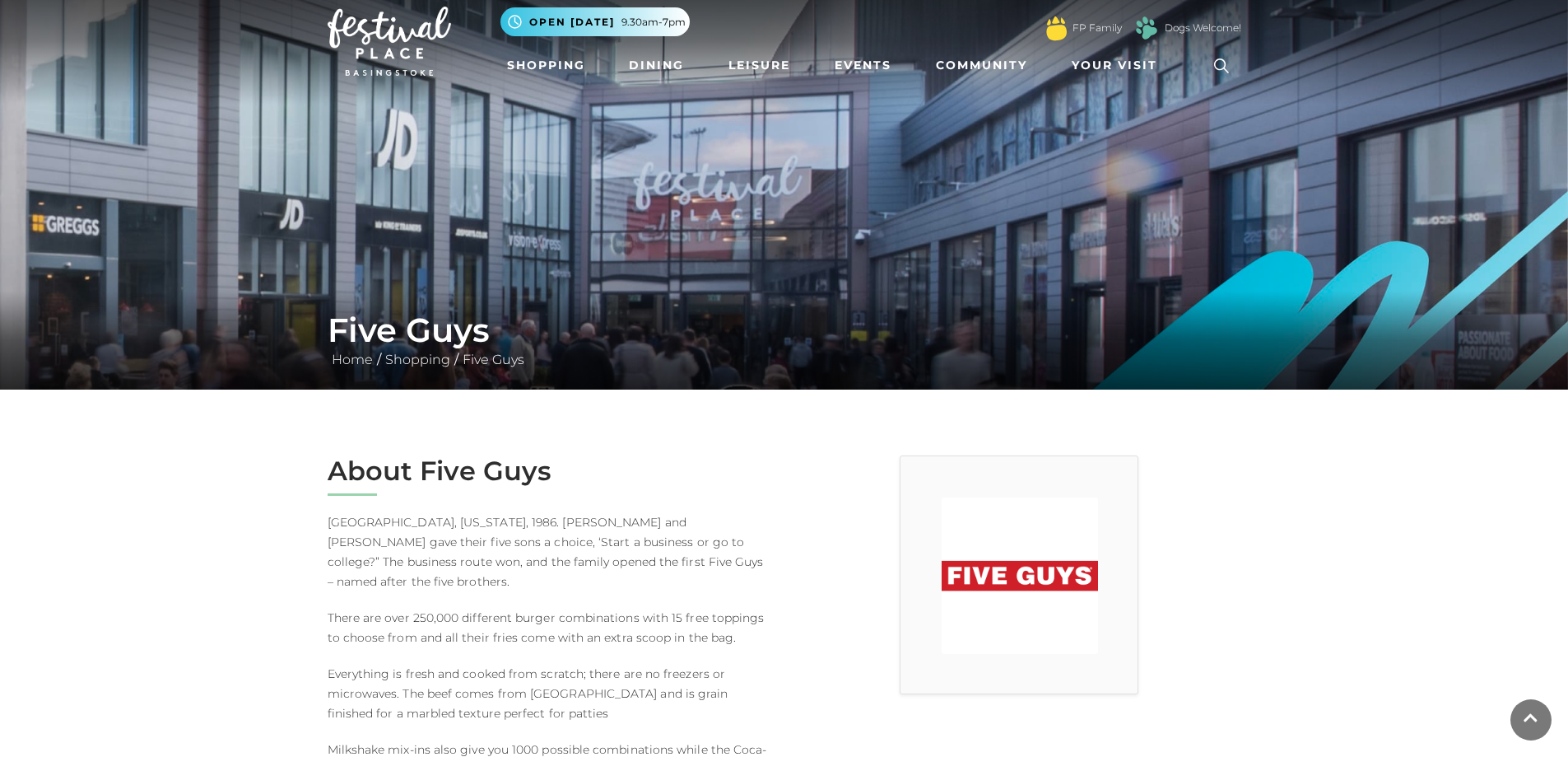
scroll to position [0, 0]
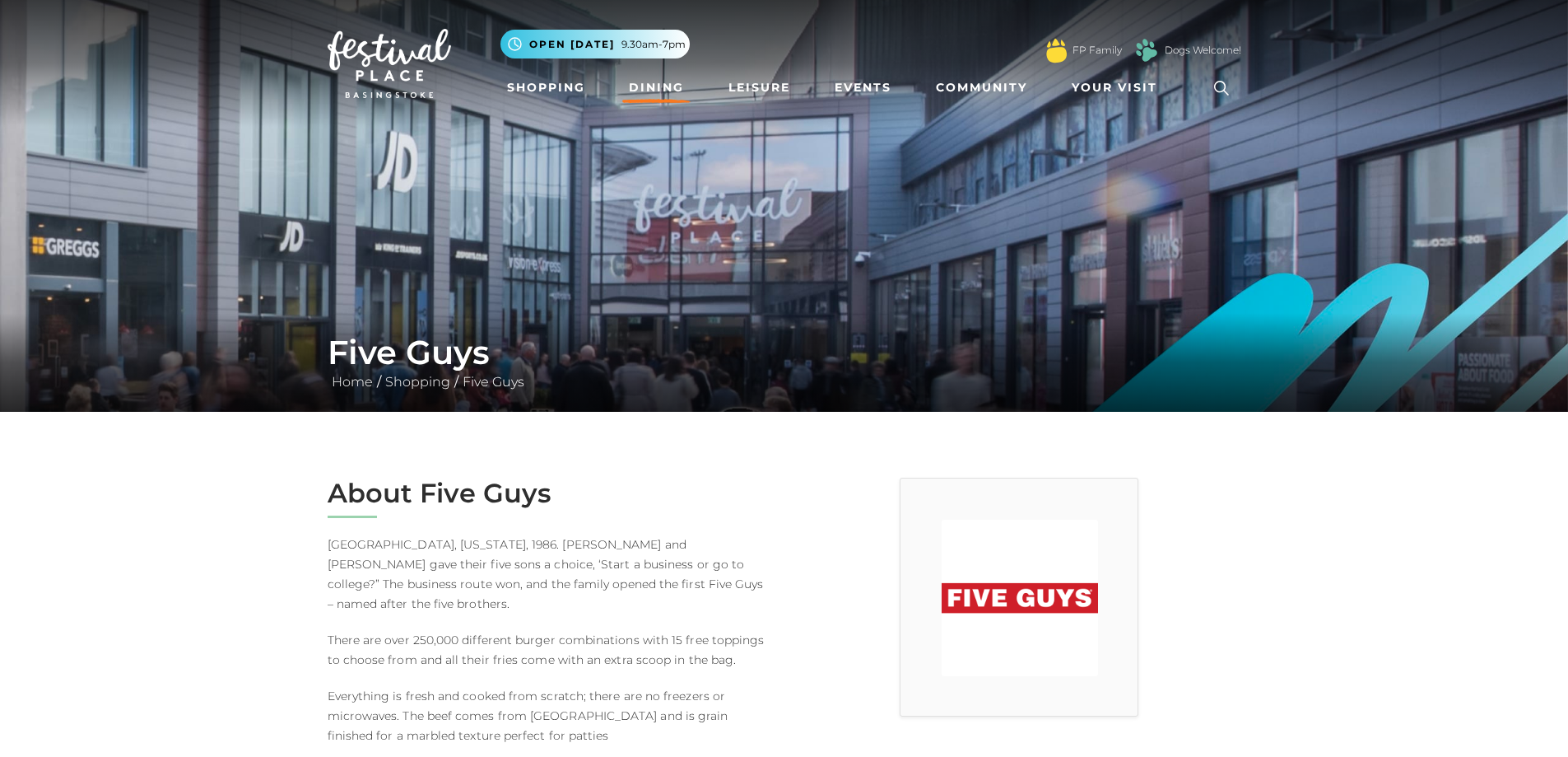
click at [661, 85] on link "Dining" at bounding box center [656, 88] width 68 height 31
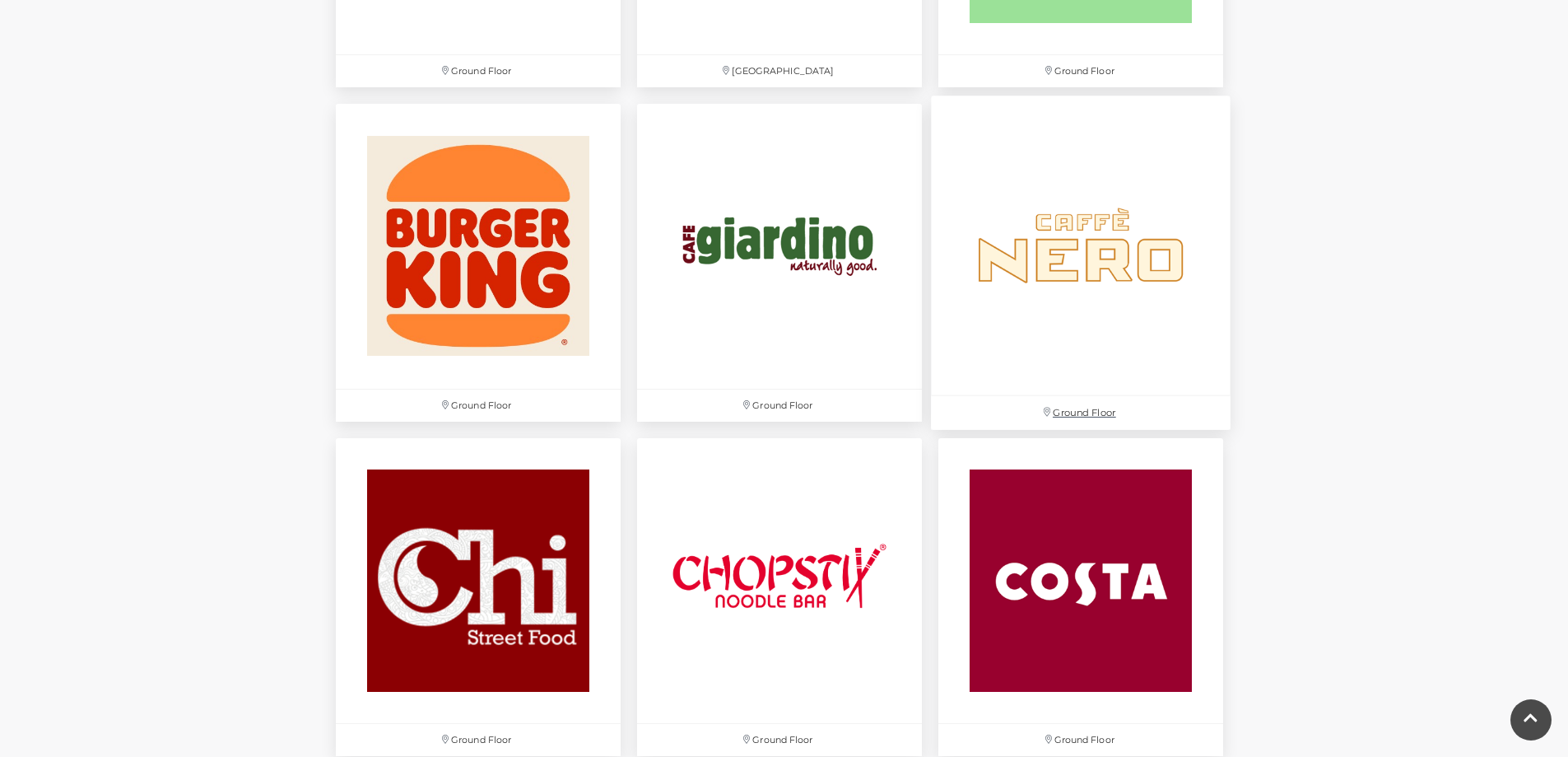
scroll to position [1729, 0]
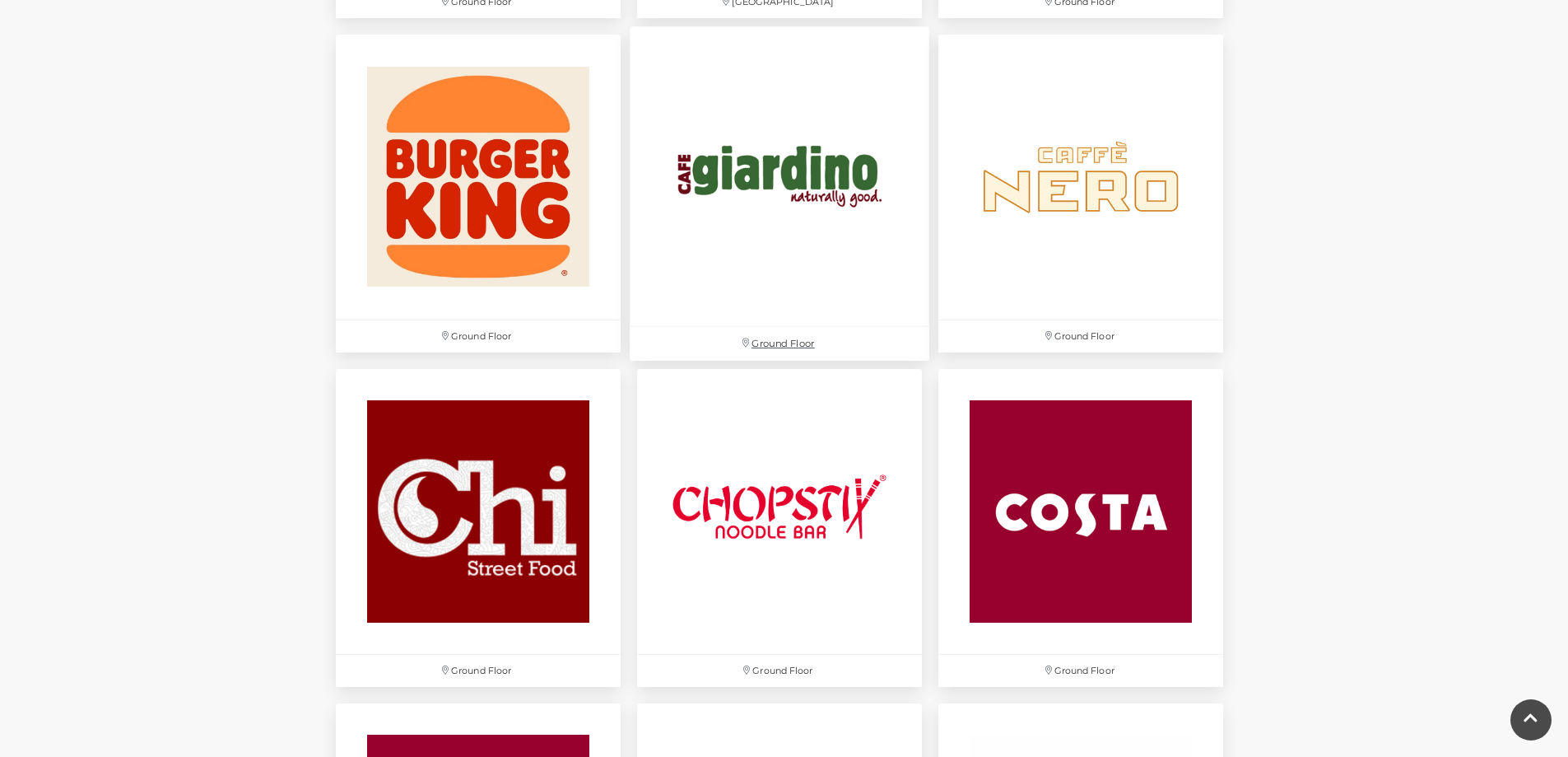
click at [836, 196] on img at bounding box center [780, 176] width 300 height 300
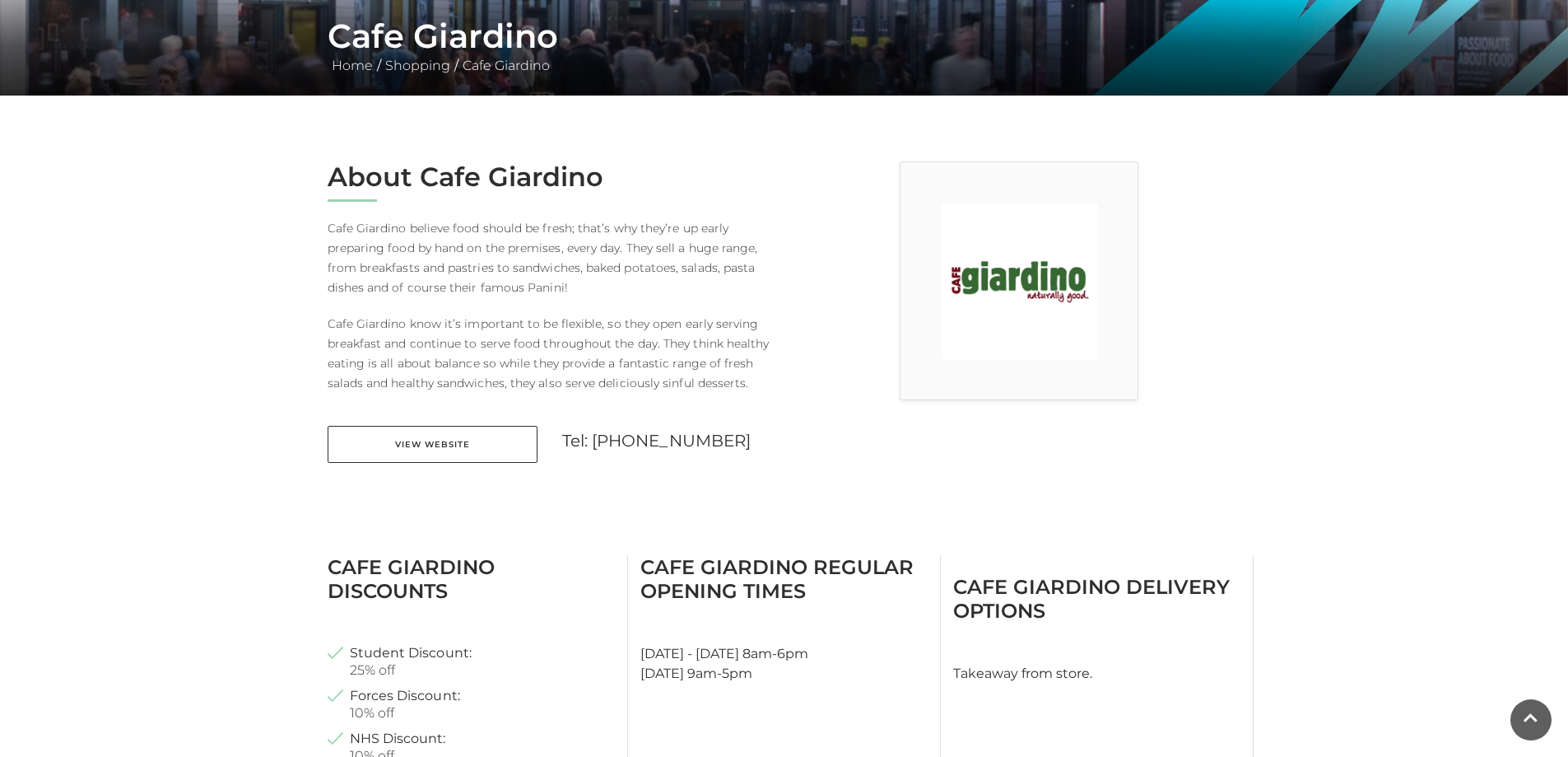
scroll to position [330, 0]
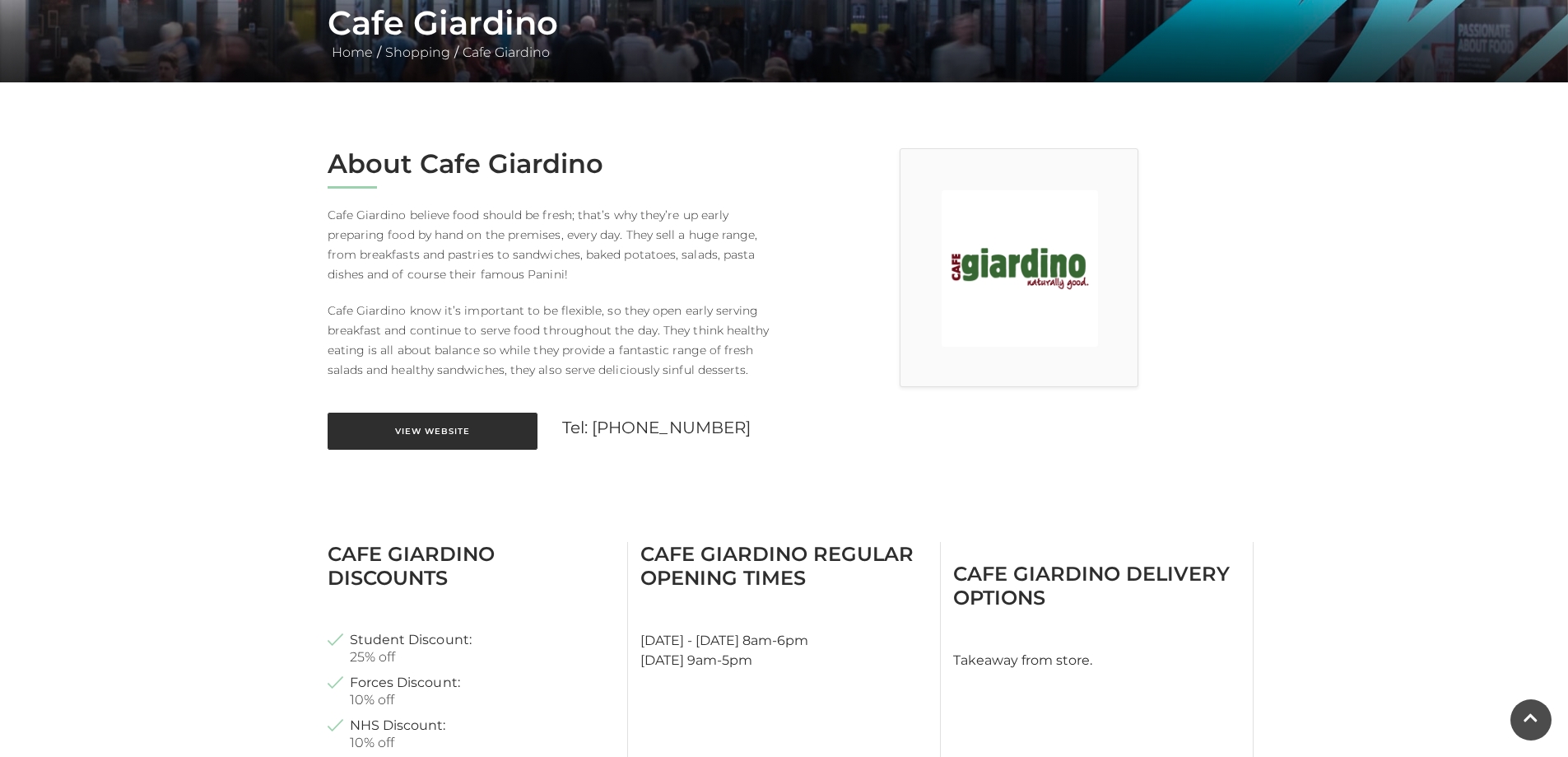
click at [477, 433] on link "View Website" at bounding box center [432, 431] width 210 height 37
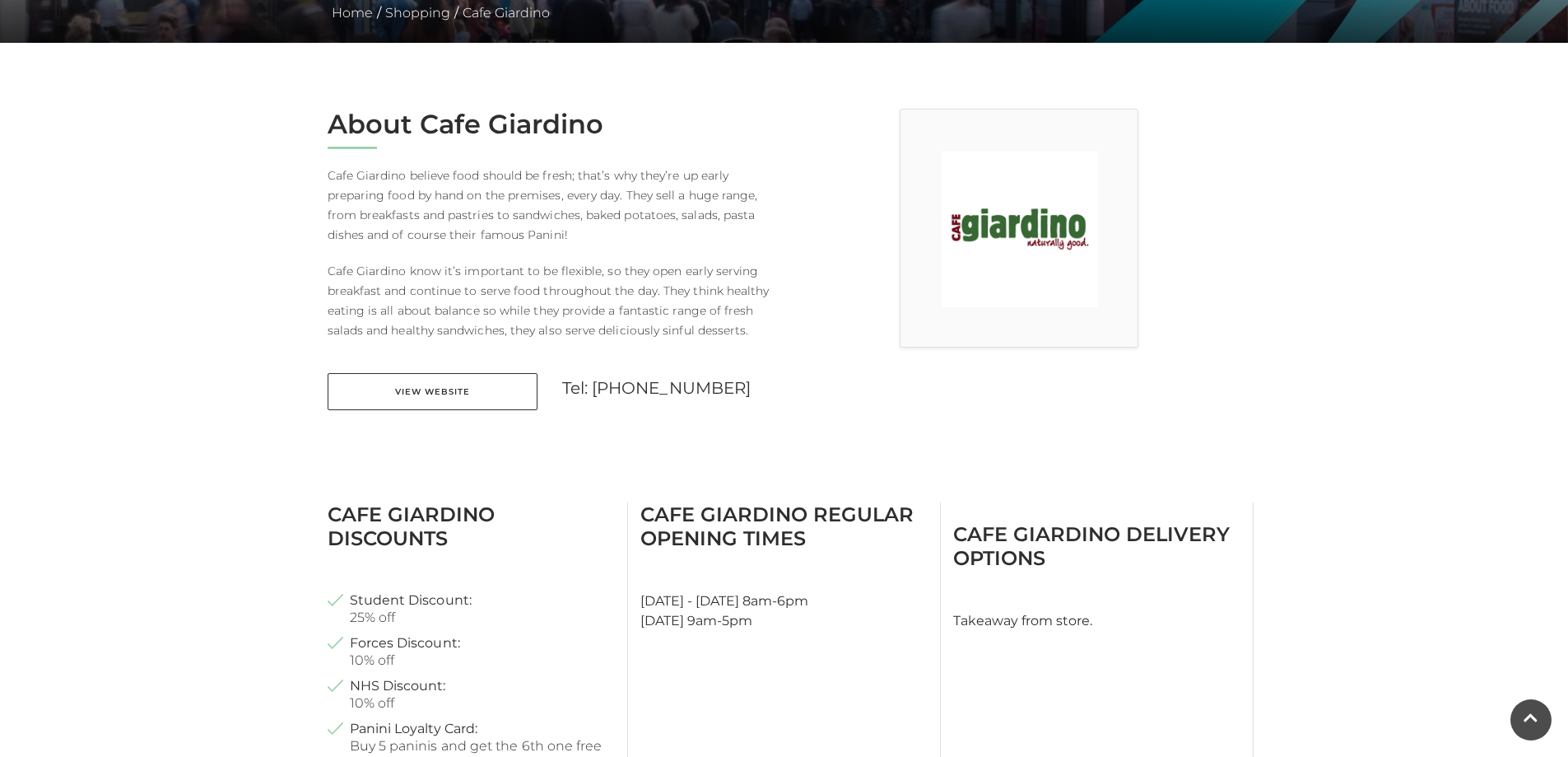
scroll to position [494, 0]
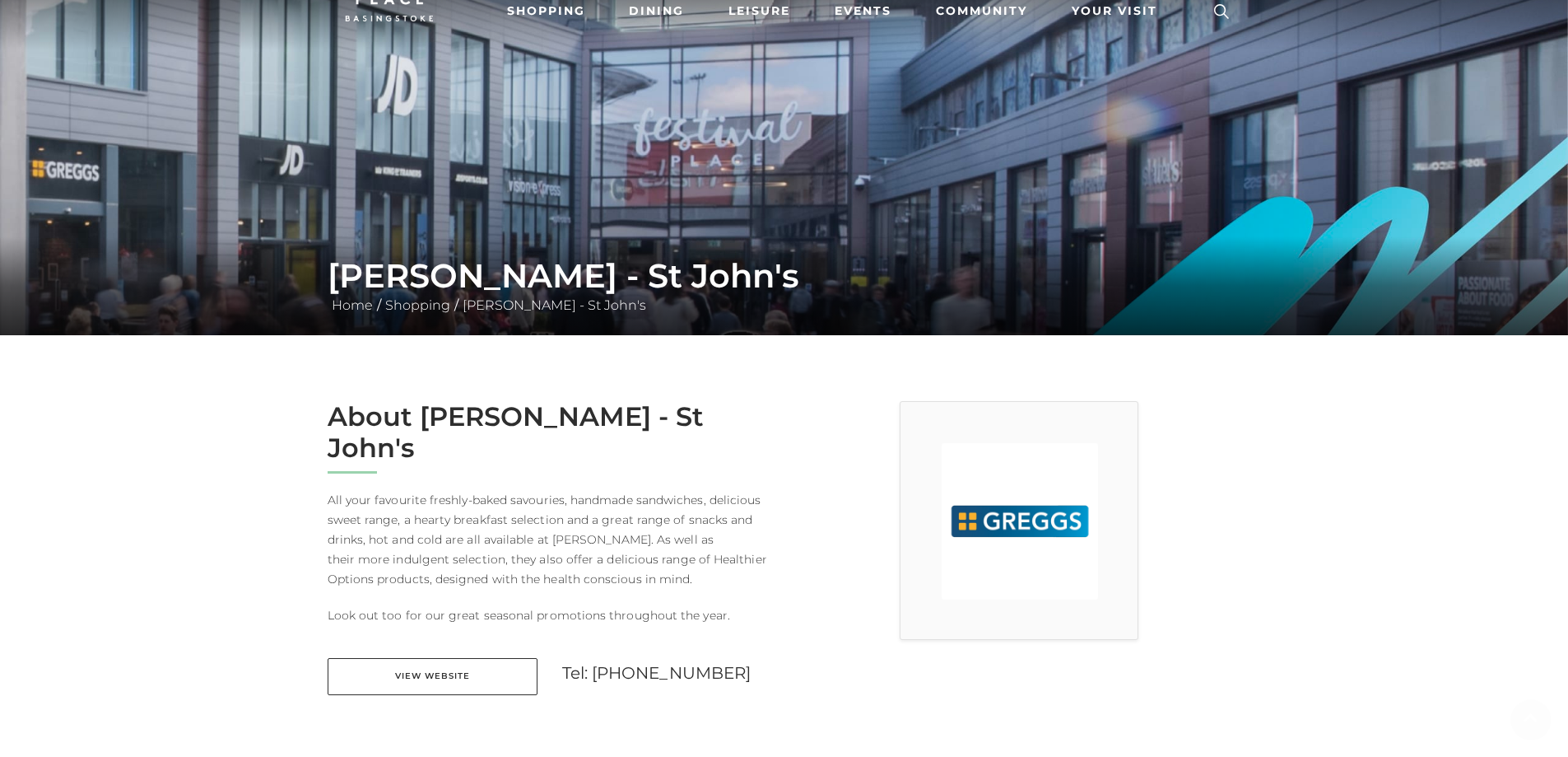
scroll to position [83, 0]
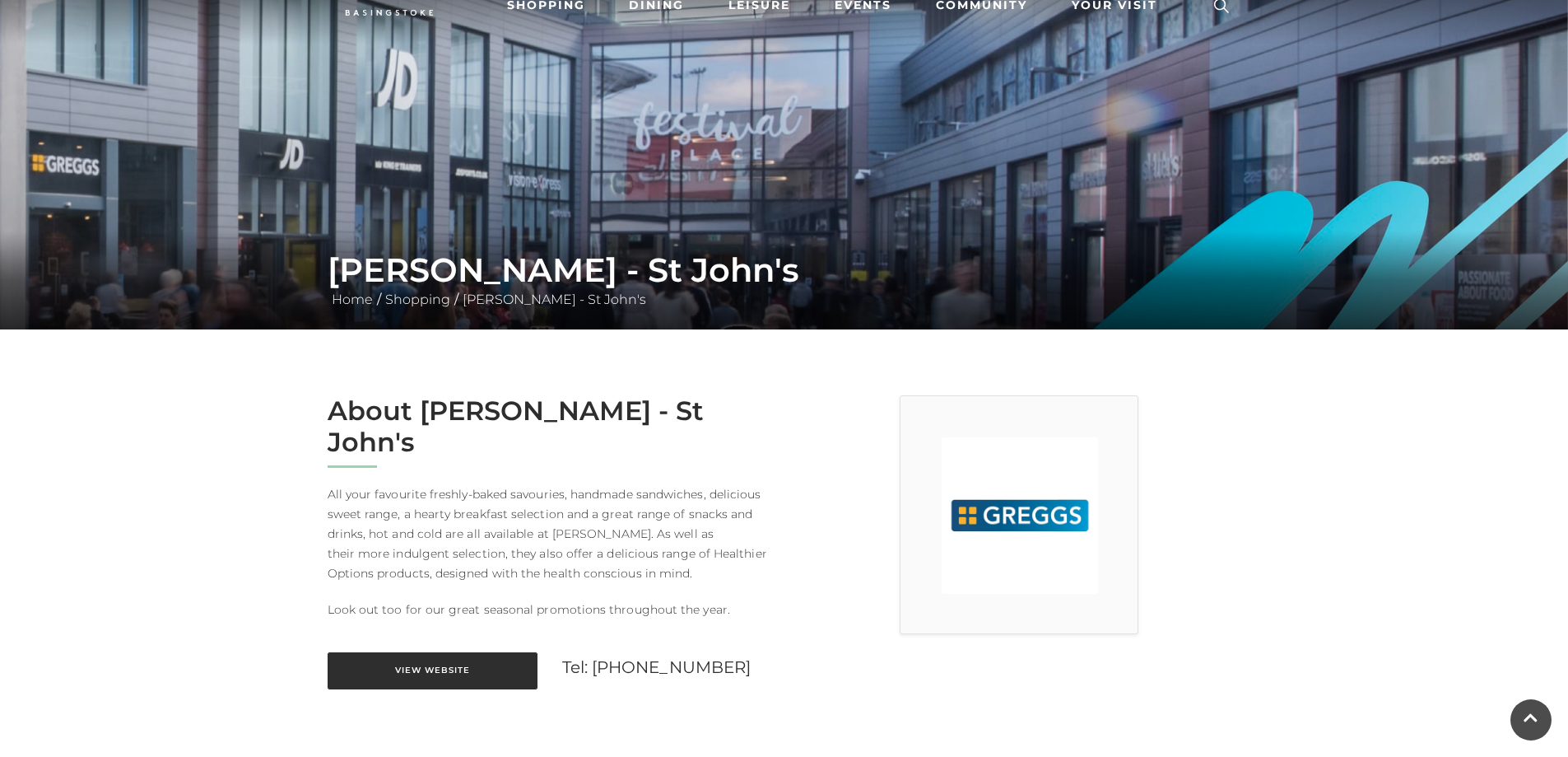
click at [460, 652] on link "View Website" at bounding box center [432, 671] width 210 height 37
